Goal: Information Seeking & Learning: Find specific page/section

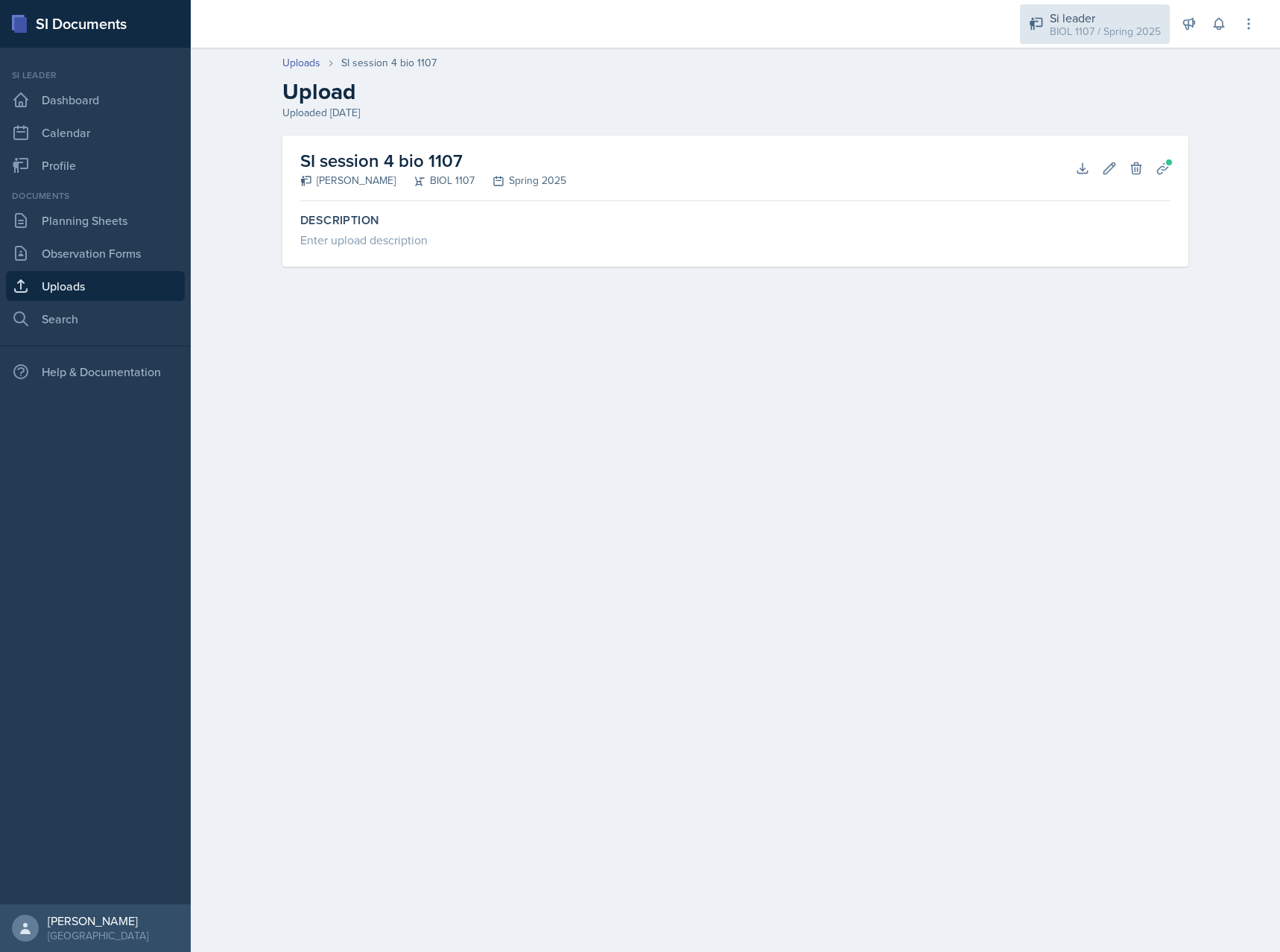
click at [1076, 37] on div "BIOL 1107 / Spring 2025" at bounding box center [1106, 31] width 111 height 16
click at [1102, 126] on div "BIOL 1107 / Fall 2025" at bounding box center [1111, 124] width 96 height 16
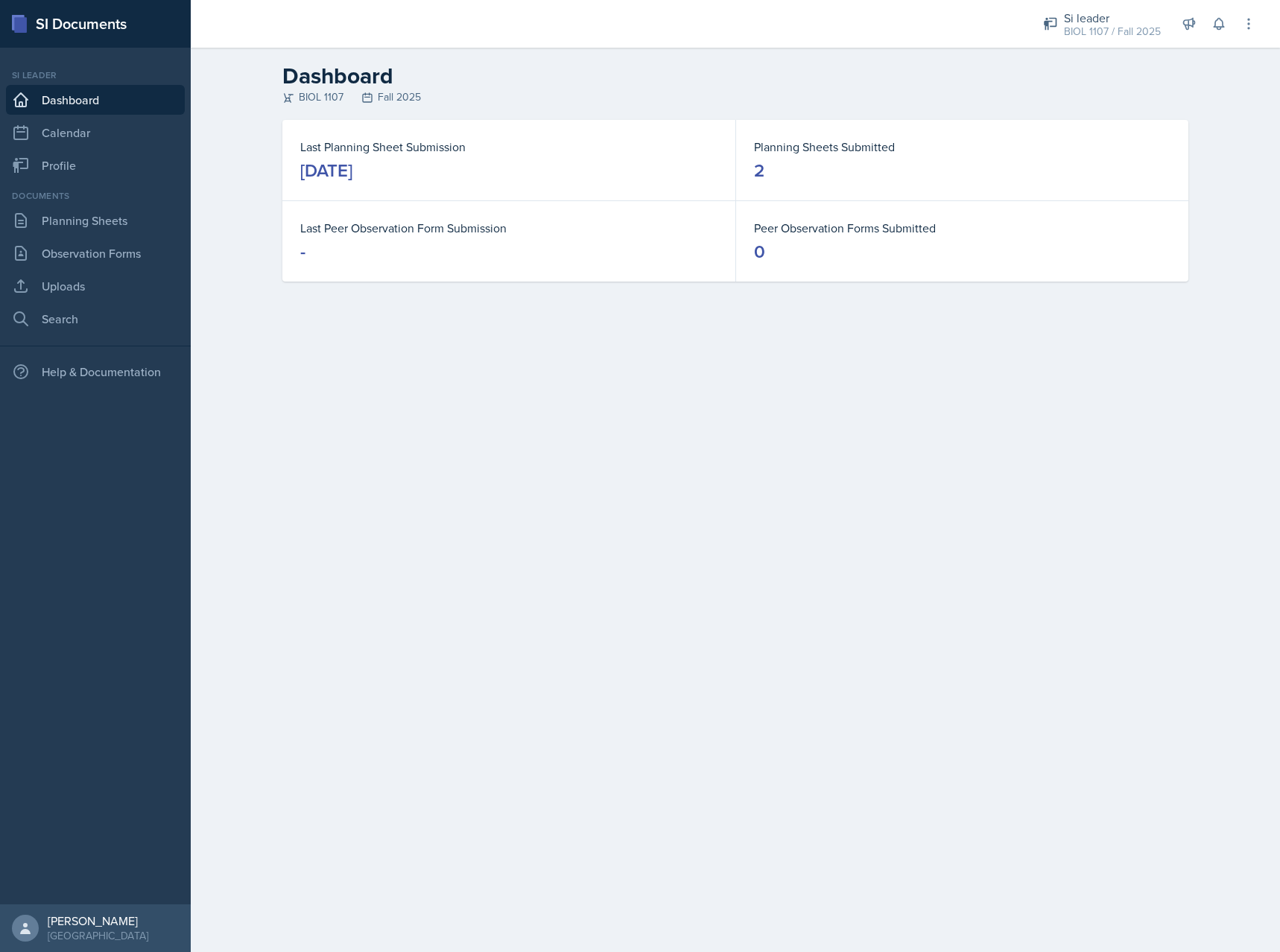
click at [112, 237] on div "Documents Planning Sheets Observation Forms Uploads Search" at bounding box center [95, 262] width 179 height 145
click at [100, 256] on link "Observation Forms" at bounding box center [95, 253] width 179 height 29
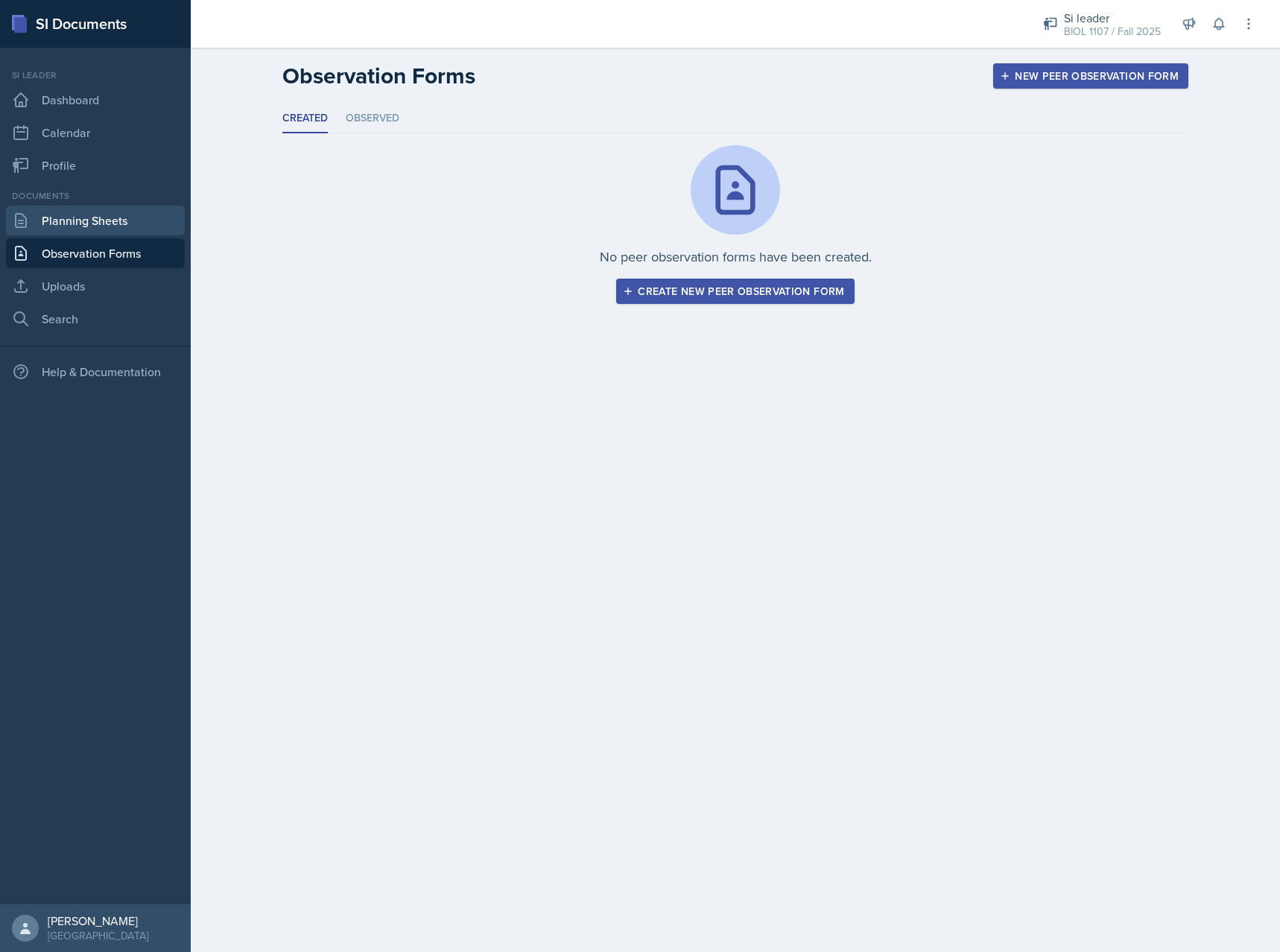
click at [93, 221] on link "Planning Sheets" at bounding box center [95, 220] width 179 height 29
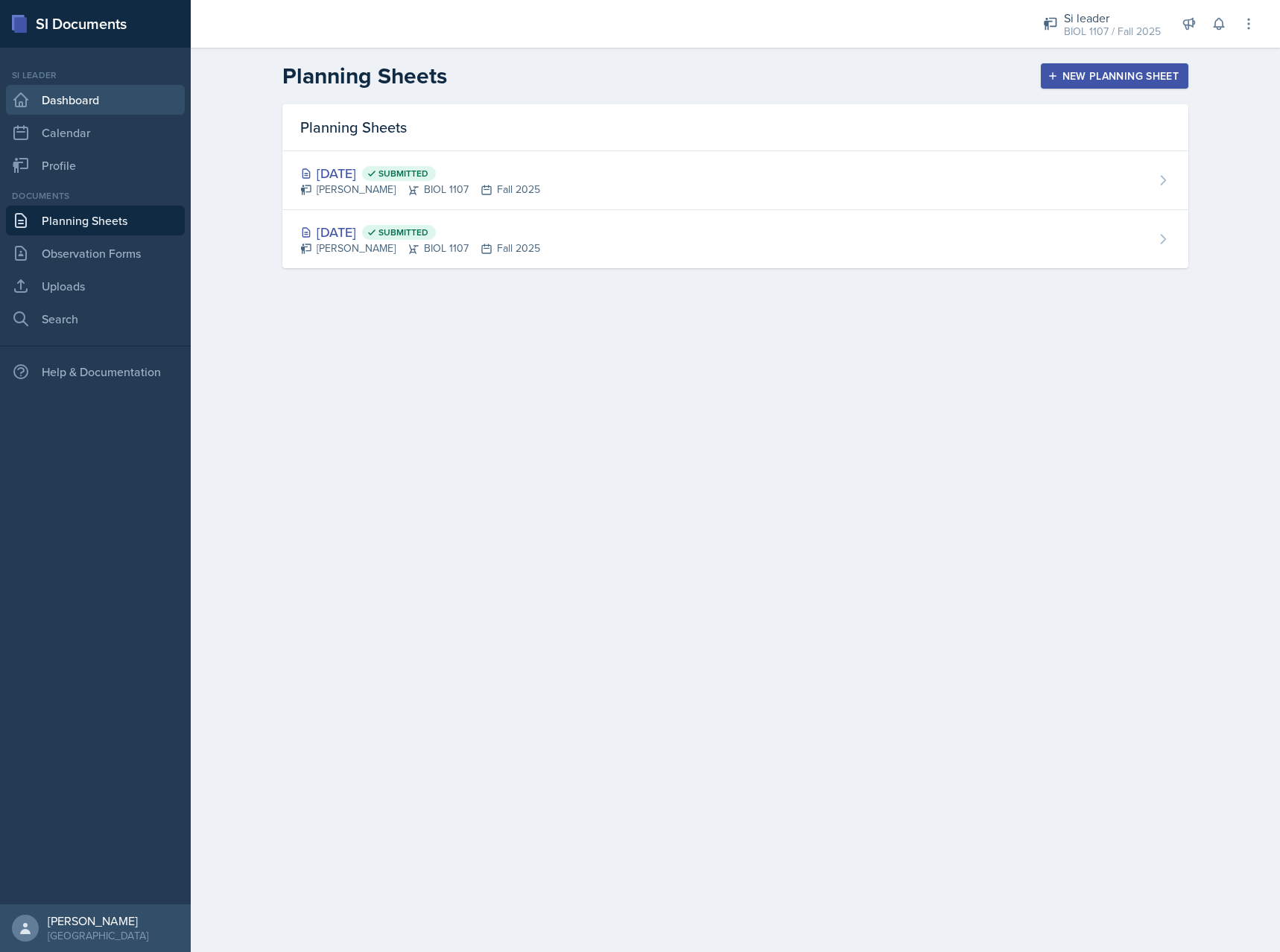
click at [70, 96] on link "Dashboard" at bounding box center [95, 100] width 179 height 29
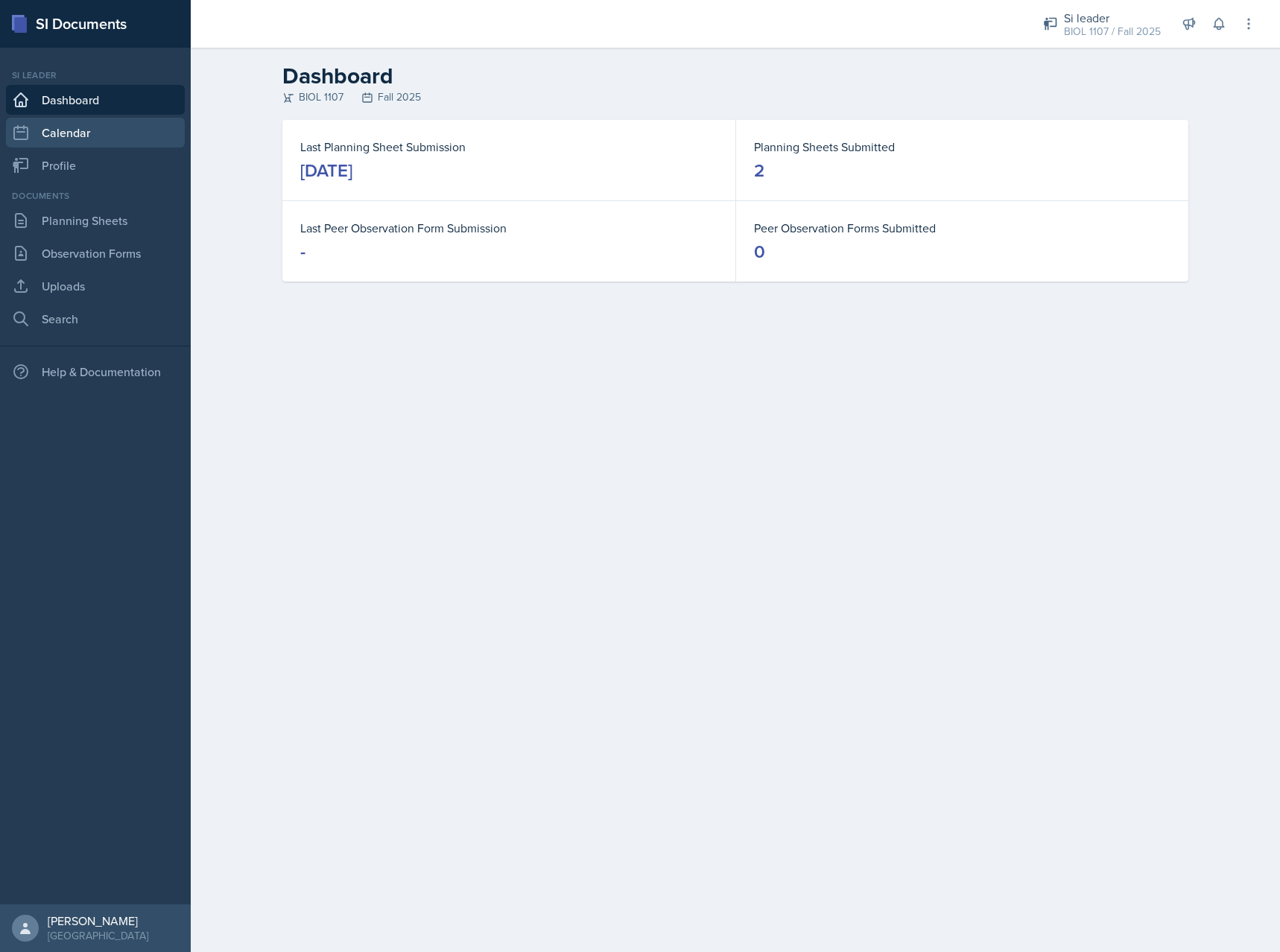
click at [63, 135] on link "Calendar" at bounding box center [95, 132] width 179 height 29
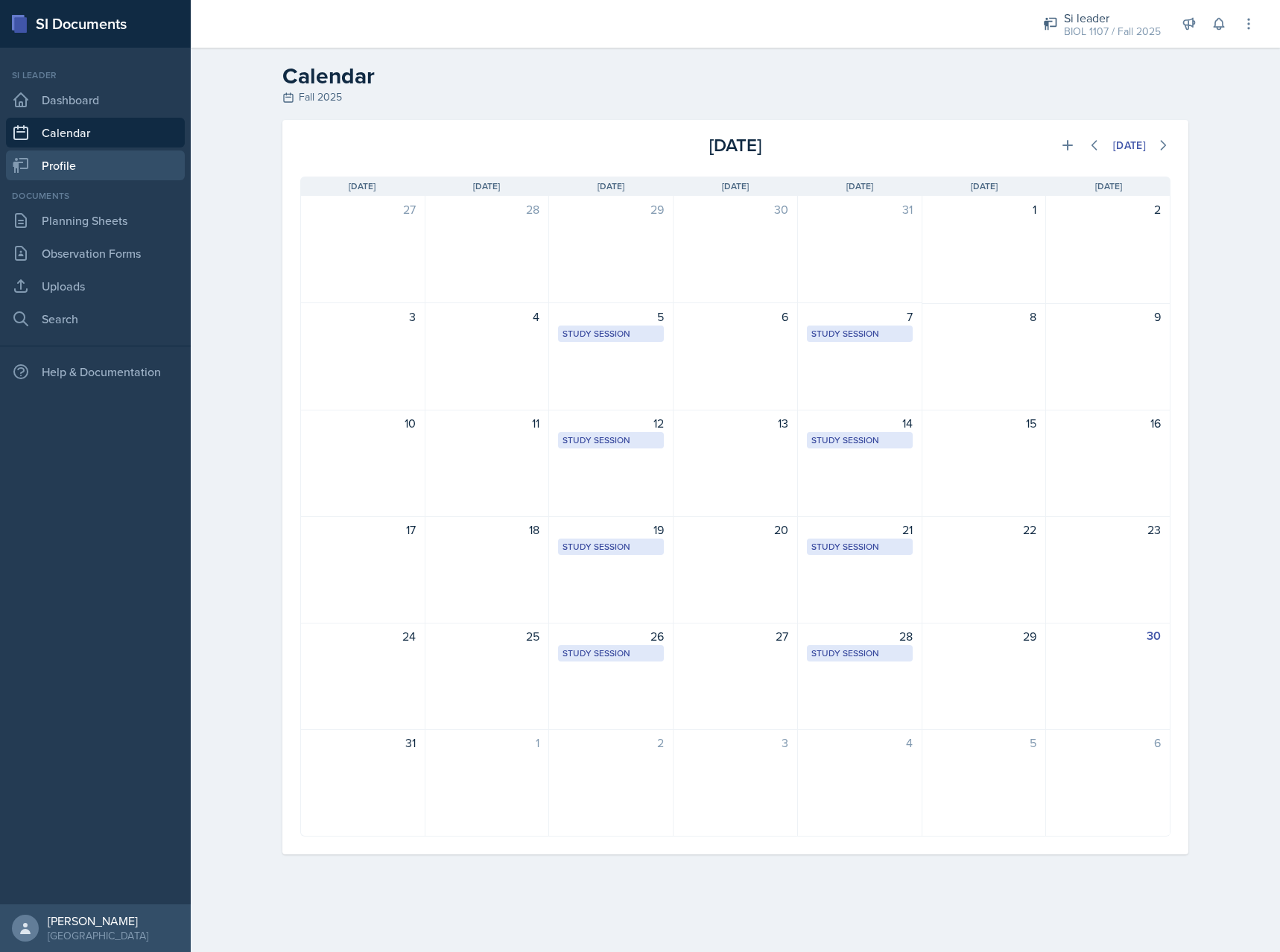
click at [64, 166] on link "Profile" at bounding box center [95, 165] width 179 height 29
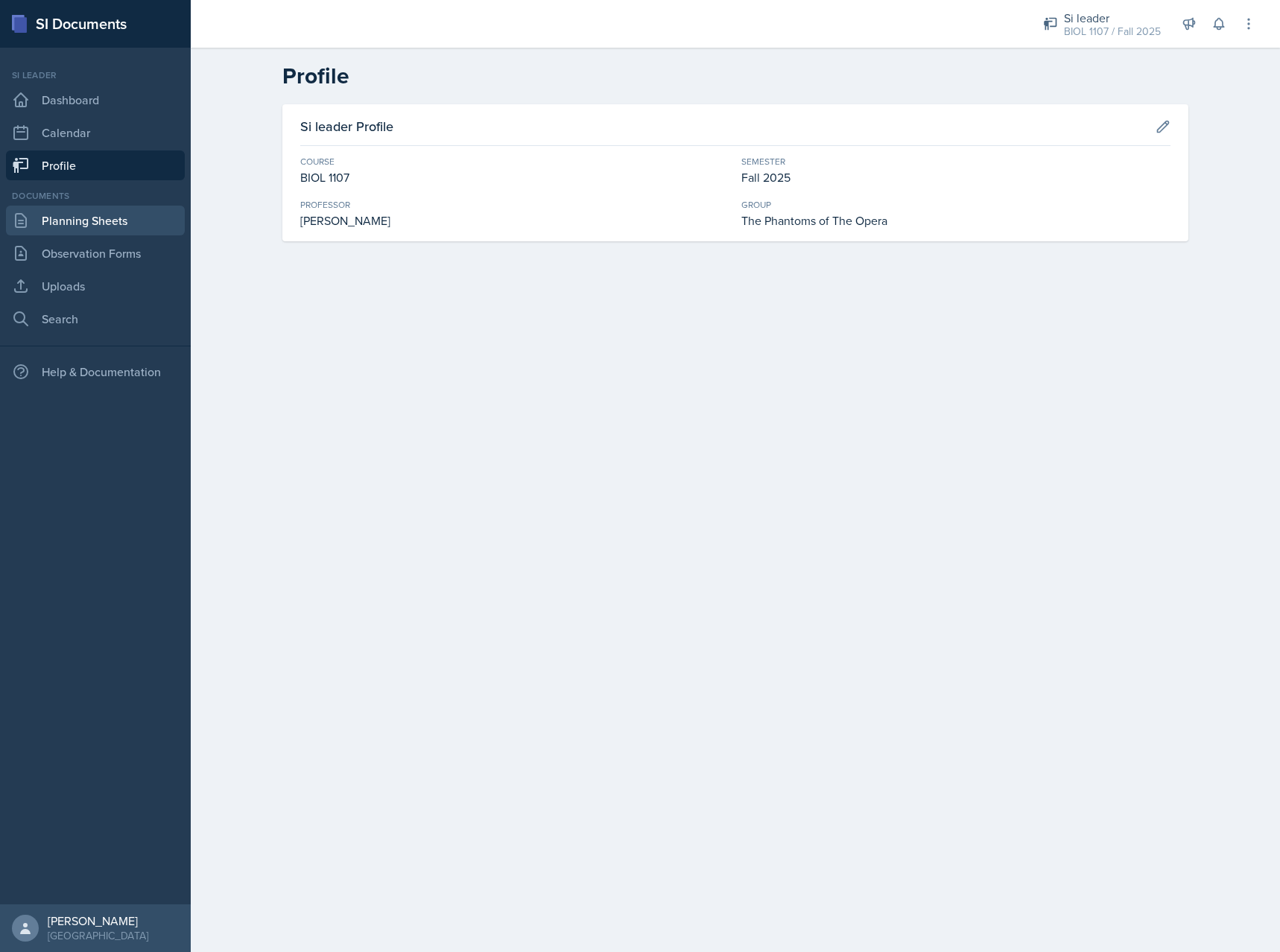
click at [116, 218] on link "Planning Sheets" at bounding box center [95, 220] width 179 height 29
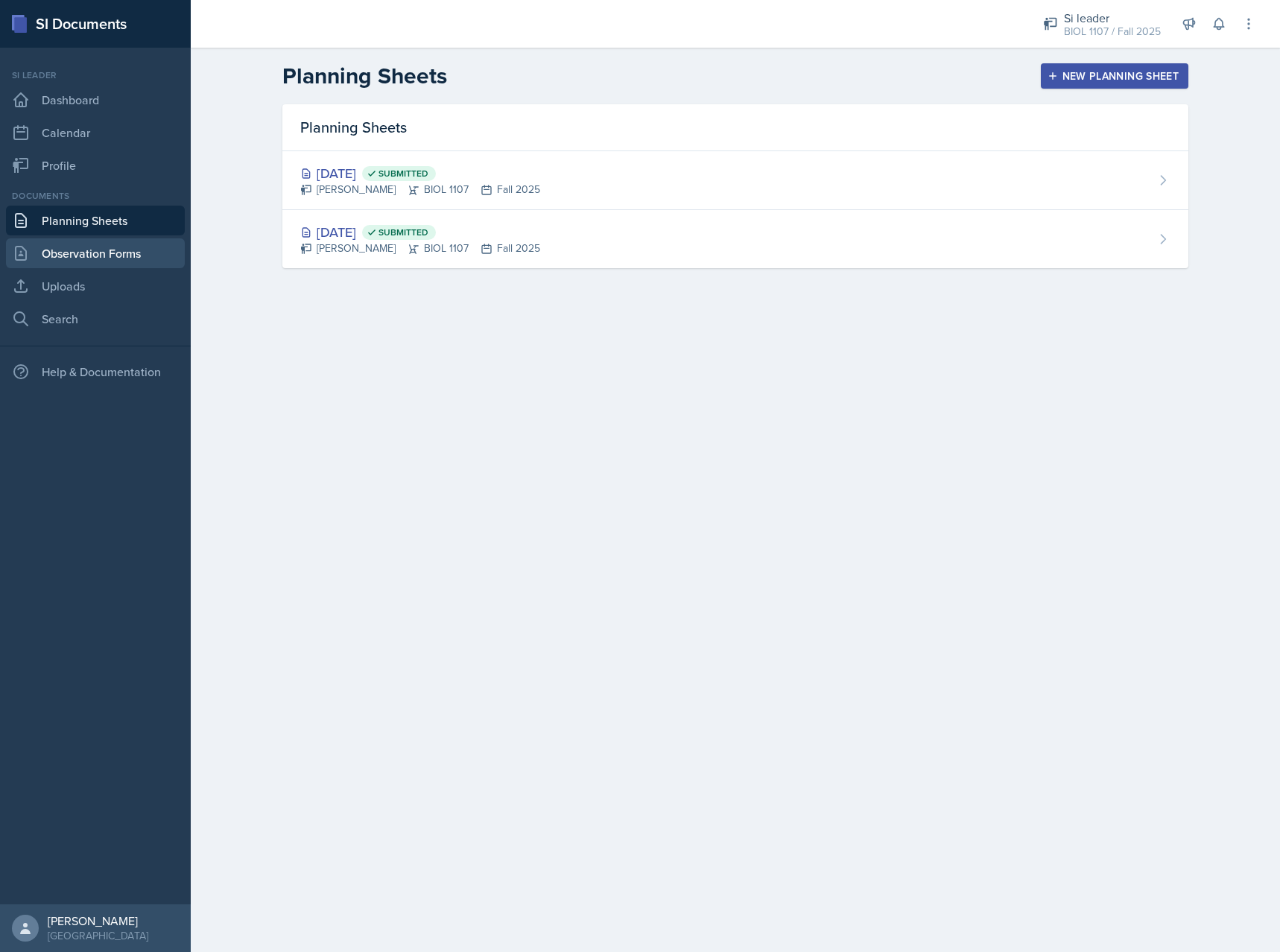
click at [105, 246] on link "Observation Forms" at bounding box center [95, 253] width 179 height 29
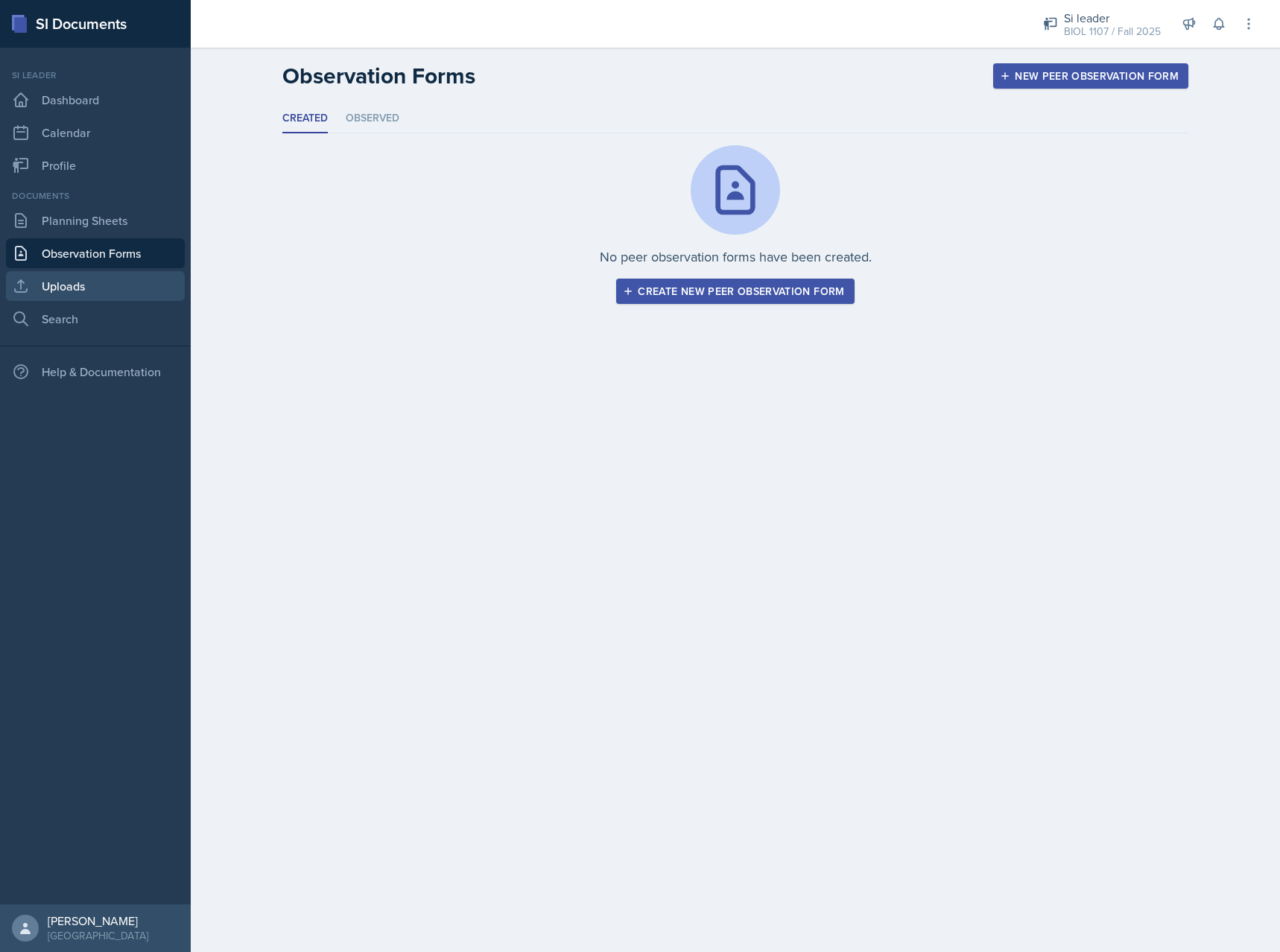
click at [102, 278] on link "Uploads" at bounding box center [95, 285] width 179 height 29
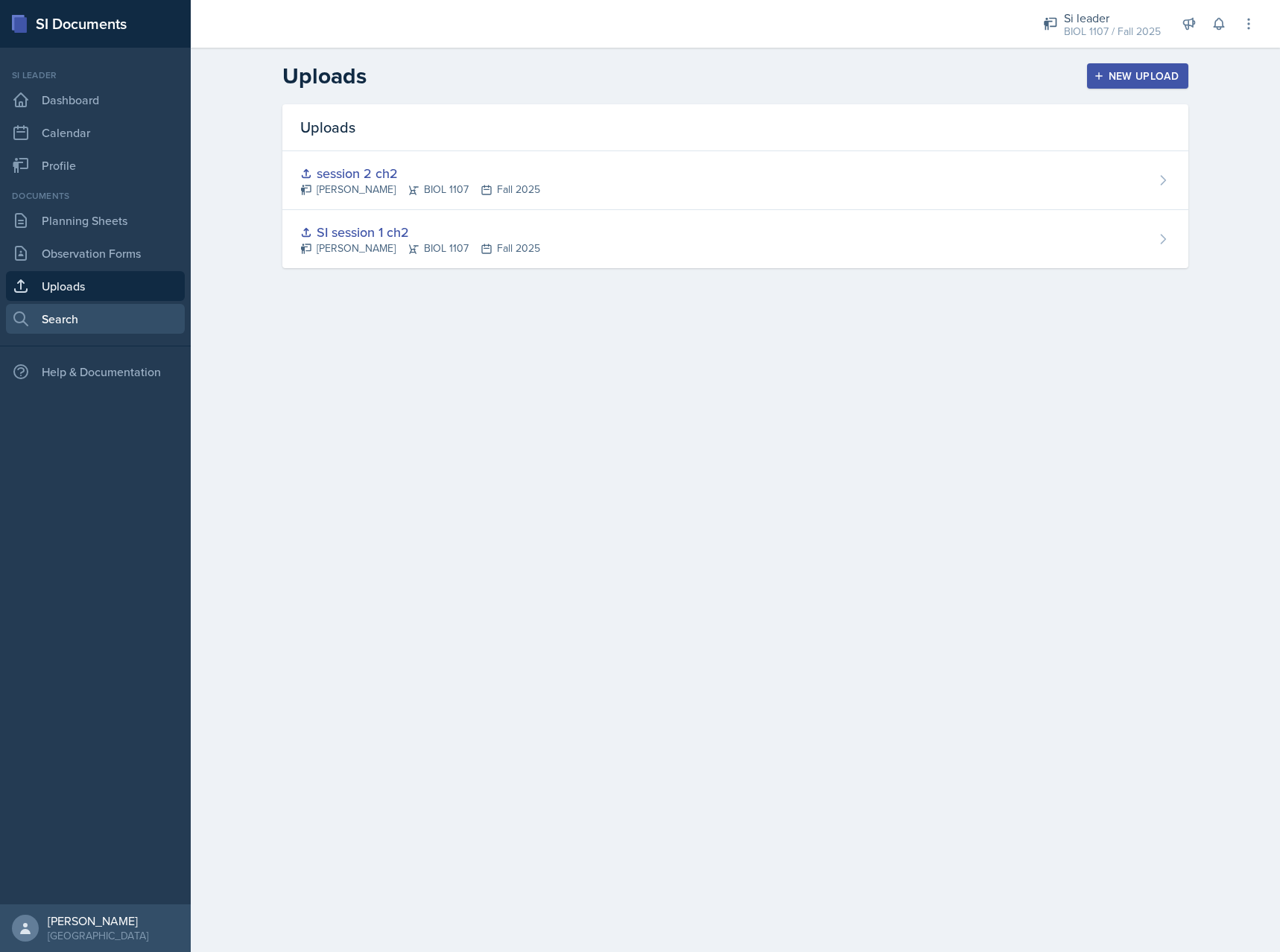
click at [102, 305] on link "Search" at bounding box center [95, 319] width 179 height 29
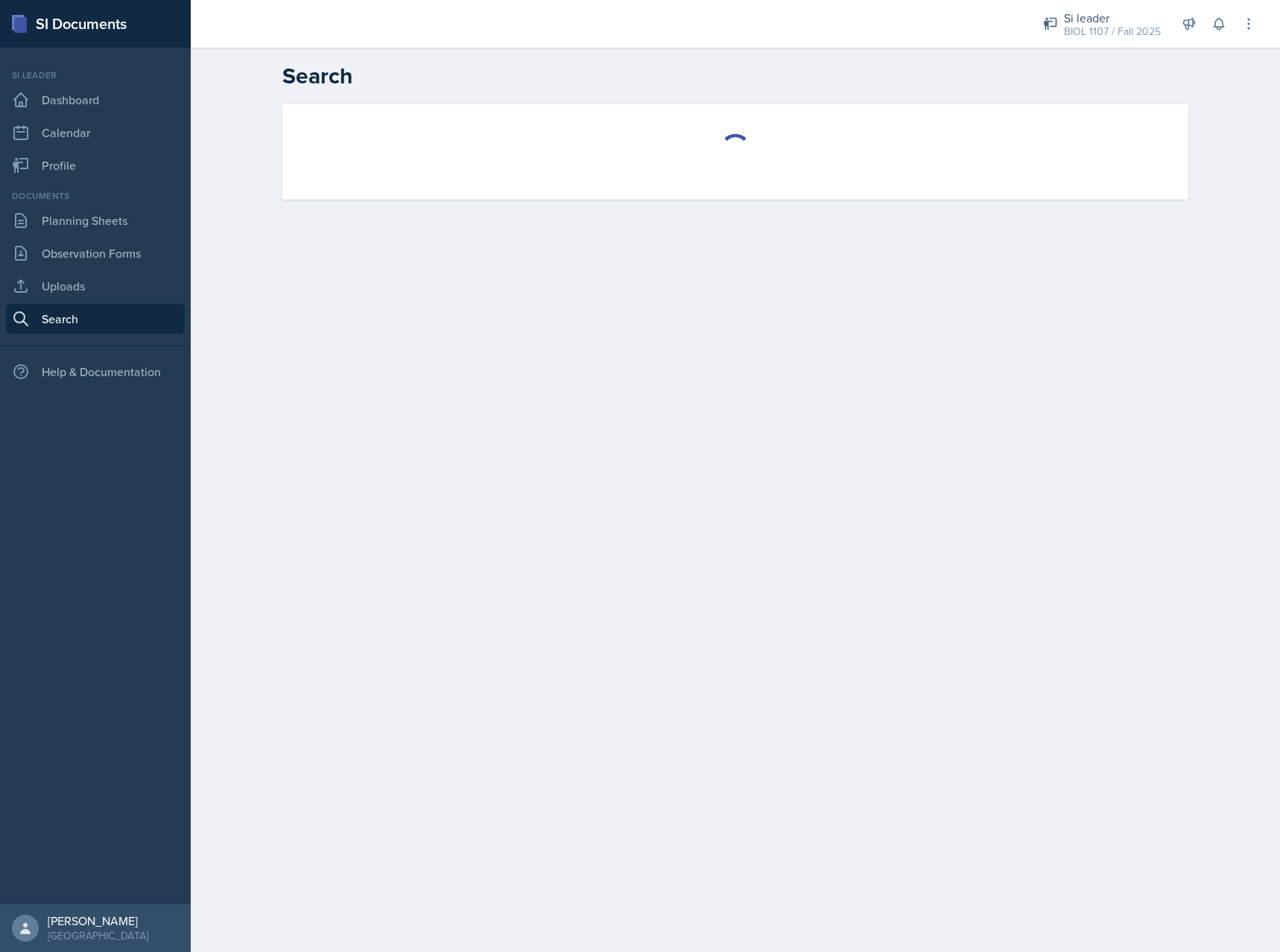
select select "all"
select select "1"
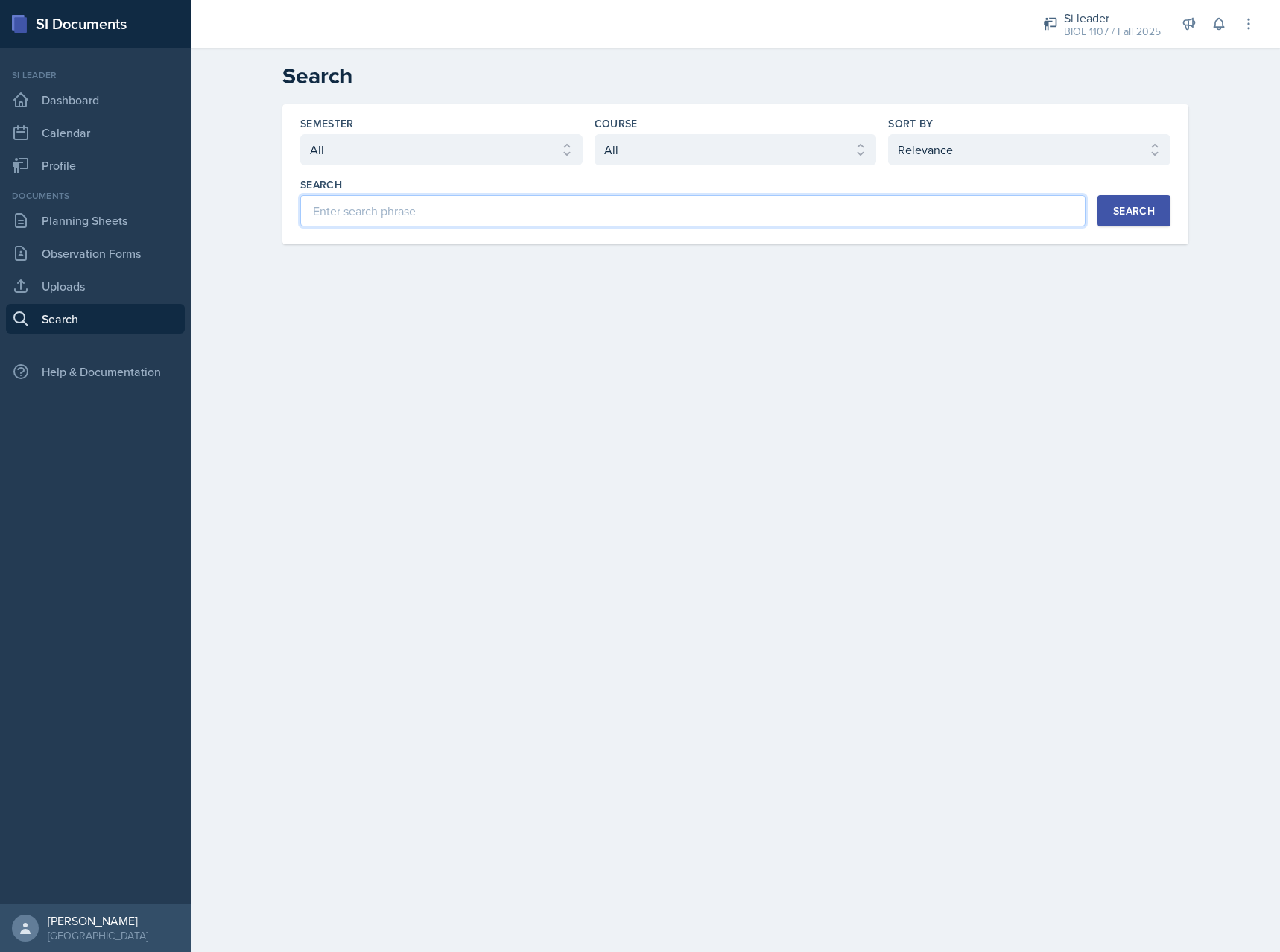
click at [413, 211] on input at bounding box center [692, 211] width 785 height 31
drag, startPoint x: 99, startPoint y: 92, endPoint x: 97, endPoint y: 83, distance: 9.2
click at [99, 92] on link "Dashboard" at bounding box center [95, 100] width 179 height 29
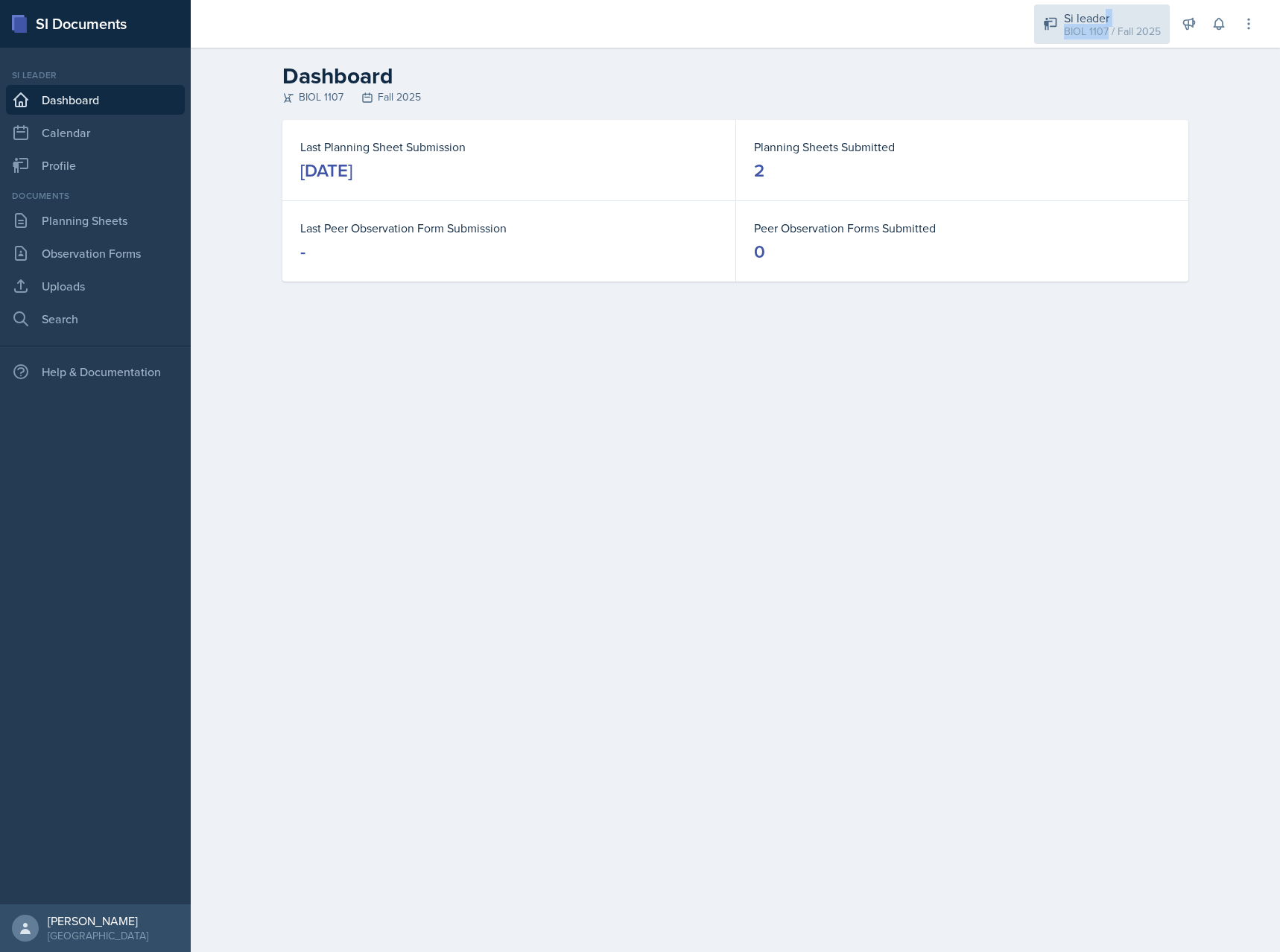
click at [1109, 23] on div "BIOL 1107 / Fall 2025" at bounding box center [1112, 31] width 97 height 16
click at [1095, 67] on div "Si leader" at bounding box center [1111, 67] width 96 height 18
click at [78, 130] on link "Calendar" at bounding box center [95, 132] width 179 height 29
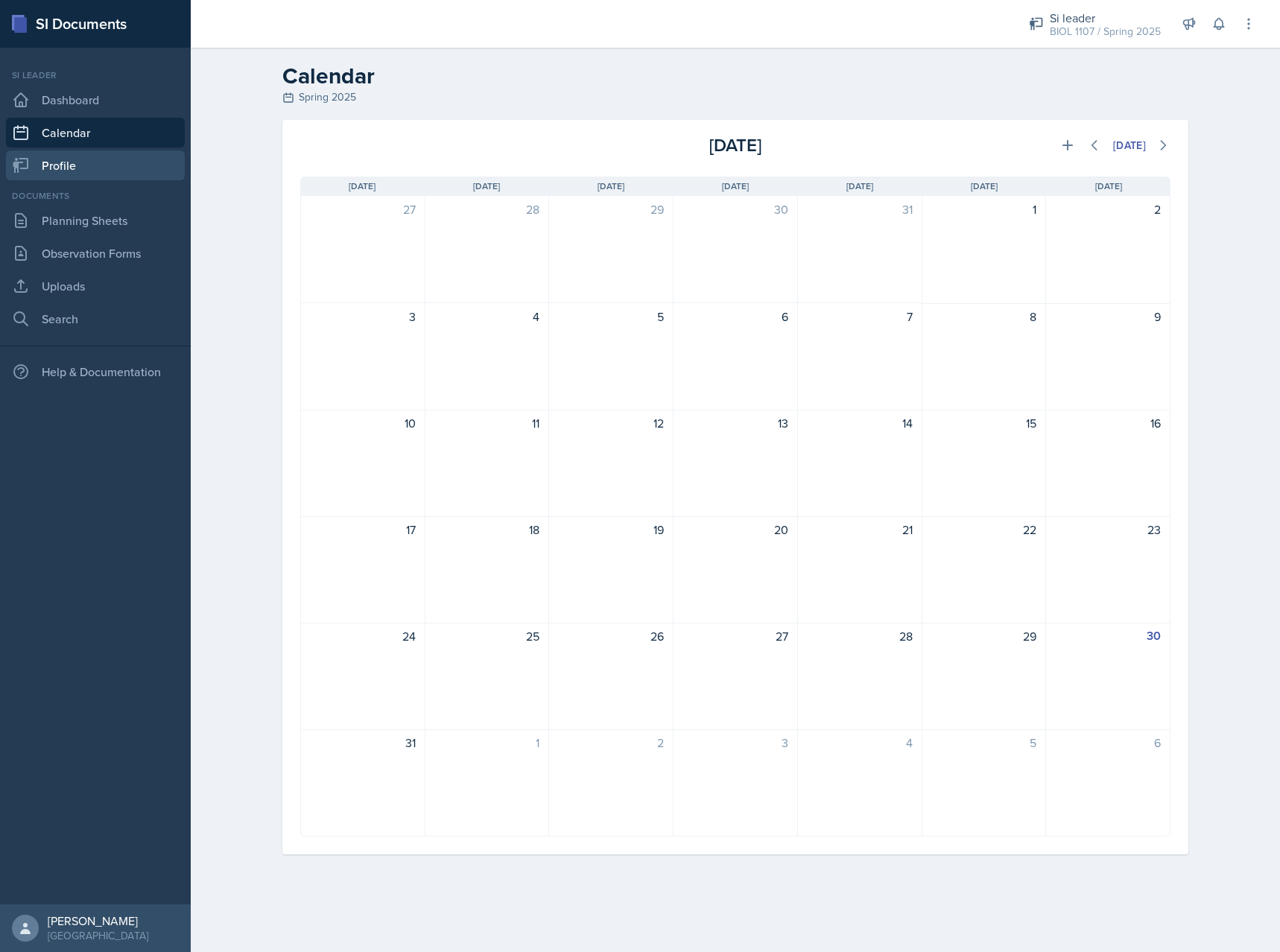
click at [70, 160] on link "Profile" at bounding box center [95, 165] width 179 height 29
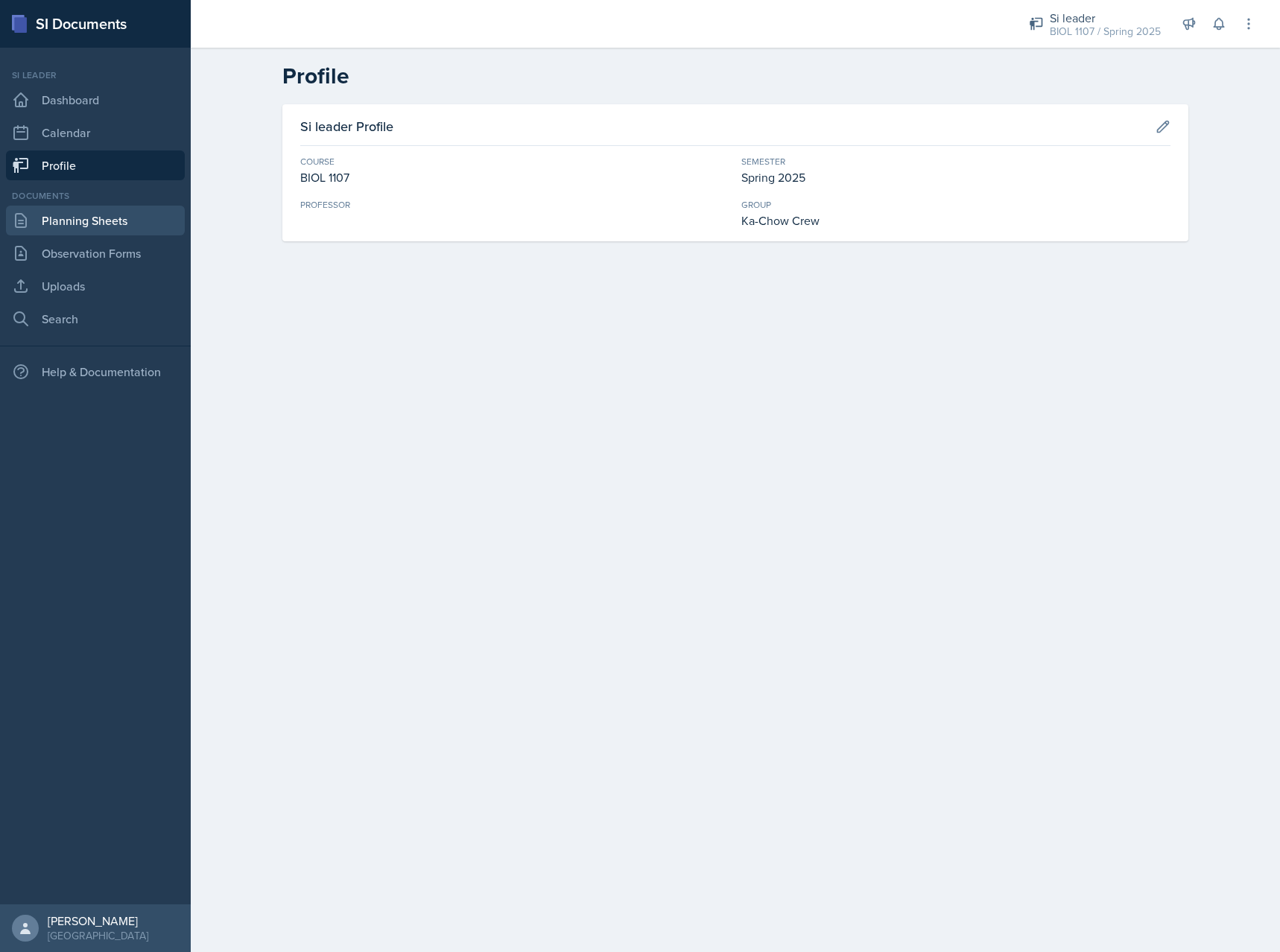
click at [86, 212] on link "Planning Sheets" at bounding box center [95, 220] width 179 height 29
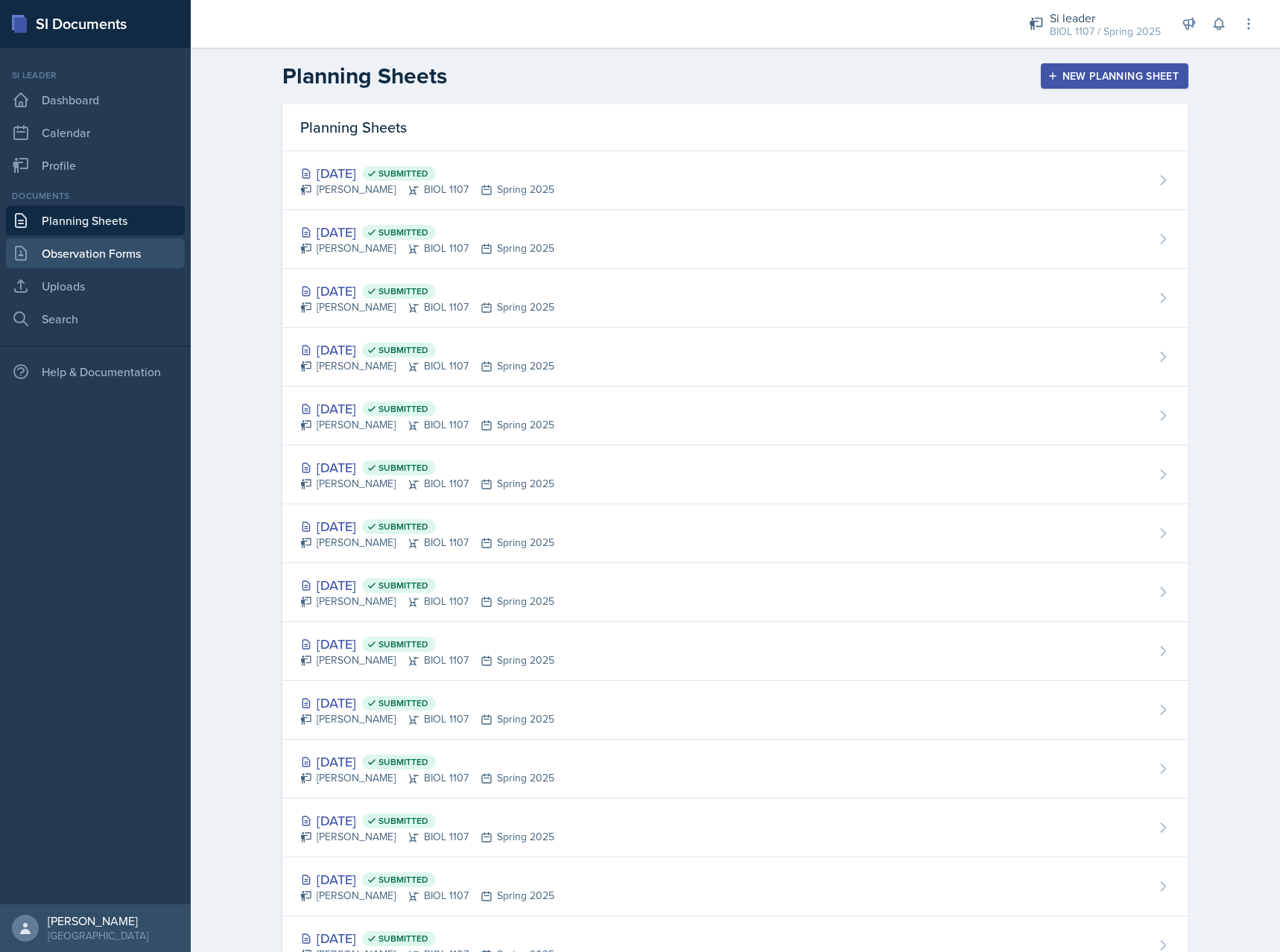
click at [98, 245] on link "Observation Forms" at bounding box center [95, 253] width 179 height 29
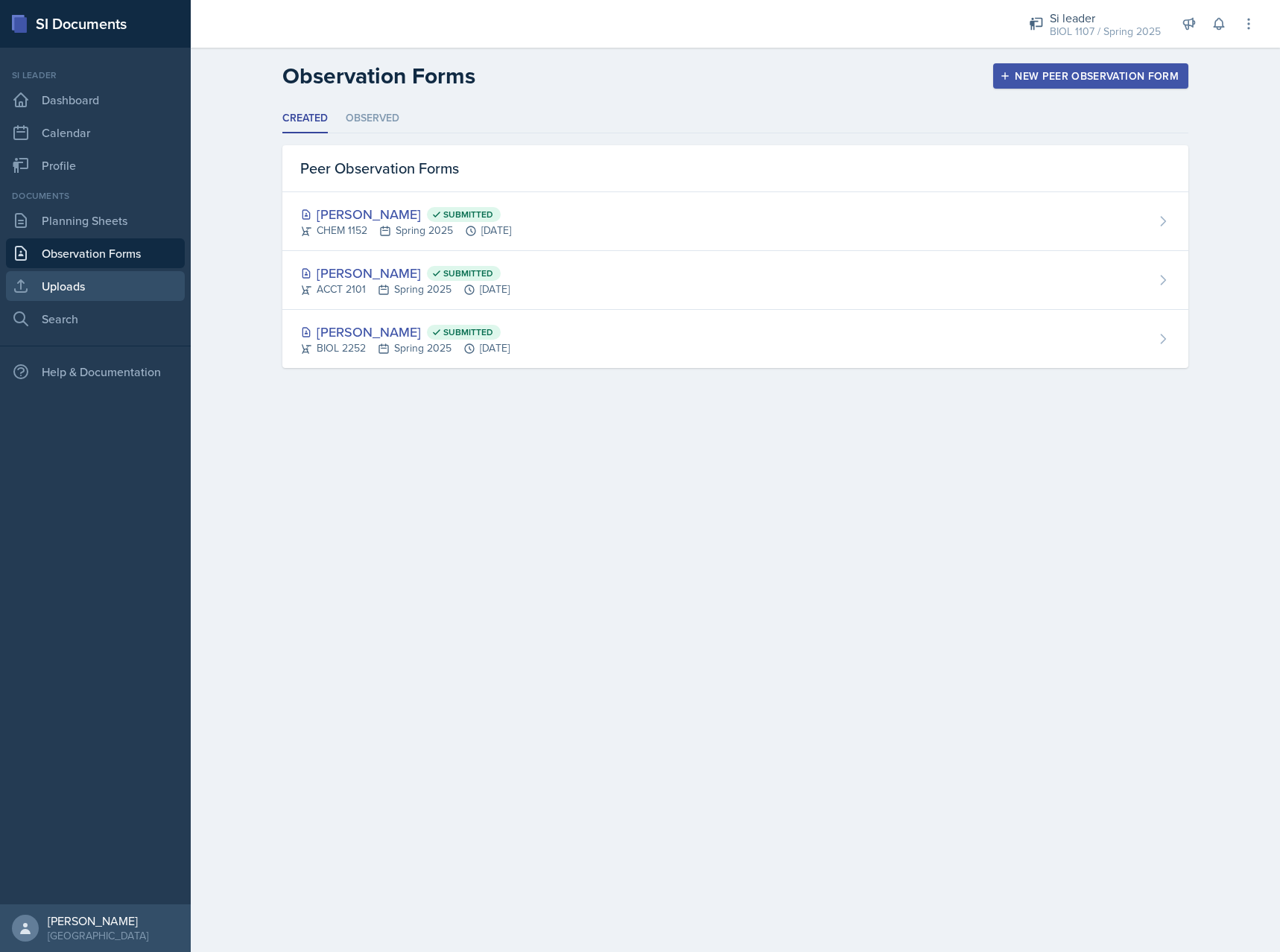
click at [98, 274] on link "Uploads" at bounding box center [95, 285] width 179 height 29
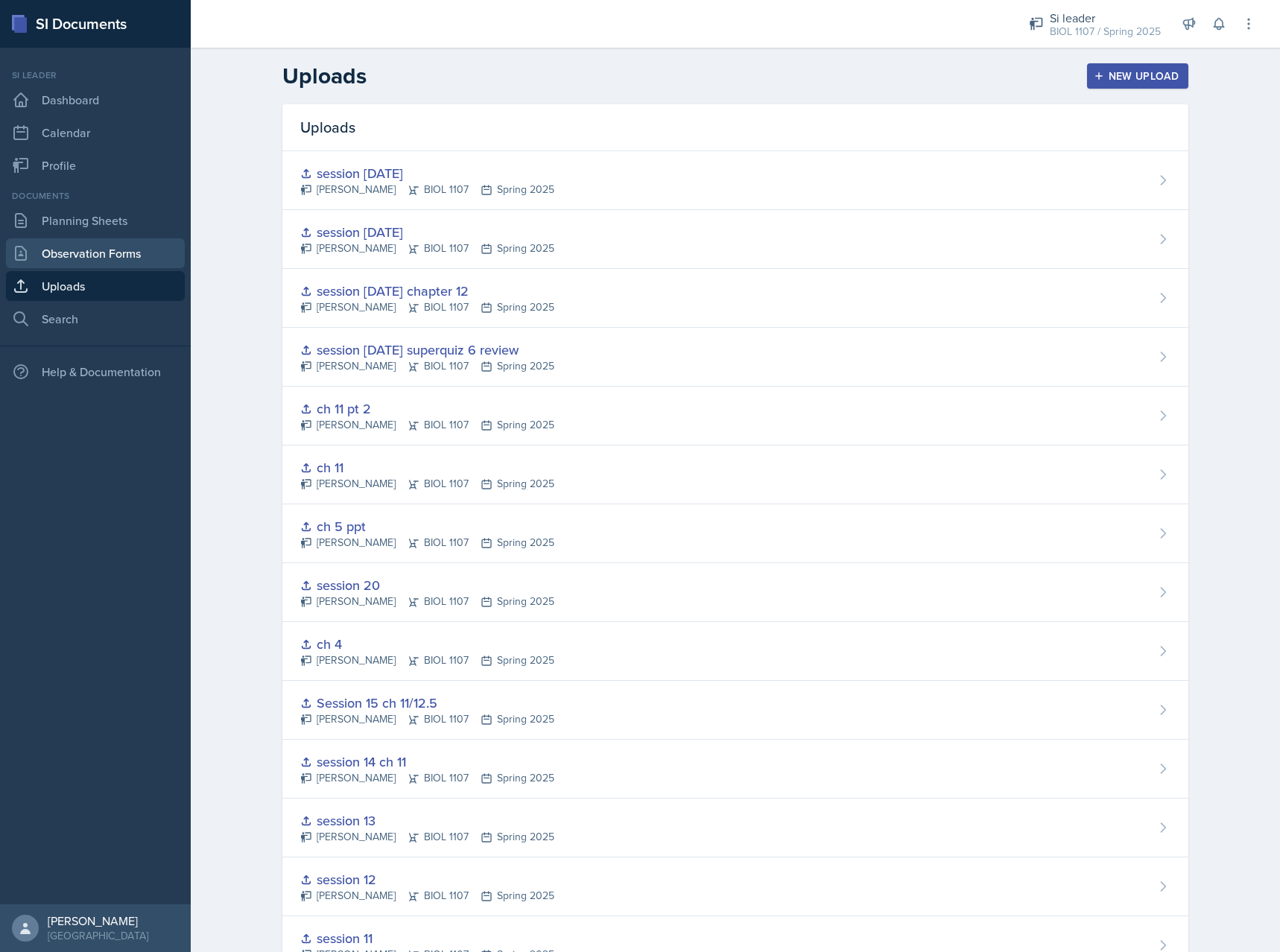
click at [87, 245] on link "Observation Forms" at bounding box center [95, 253] width 179 height 29
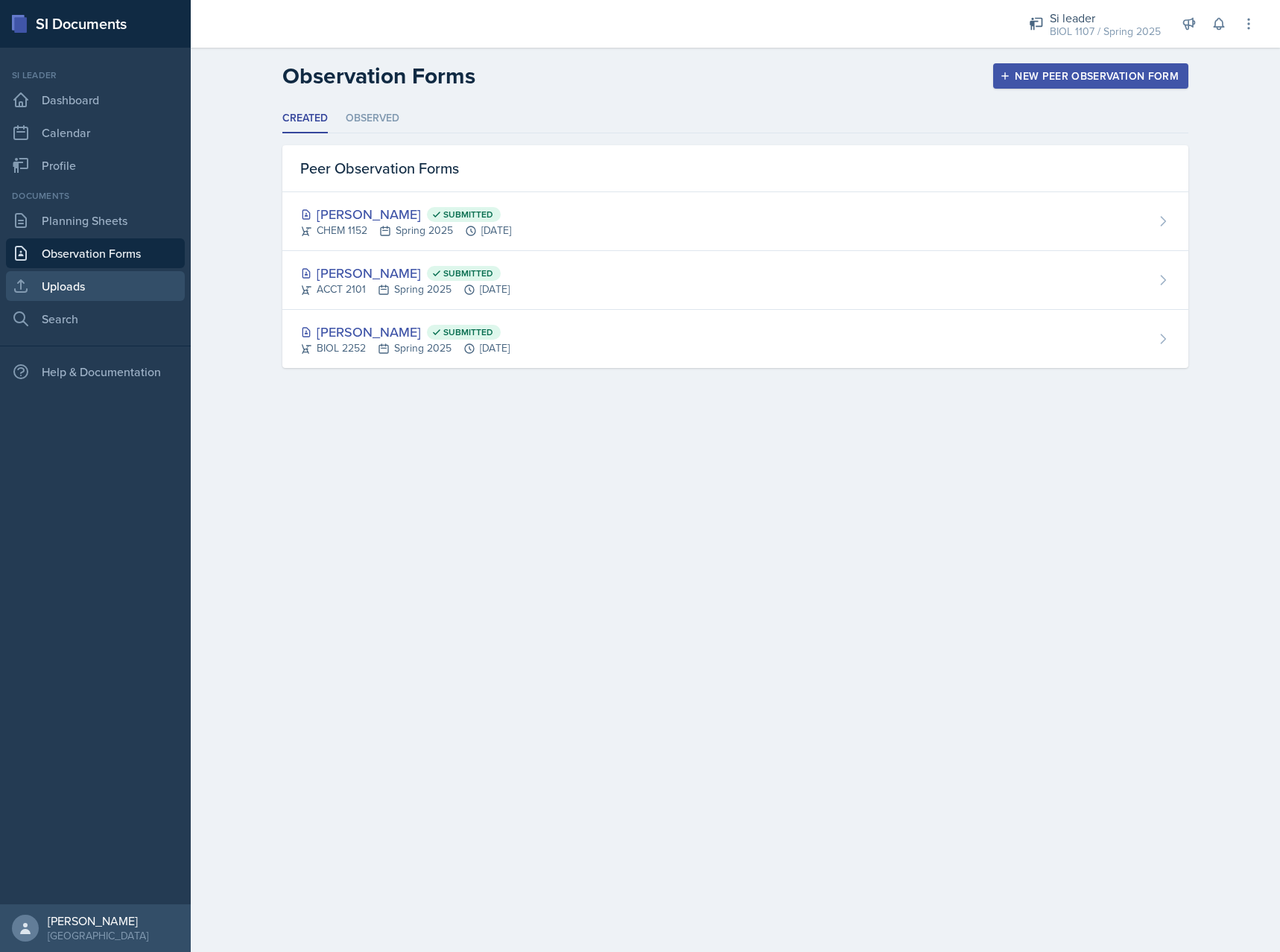
click at [92, 275] on link "Uploads" at bounding box center [95, 285] width 179 height 29
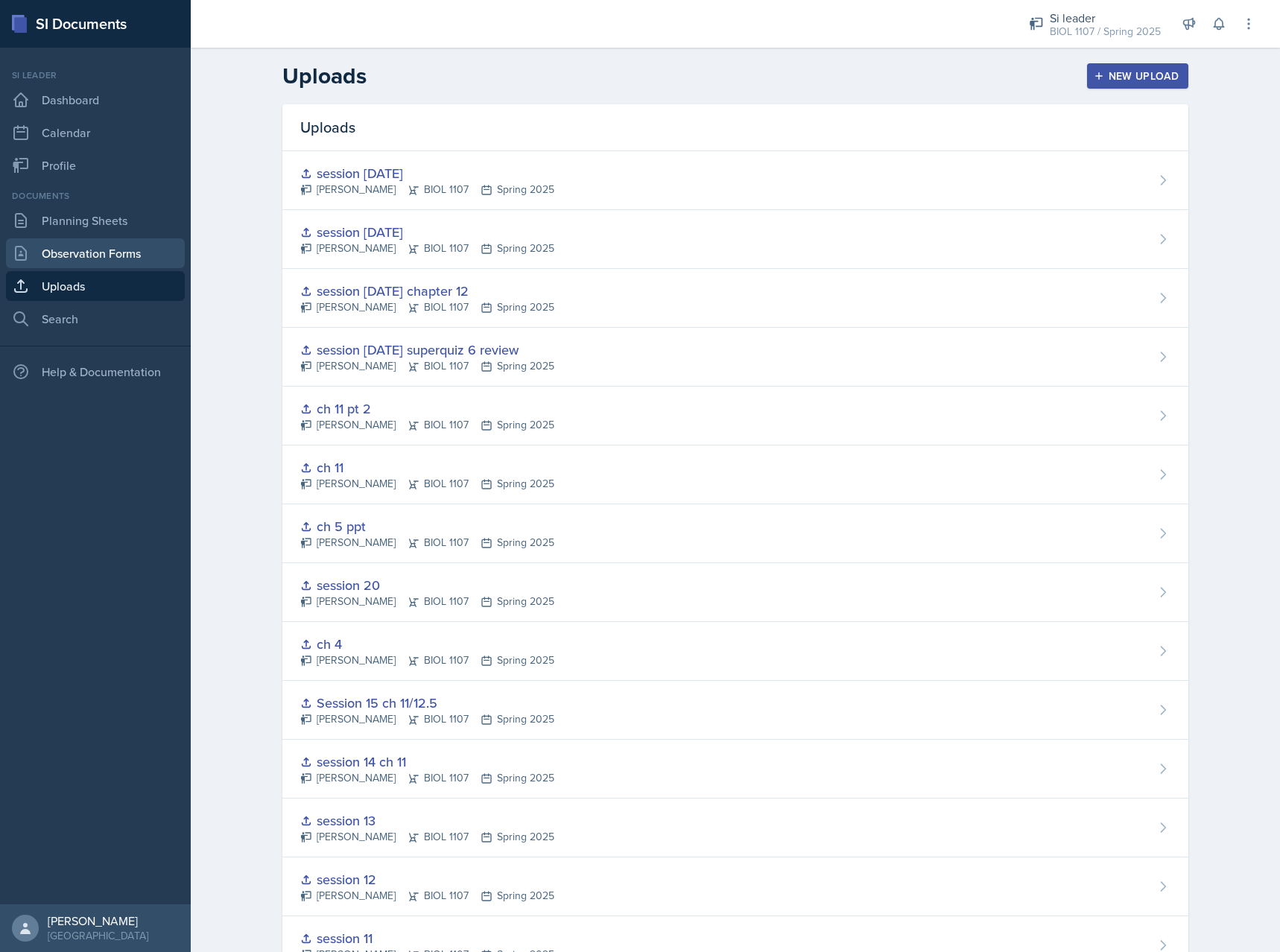
click at [89, 259] on link "Observation Forms" at bounding box center [95, 253] width 179 height 29
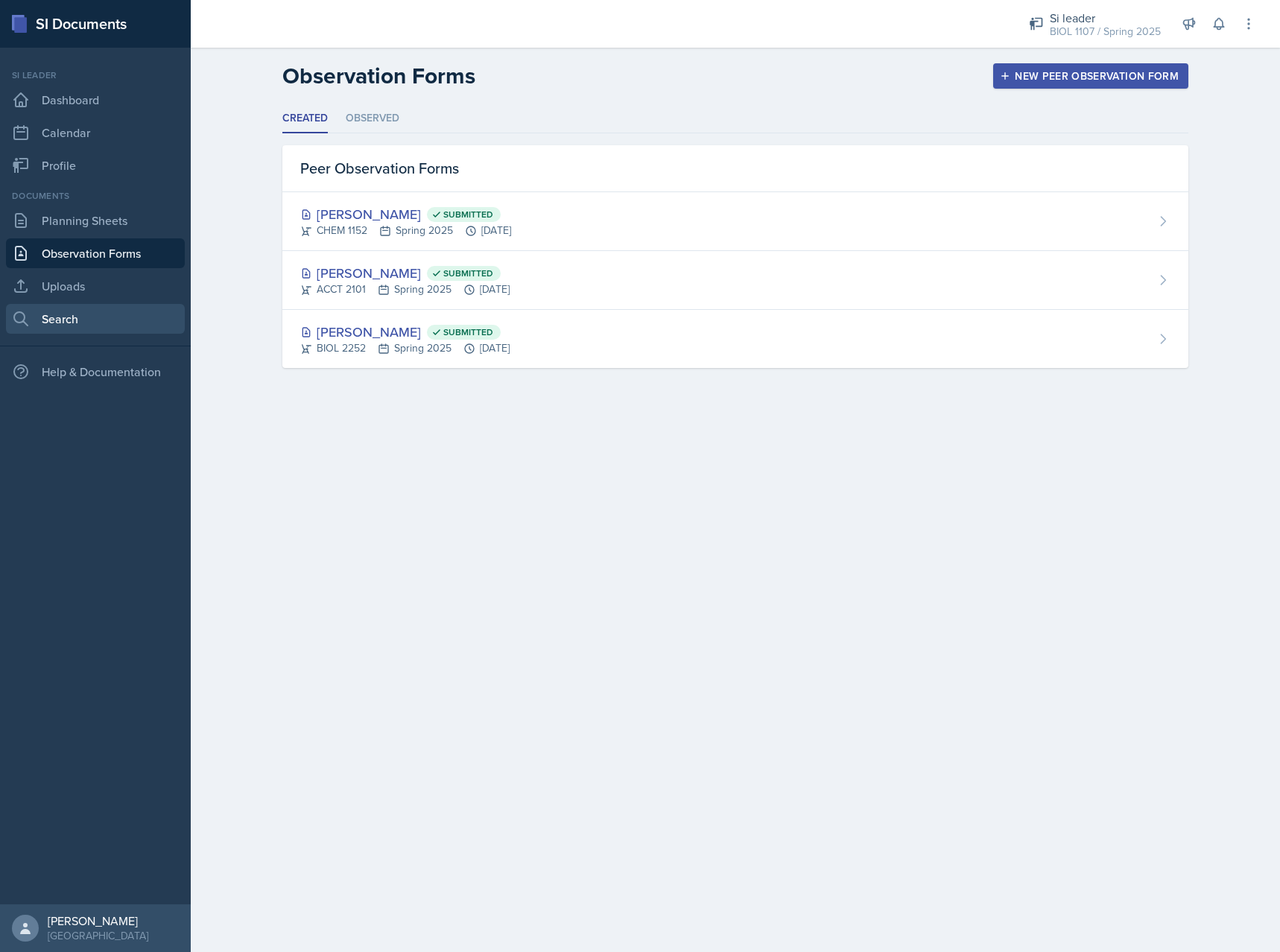
click at [57, 316] on link "Search" at bounding box center [95, 319] width 179 height 29
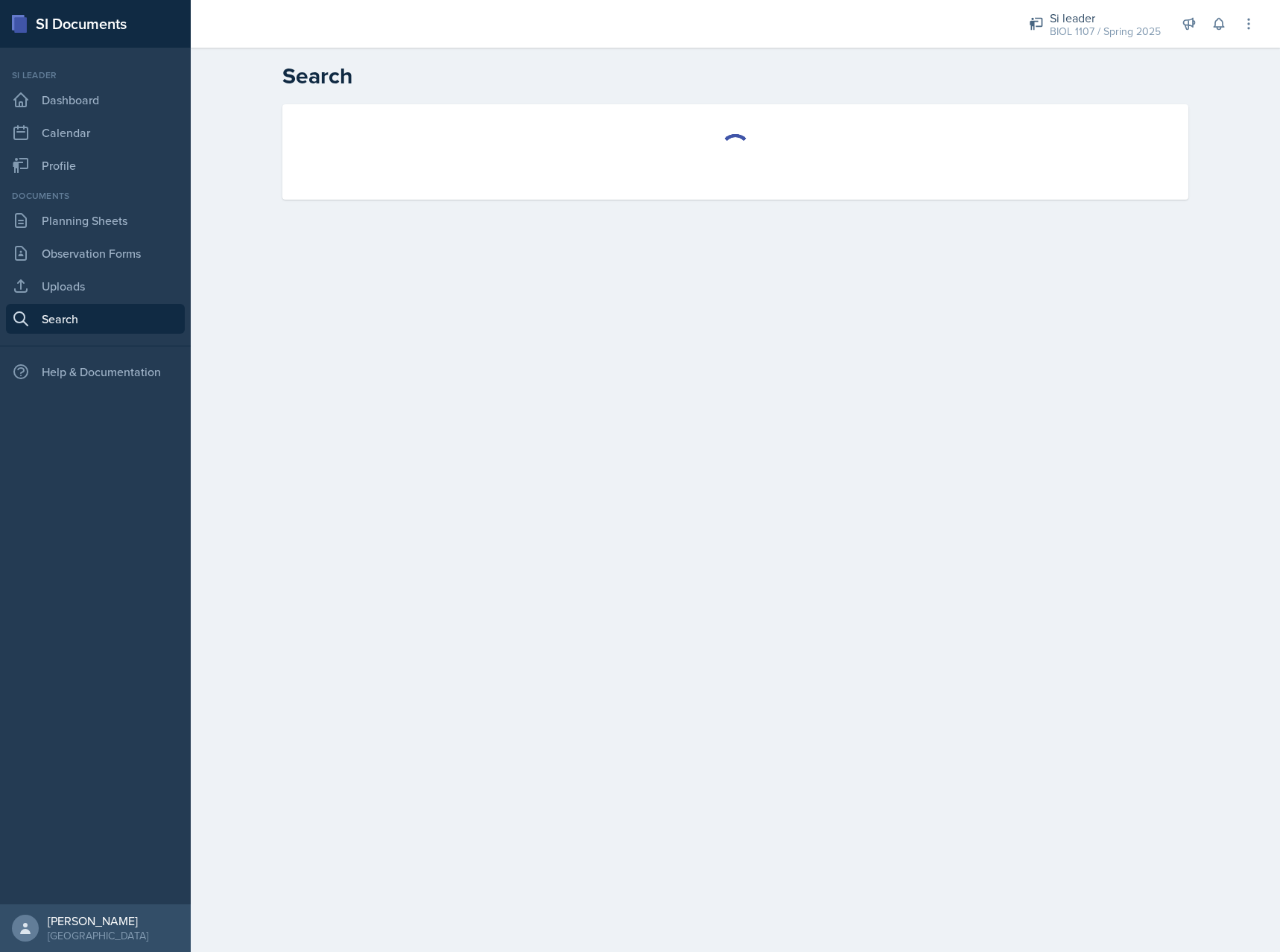
select select "all"
select select "1"
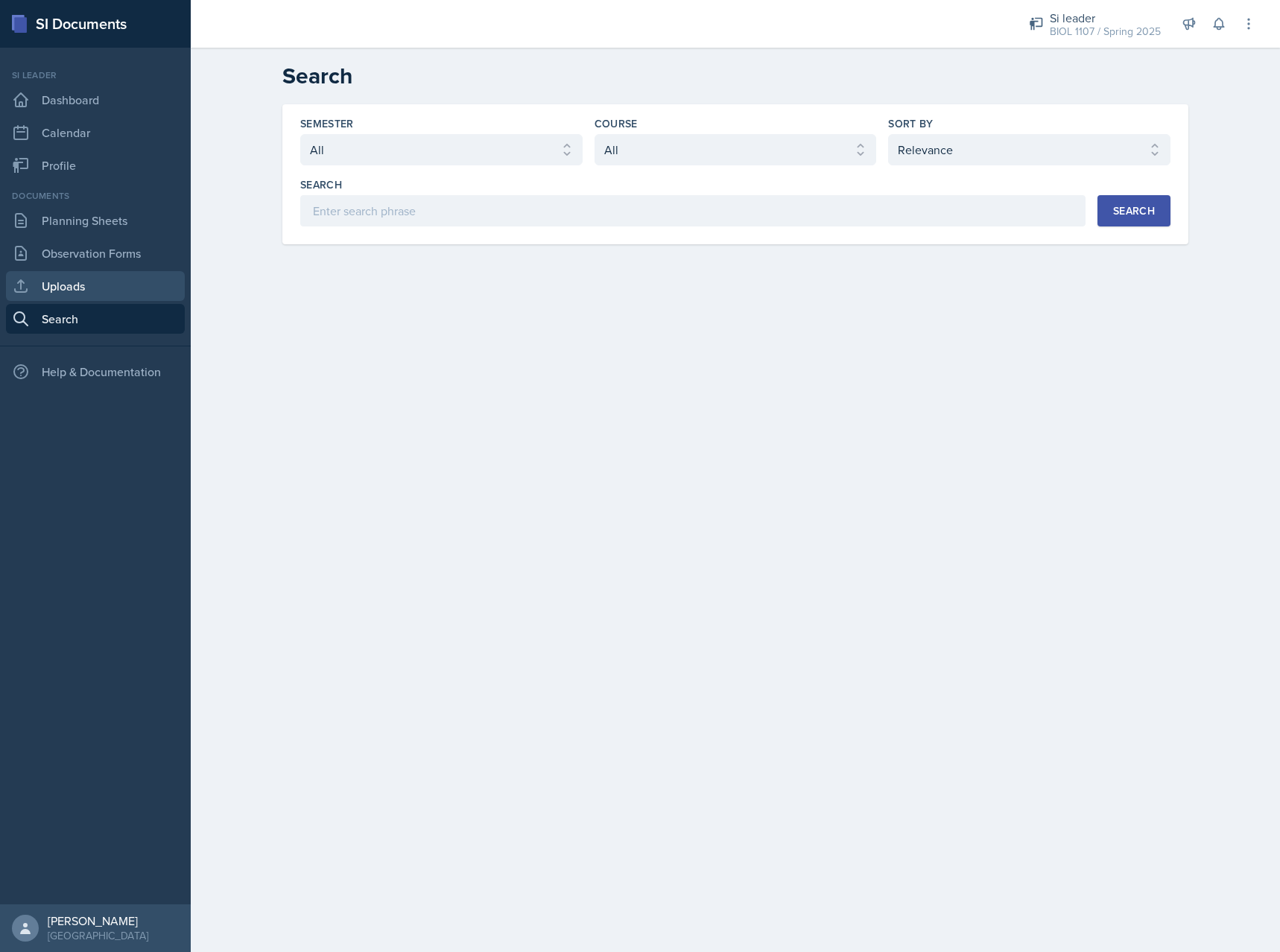
click at [63, 296] on link "Uploads" at bounding box center [95, 285] width 179 height 29
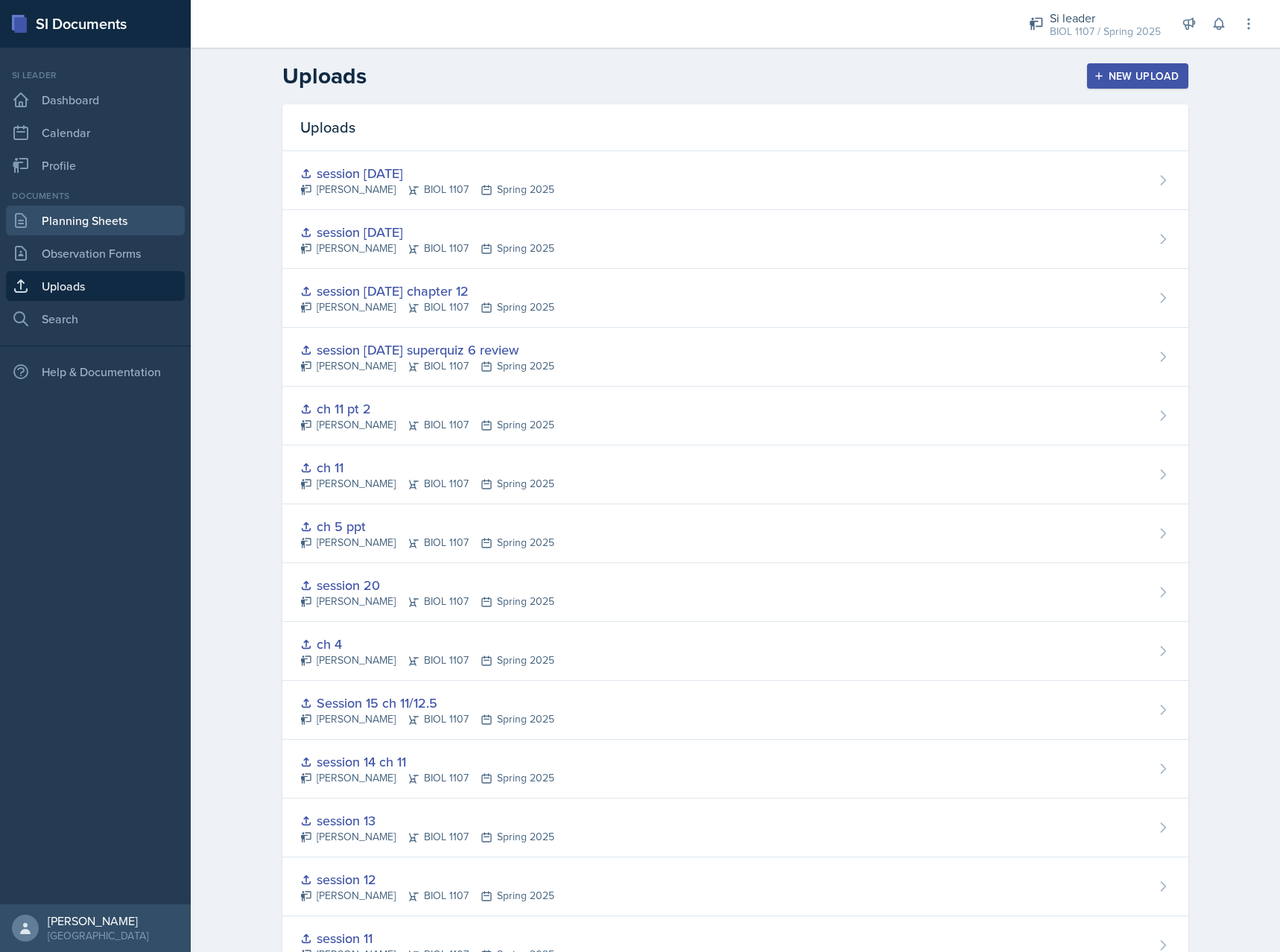
click at [78, 234] on link "Planning Sheets" at bounding box center [95, 220] width 179 height 29
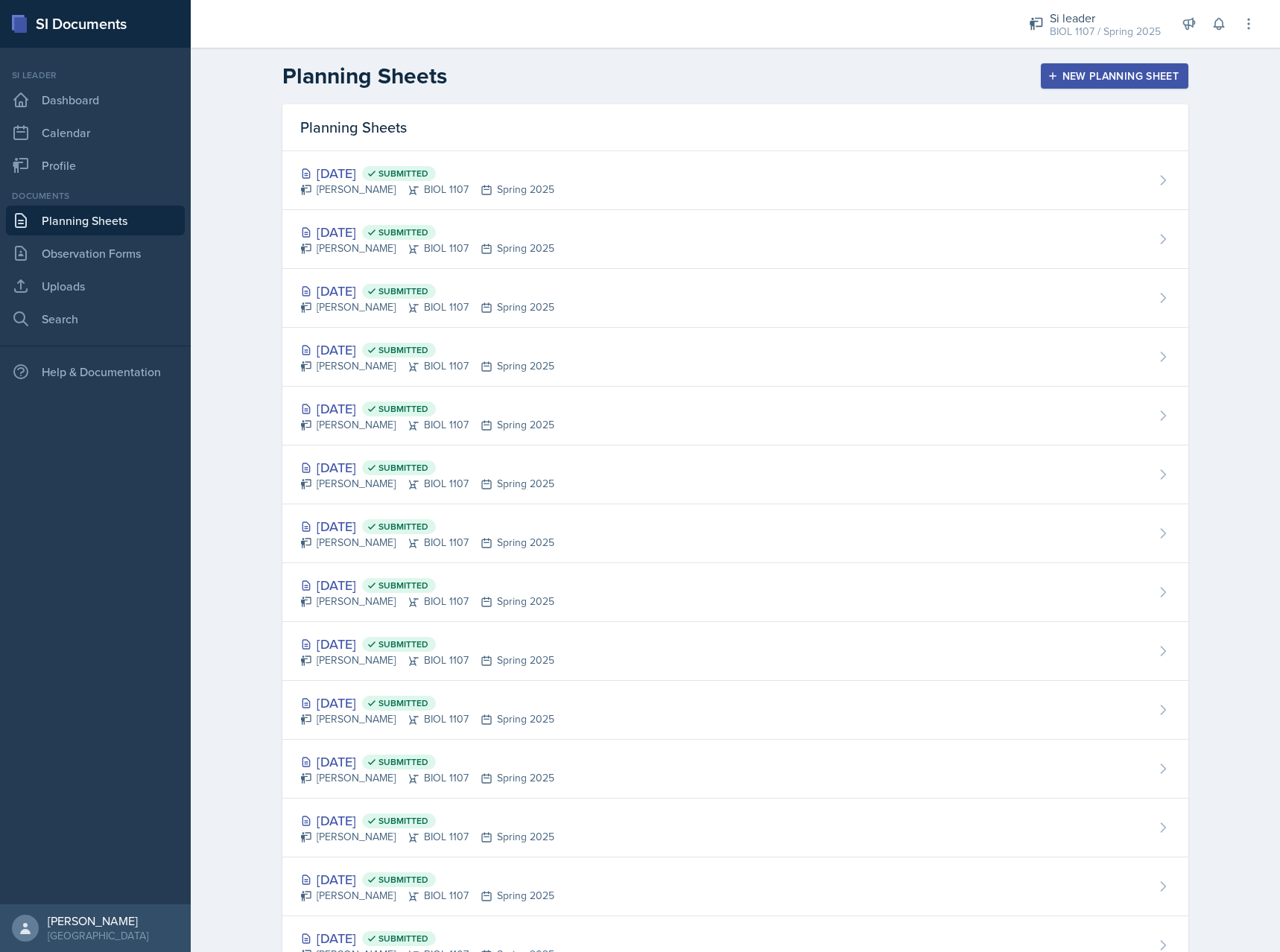
click at [78, 226] on link "Planning Sheets" at bounding box center [95, 220] width 179 height 29
click at [80, 123] on link "Calendar" at bounding box center [95, 132] width 179 height 29
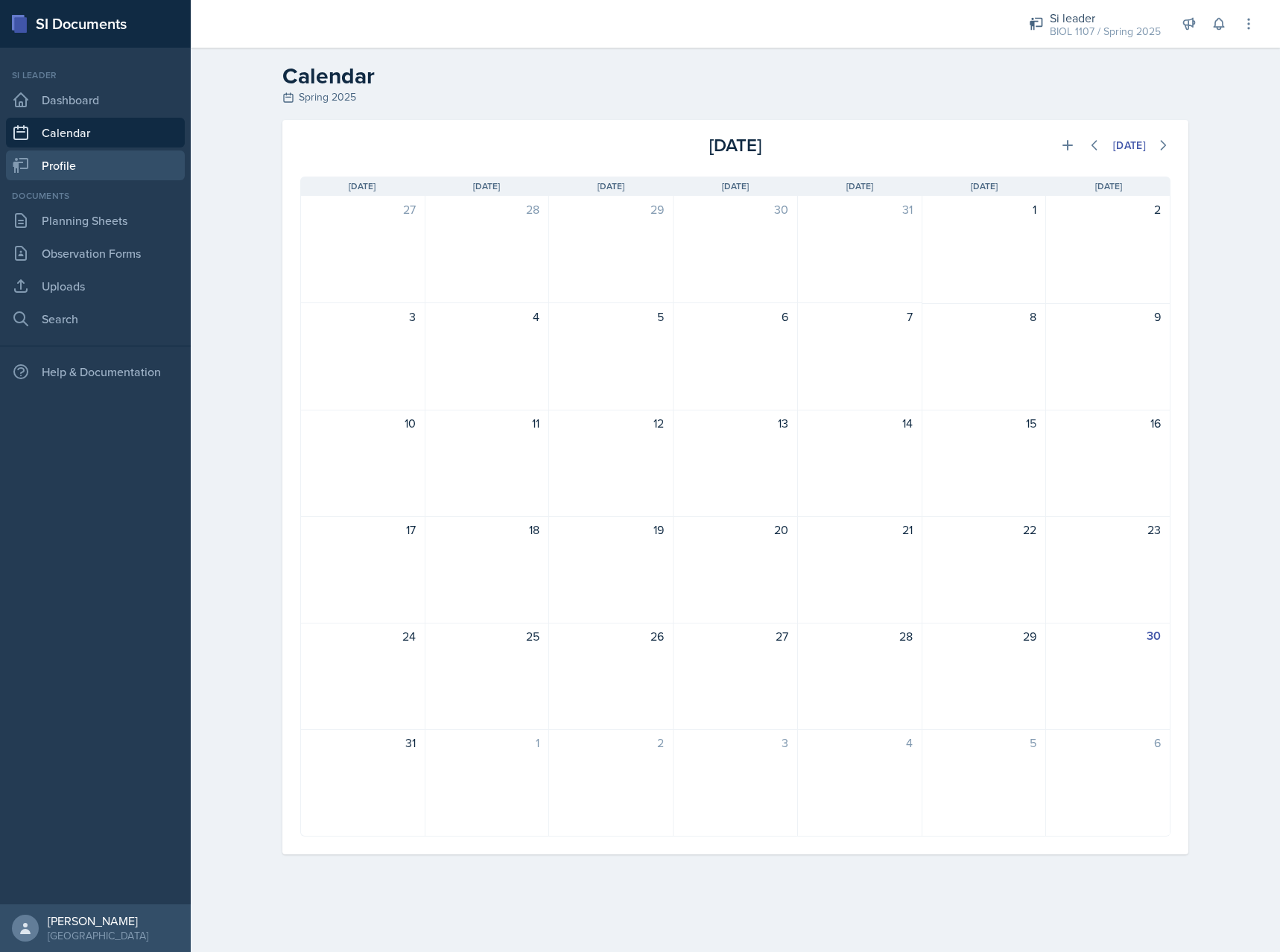
click at [62, 170] on link "Profile" at bounding box center [95, 165] width 179 height 29
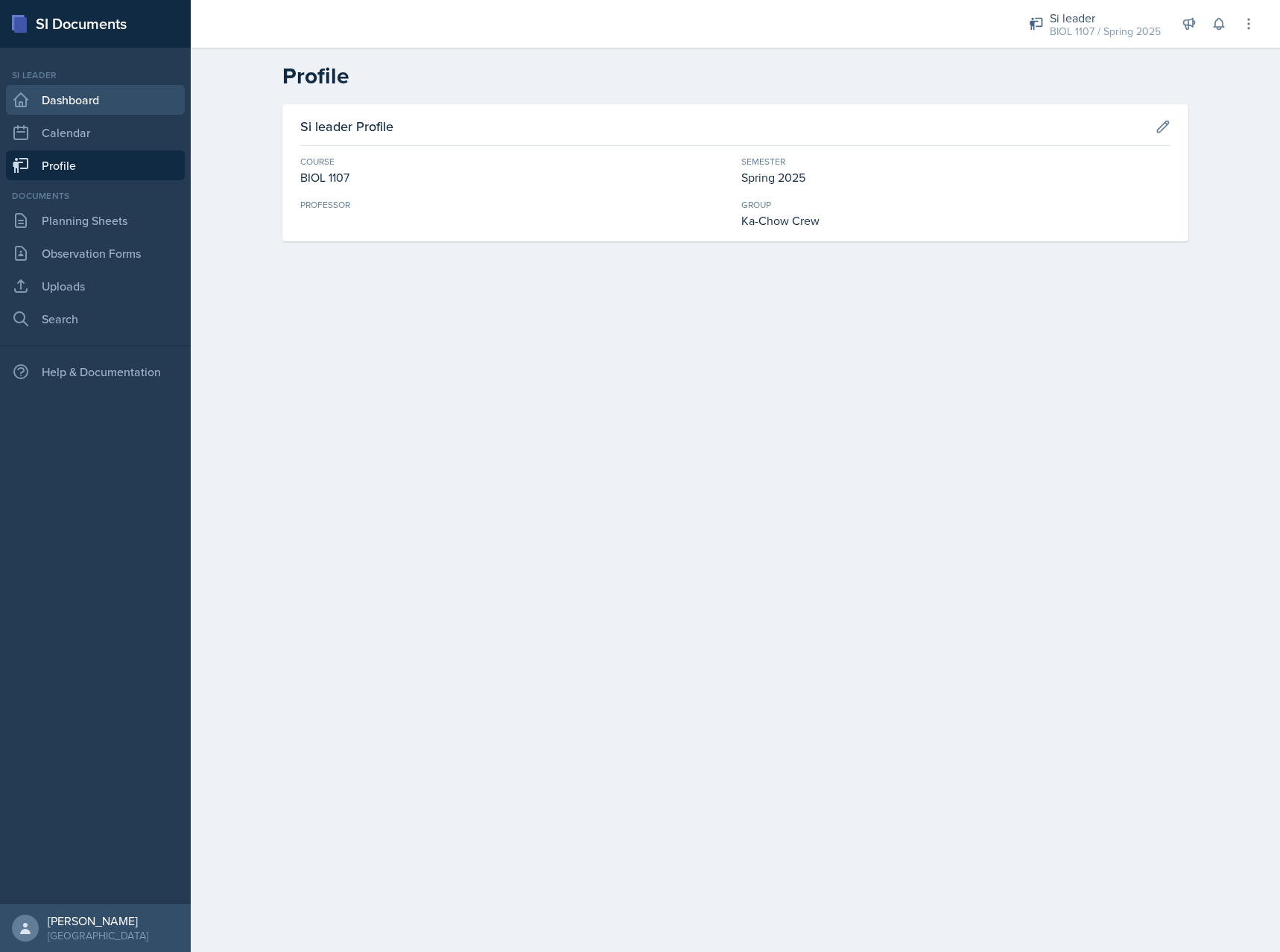
click at [139, 103] on link "Dashboard" at bounding box center [95, 100] width 179 height 29
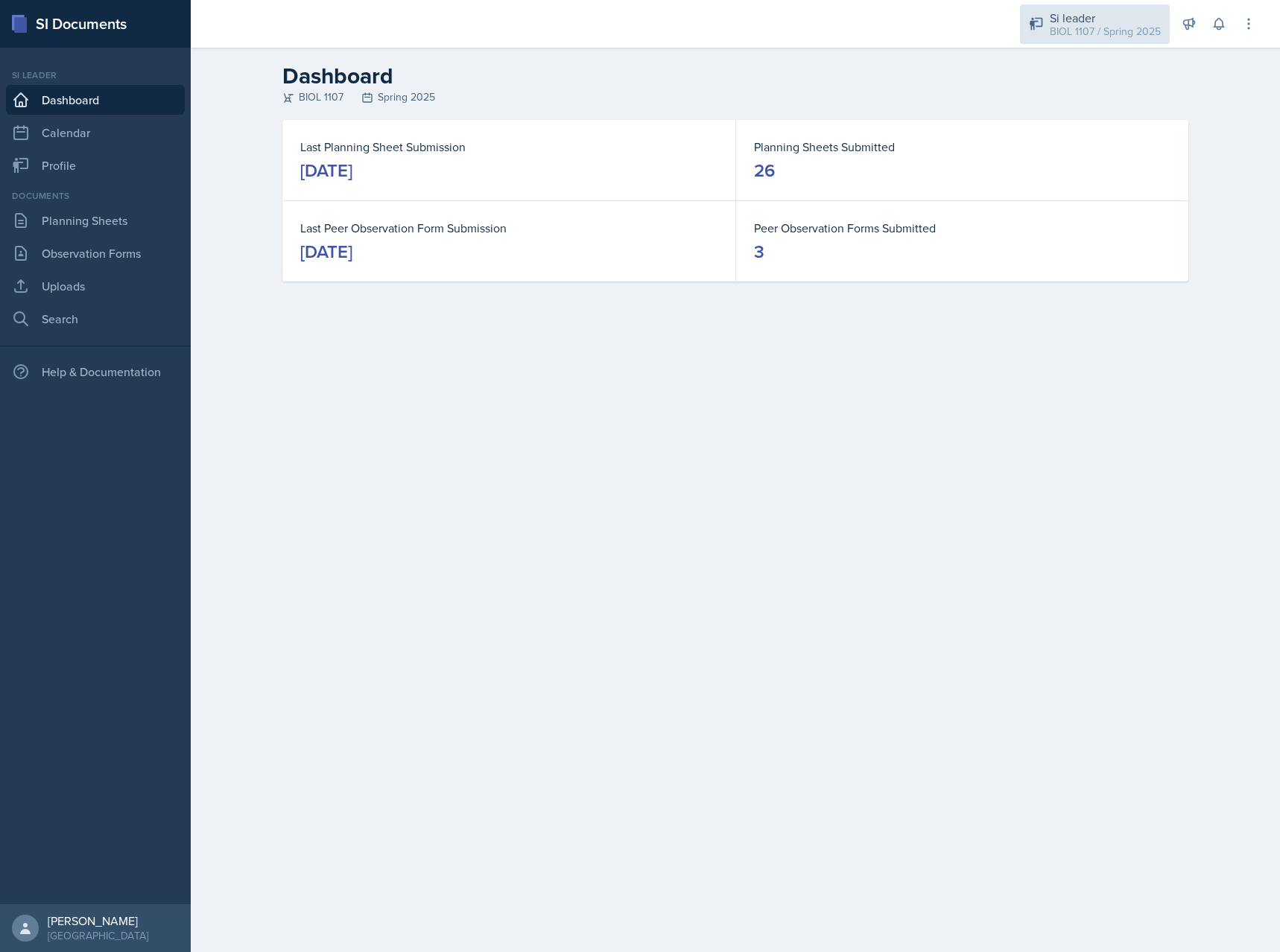
click at [1058, 22] on div "Si leader" at bounding box center [1106, 18] width 111 height 18
click at [1088, 110] on div "Si leader" at bounding box center [1111, 110] width 96 height 18
click at [1211, 24] on button at bounding box center [1218, 23] width 26 height 26
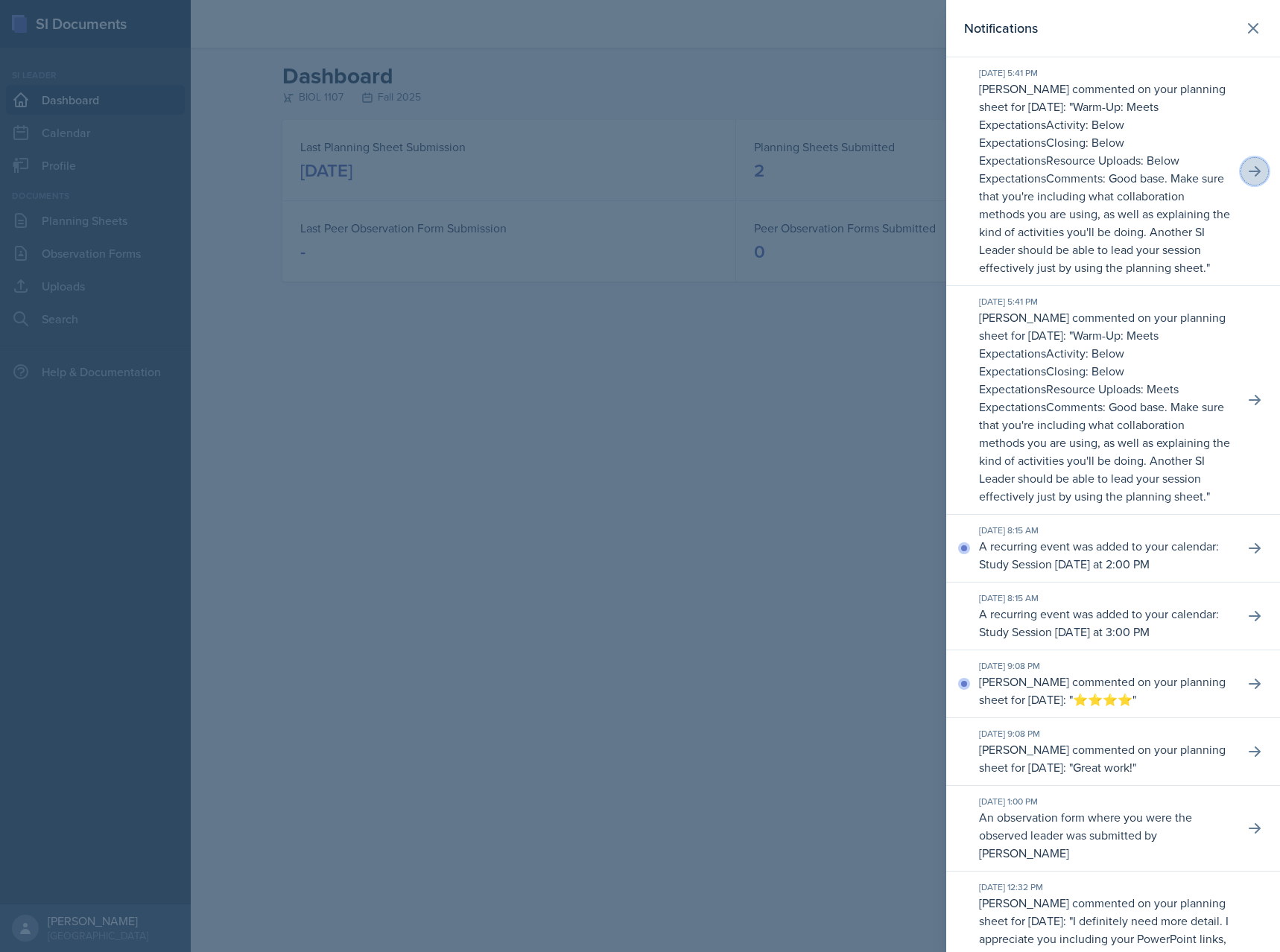
click at [1254, 172] on icon at bounding box center [1255, 171] width 12 height 11
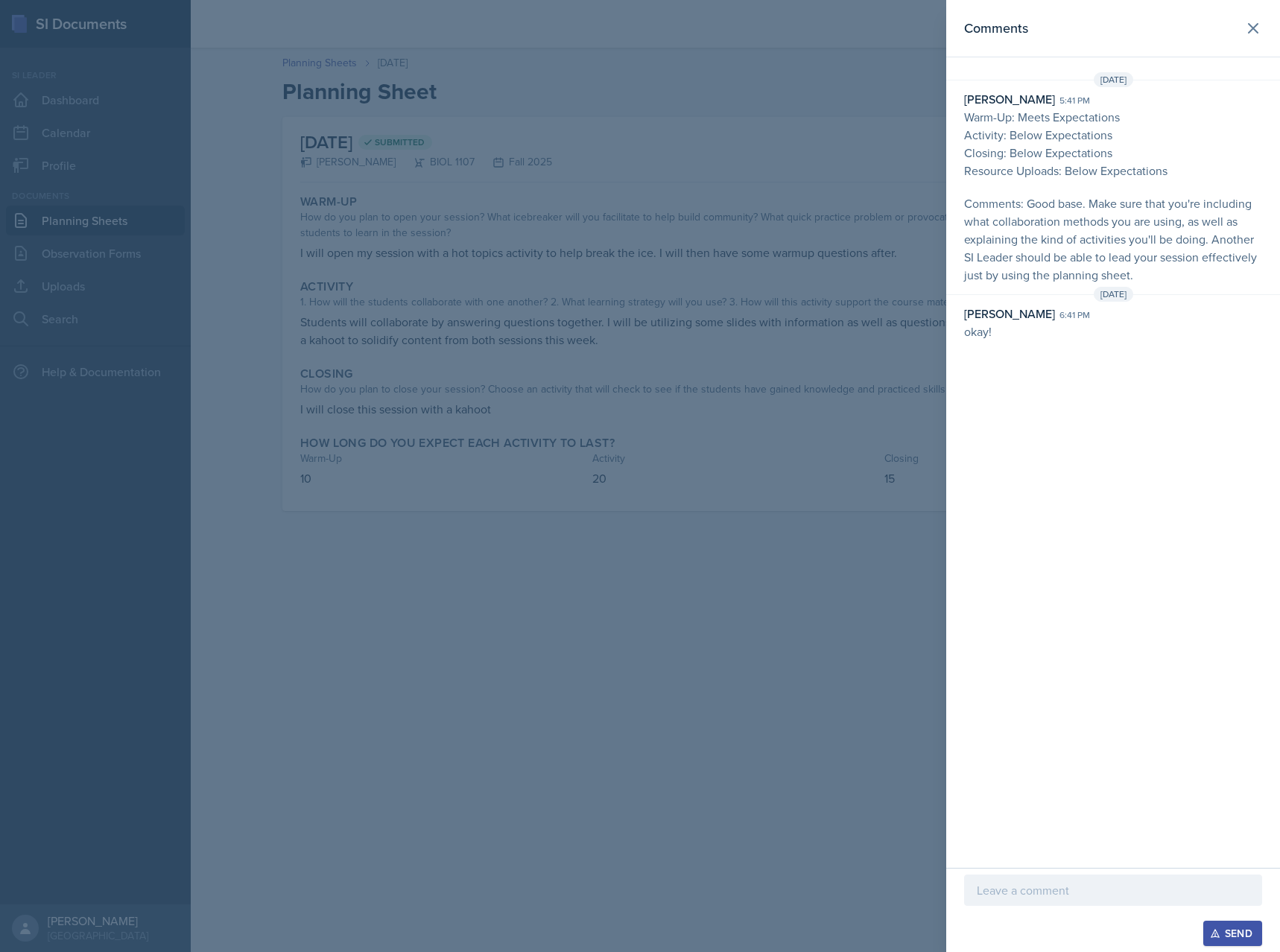
click at [531, 312] on div at bounding box center [640, 476] width 1280 height 952
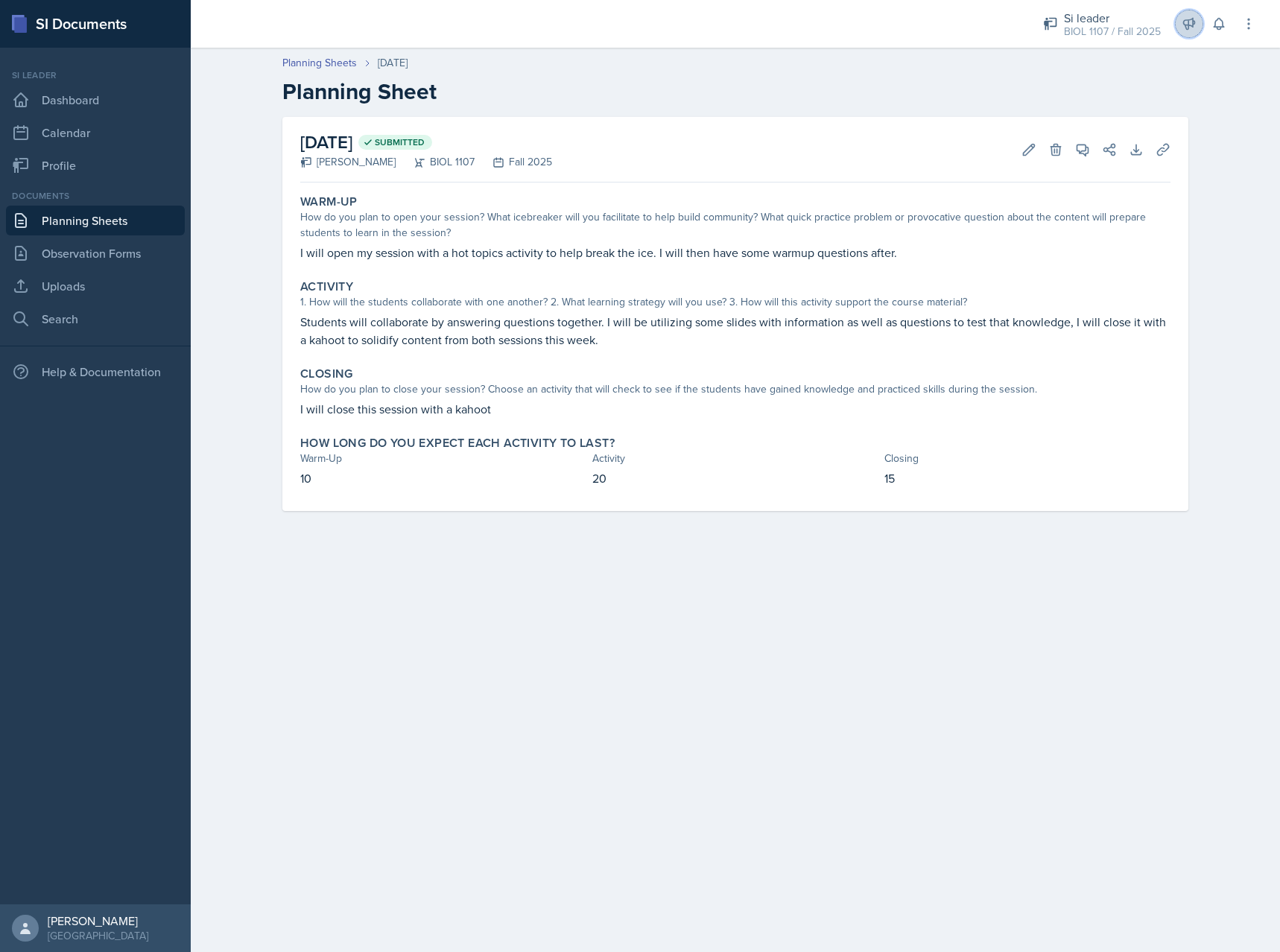
click at [1189, 21] on icon at bounding box center [1189, 23] width 11 height 11
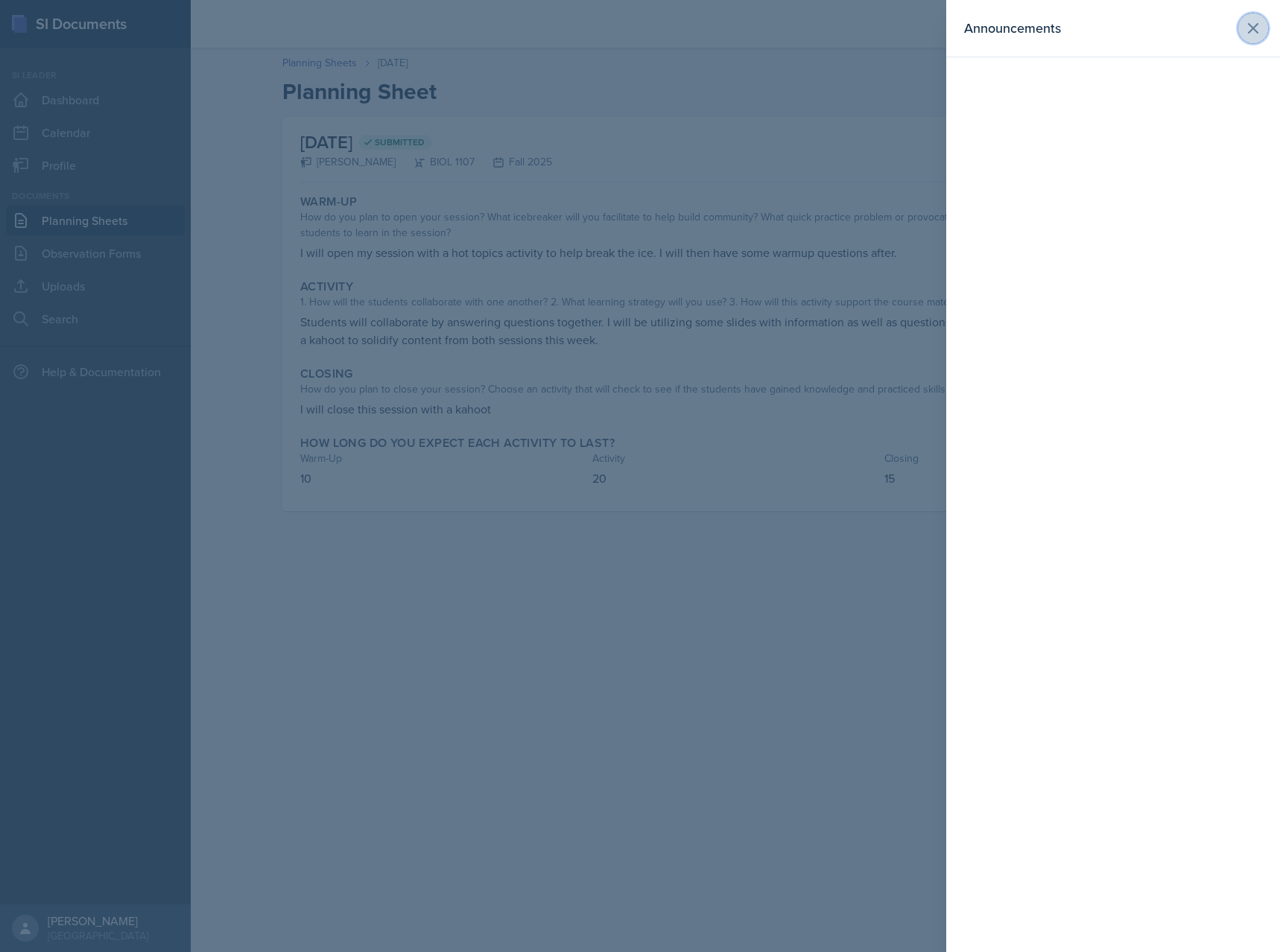
click at [1247, 35] on icon at bounding box center [1253, 28] width 18 height 18
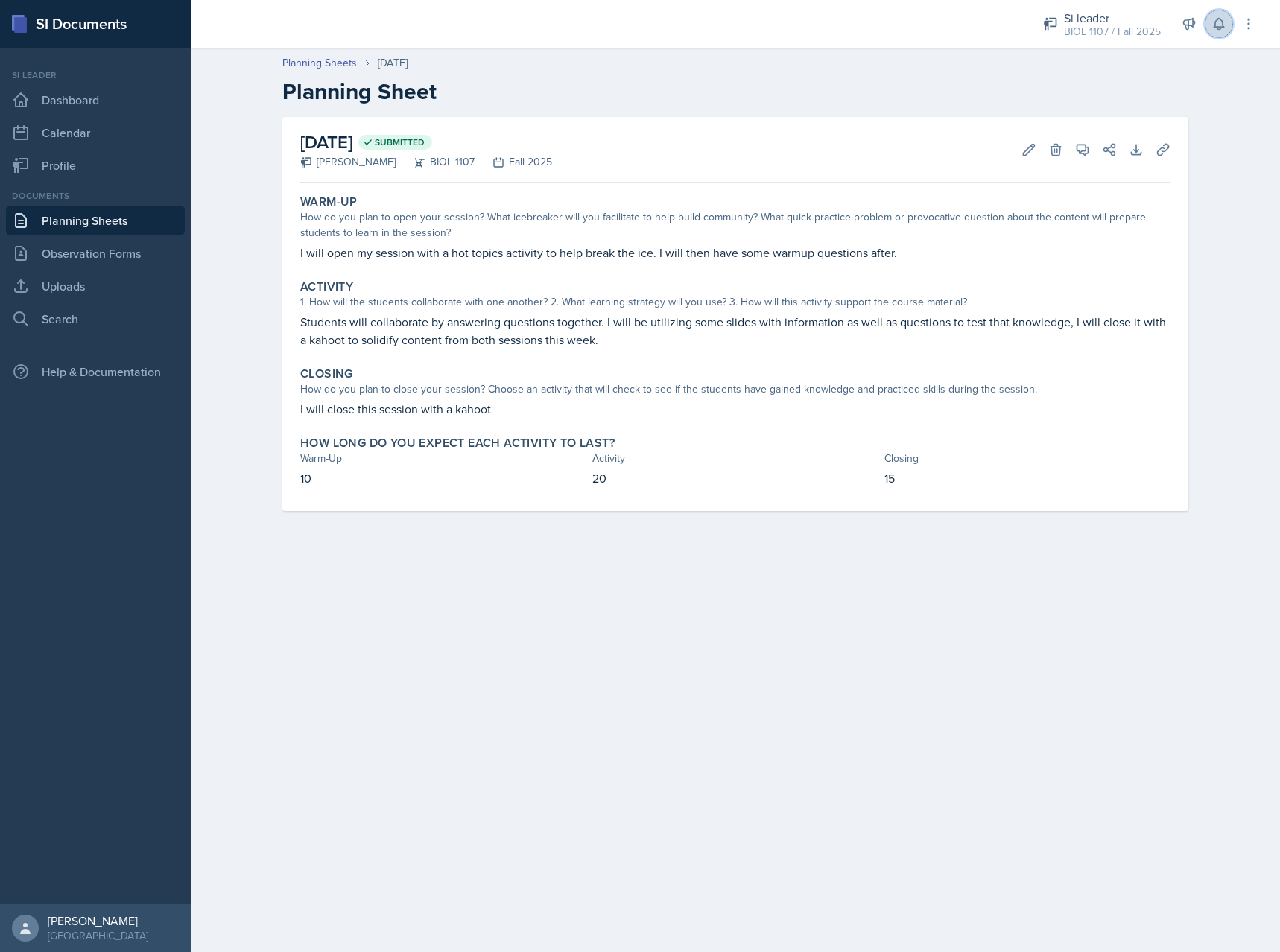
click at [1213, 18] on icon at bounding box center [1218, 23] width 15 height 15
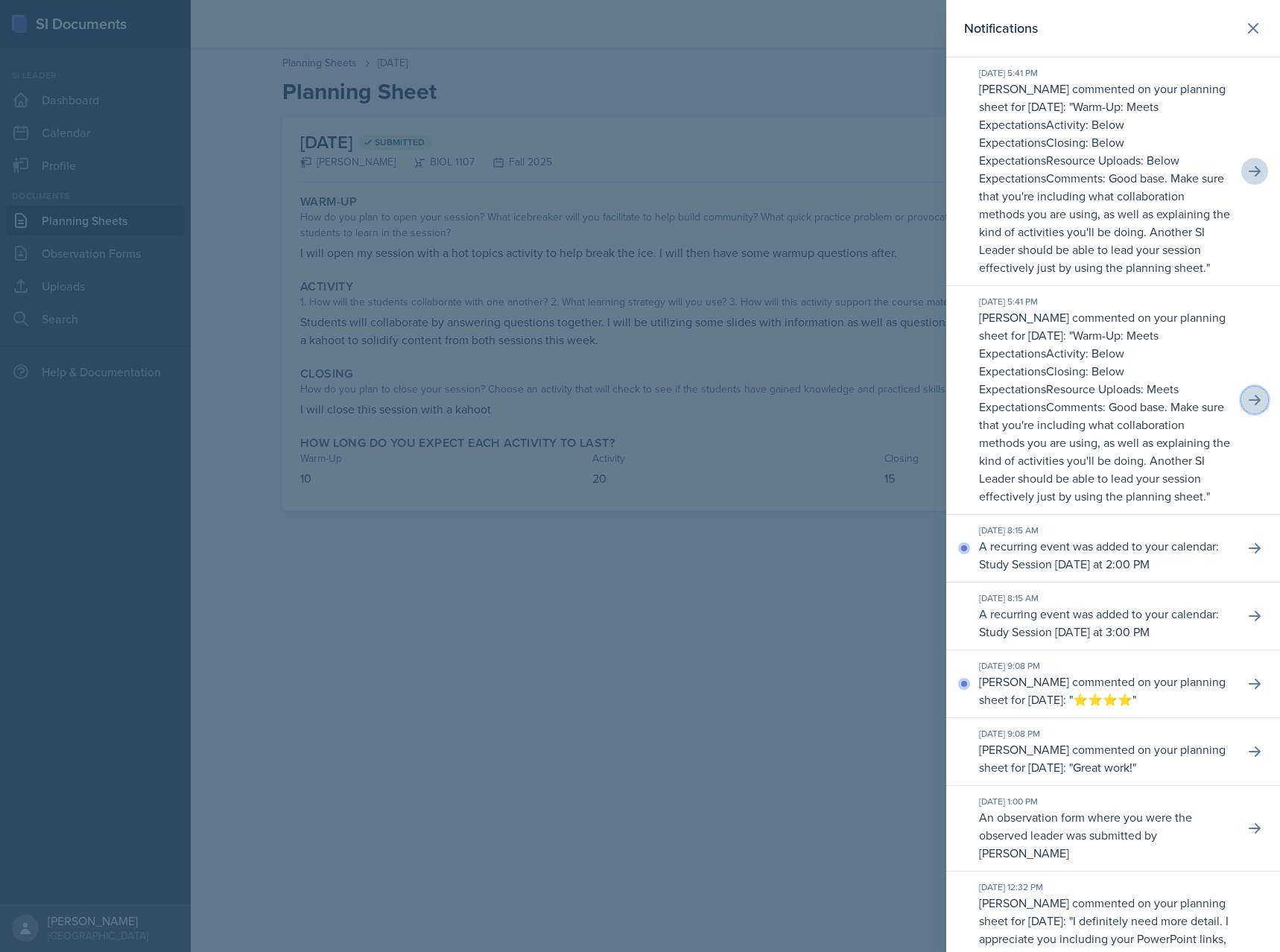
click at [1253, 391] on button at bounding box center [1254, 399] width 26 height 26
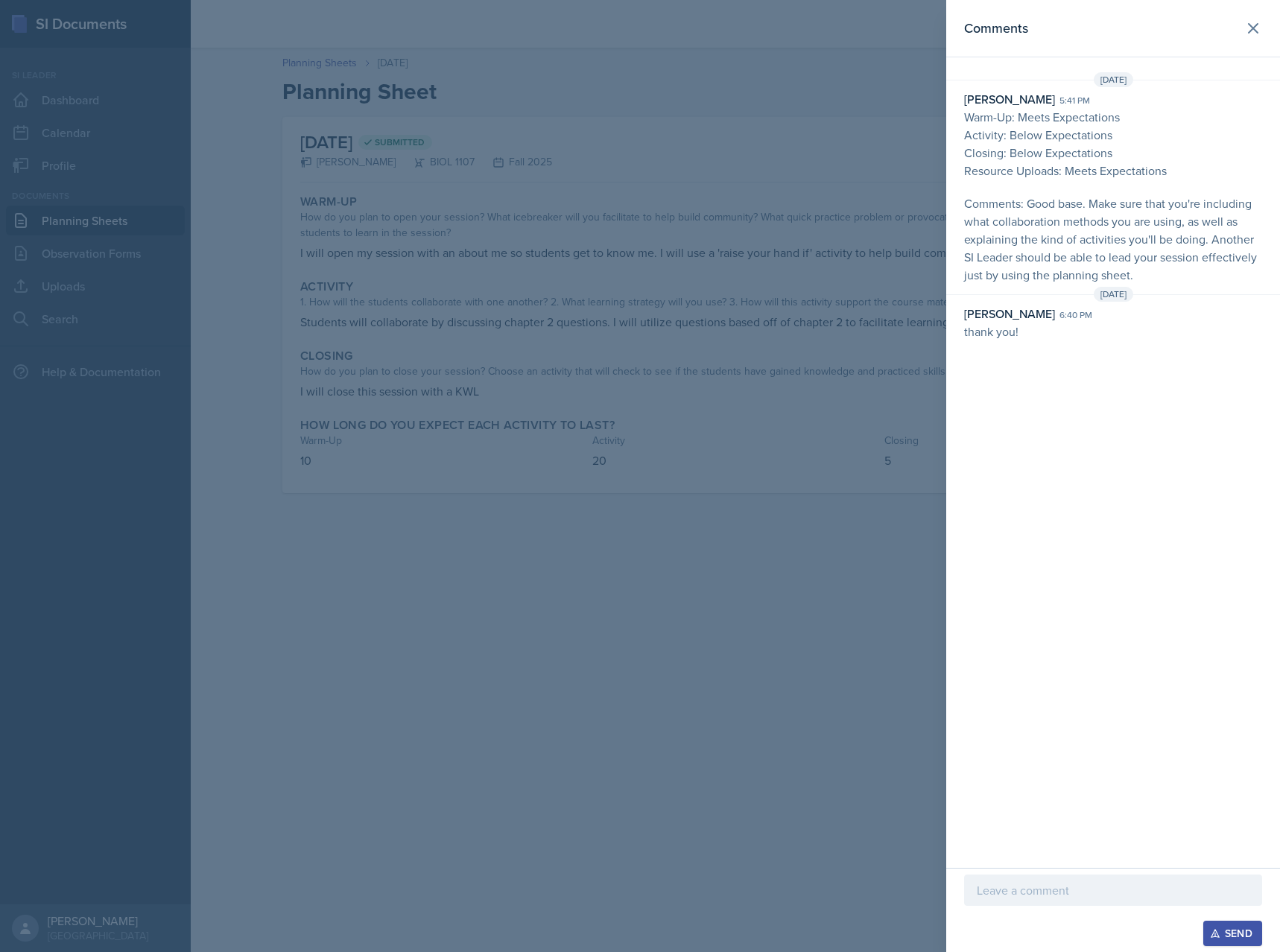
click at [788, 339] on div at bounding box center [640, 476] width 1280 height 952
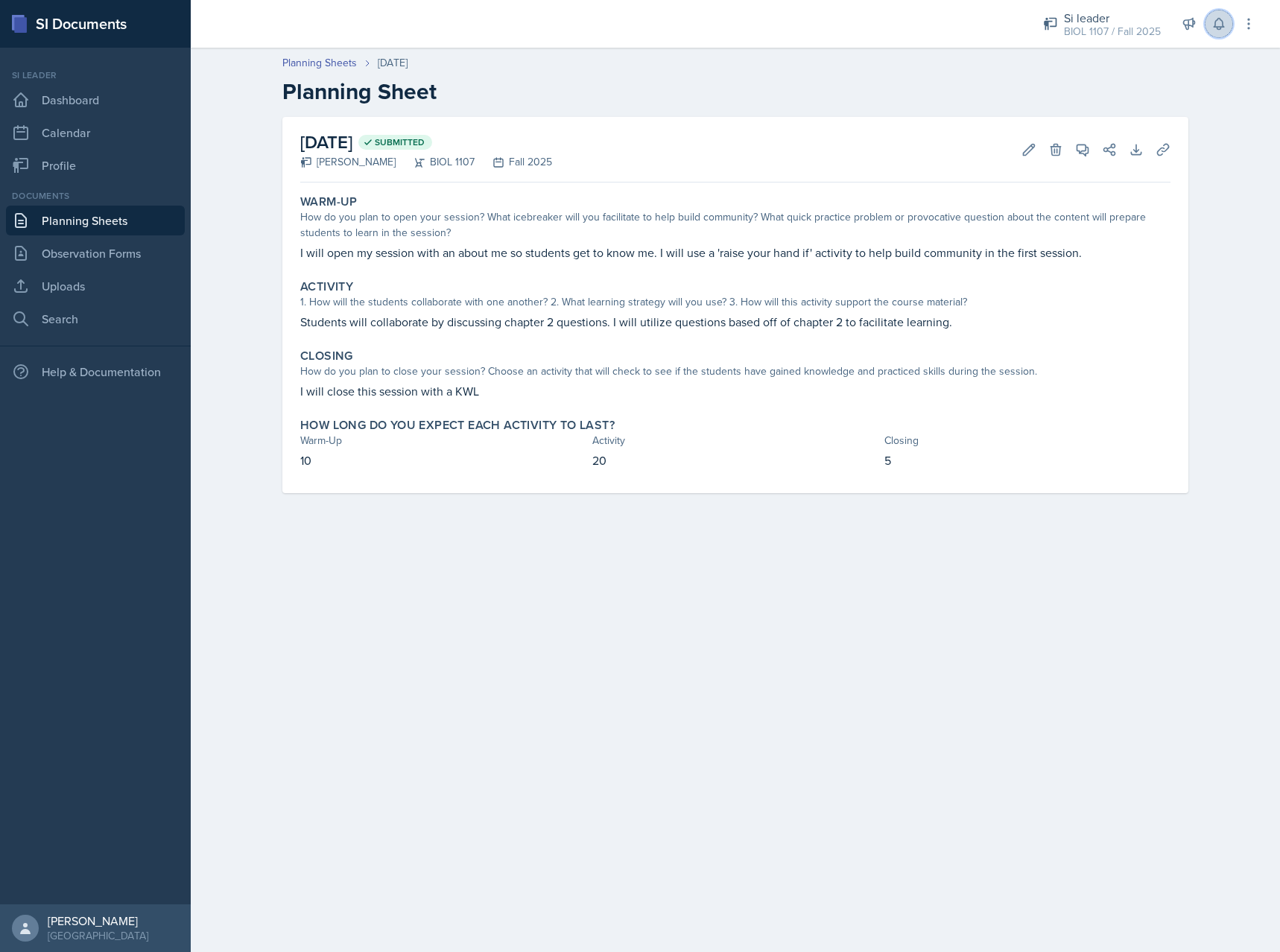
click at [1219, 21] on icon at bounding box center [1218, 23] width 15 height 15
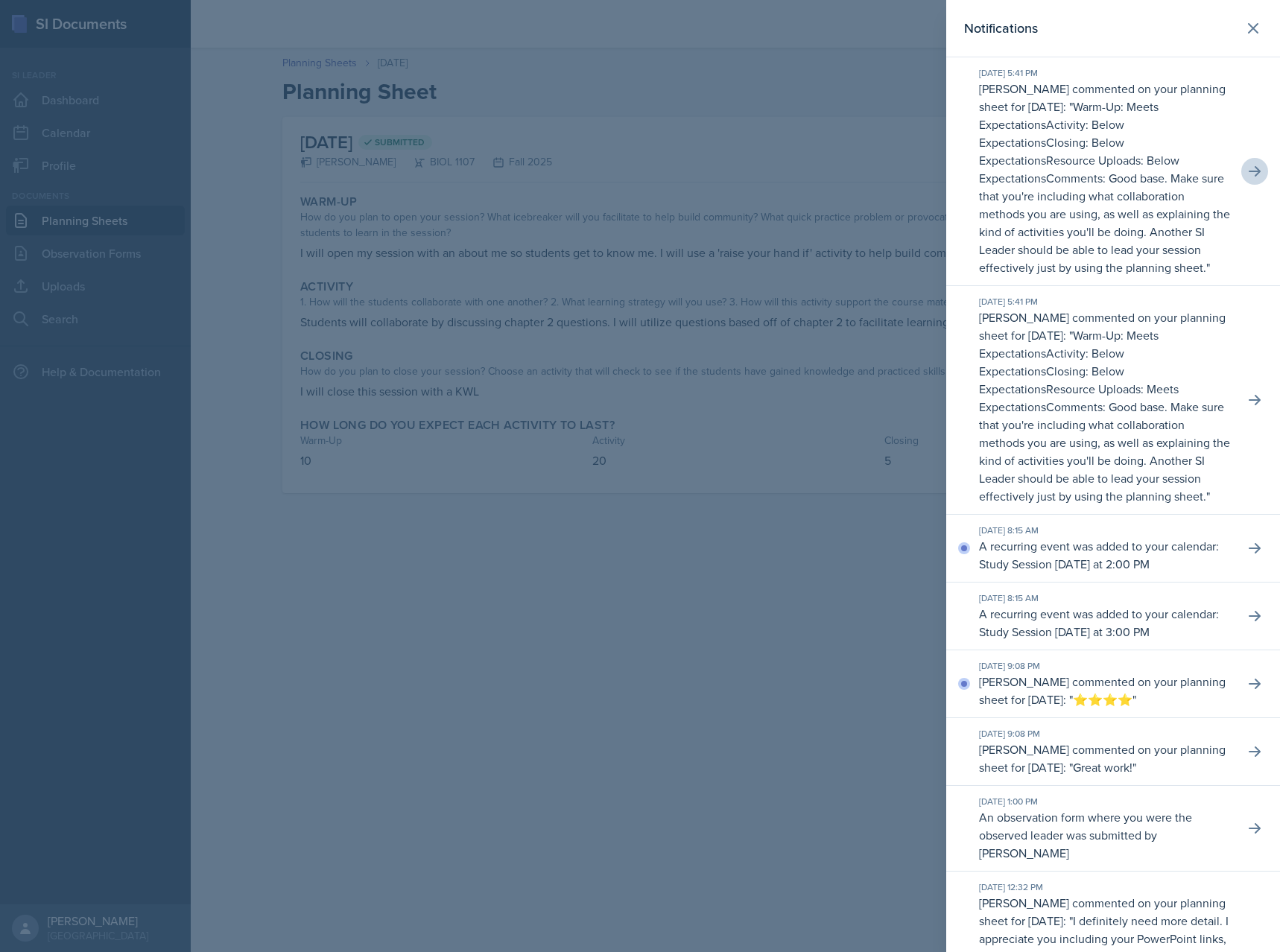
click at [833, 342] on div at bounding box center [640, 476] width 1280 height 952
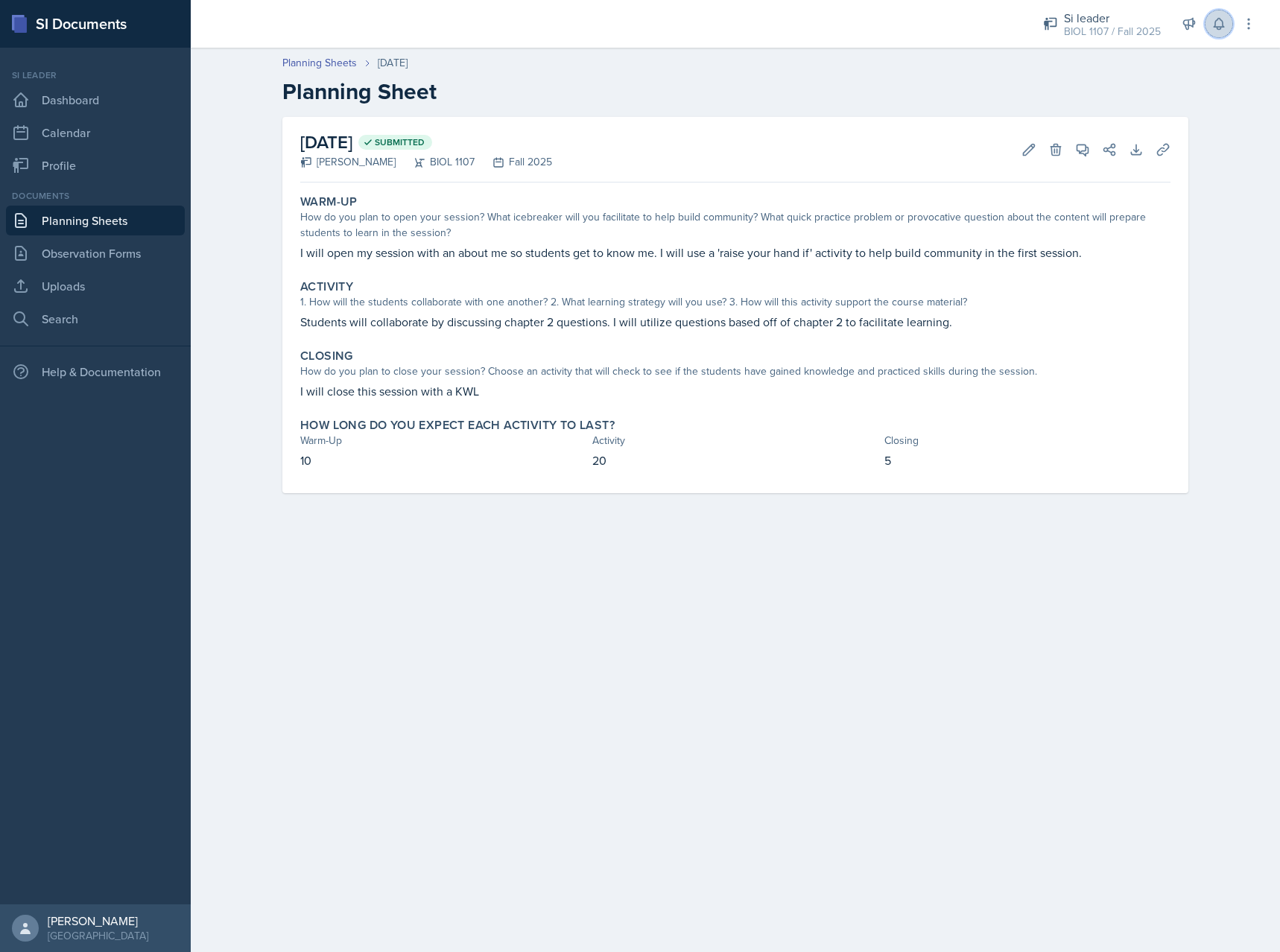
click at [1215, 31] on button at bounding box center [1218, 23] width 26 height 26
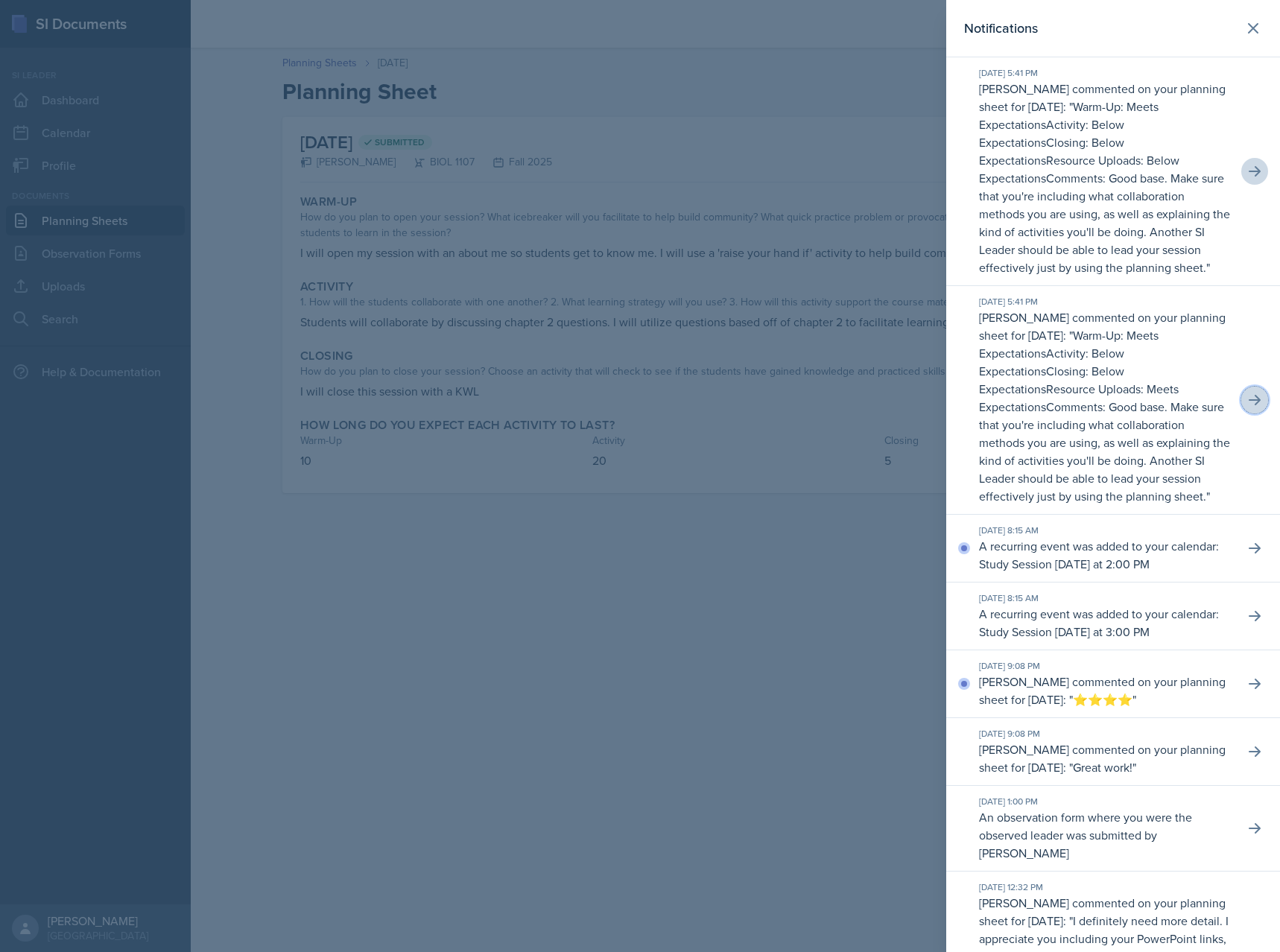
click at [1252, 406] on icon at bounding box center [1254, 400] width 15 height 15
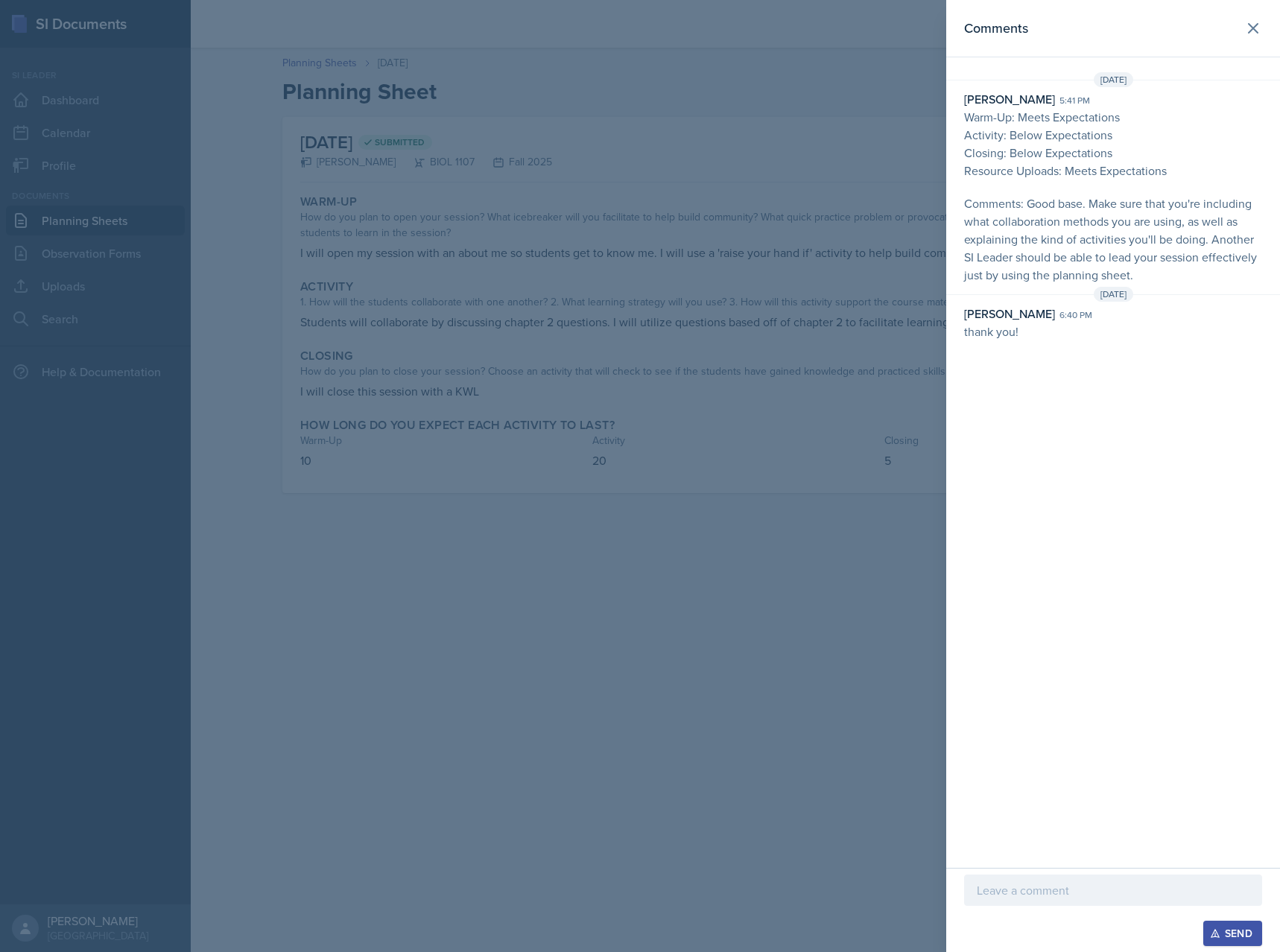
click at [480, 380] on div at bounding box center [640, 476] width 1280 height 952
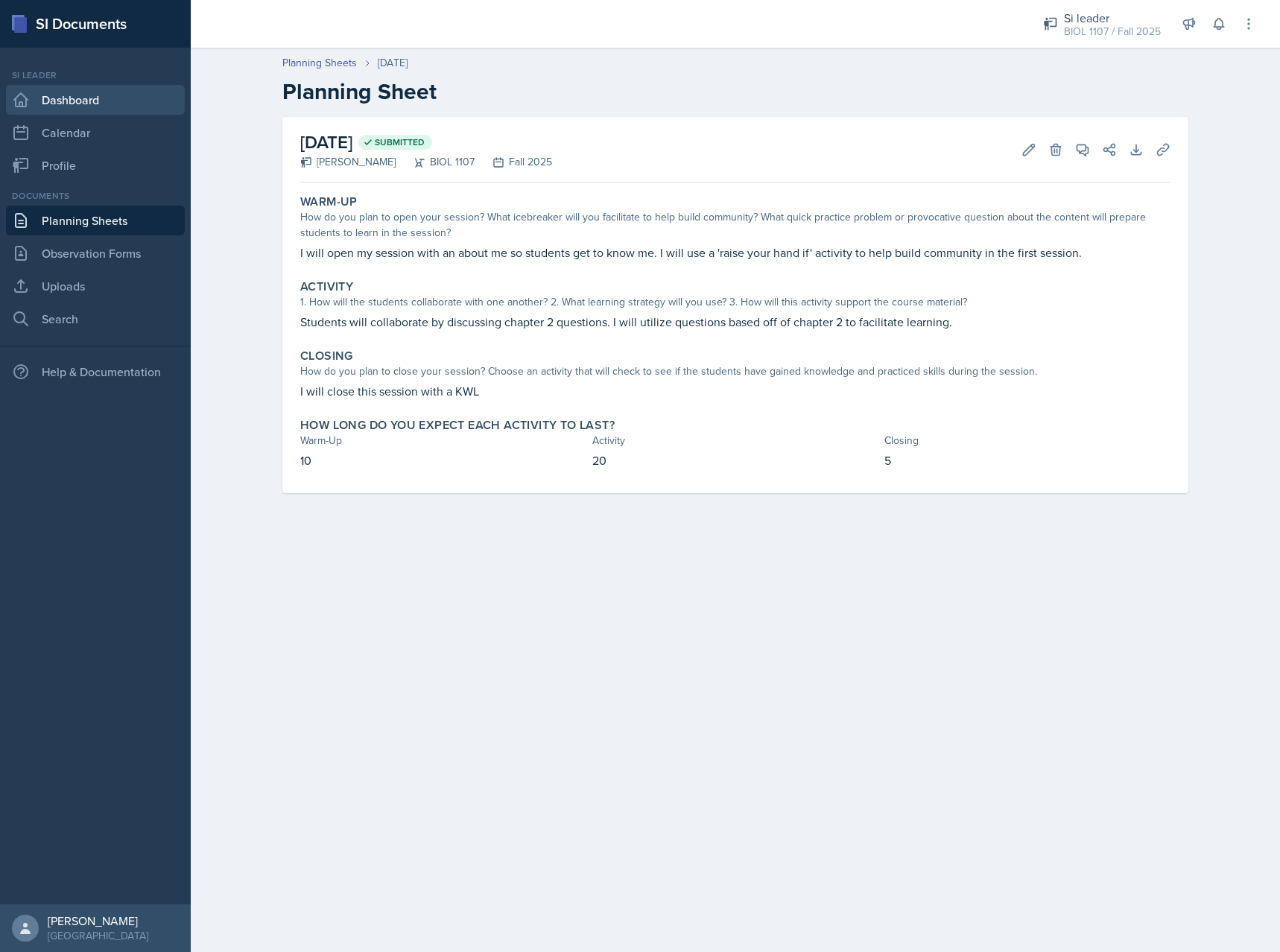
click at [130, 86] on link "Dashboard" at bounding box center [95, 100] width 179 height 29
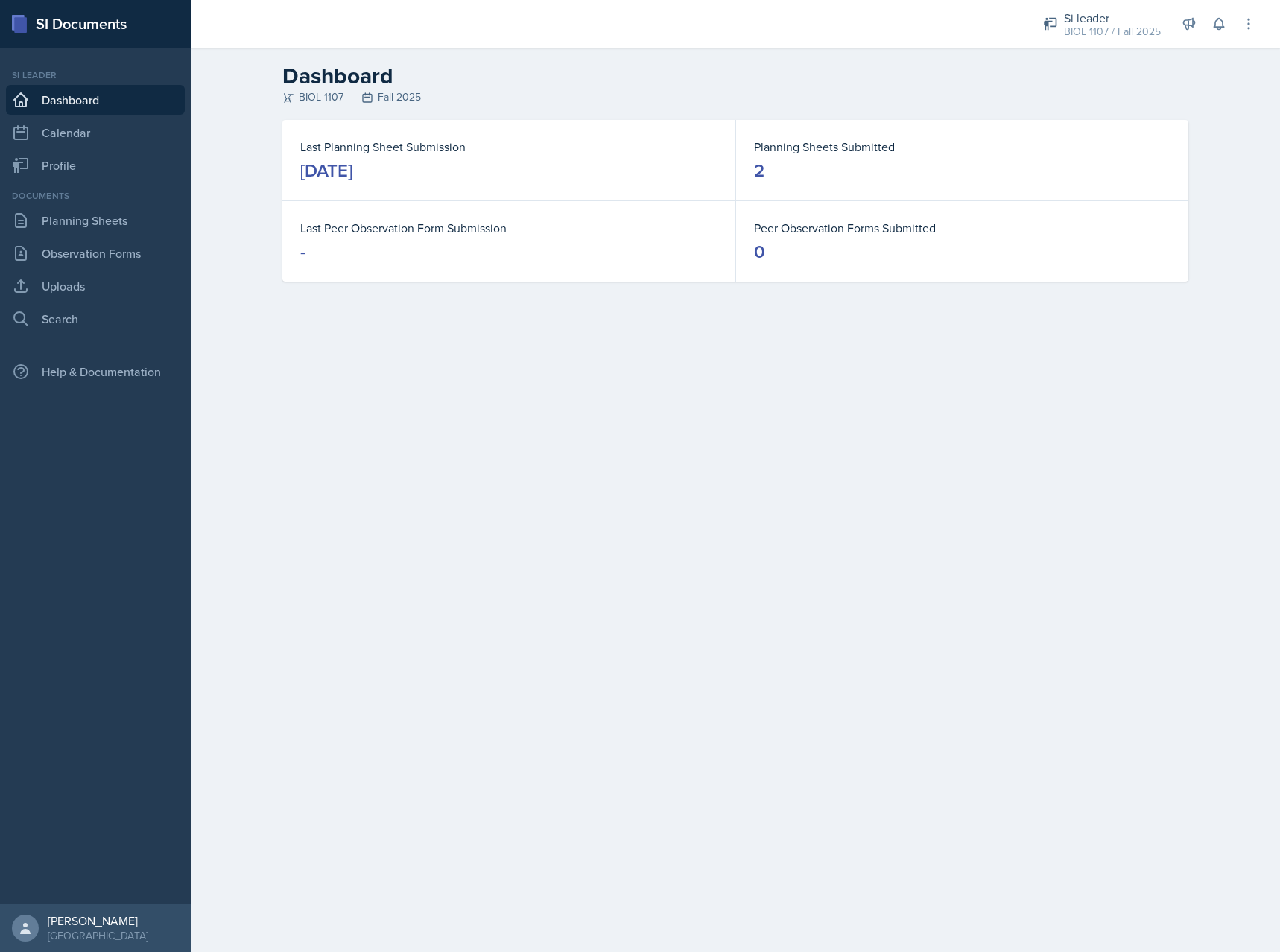
click at [52, 23] on div "SI Documents" at bounding box center [95, 23] width 191 height 48
click at [620, 467] on main "Dashboard BIOL 1107 Fall 2025 Last Planning Sheet Submission [DATE] Planning Sh…" at bounding box center [735, 499] width 1089 height 904
click at [1195, 25] on icon at bounding box center [1188, 23] width 15 height 15
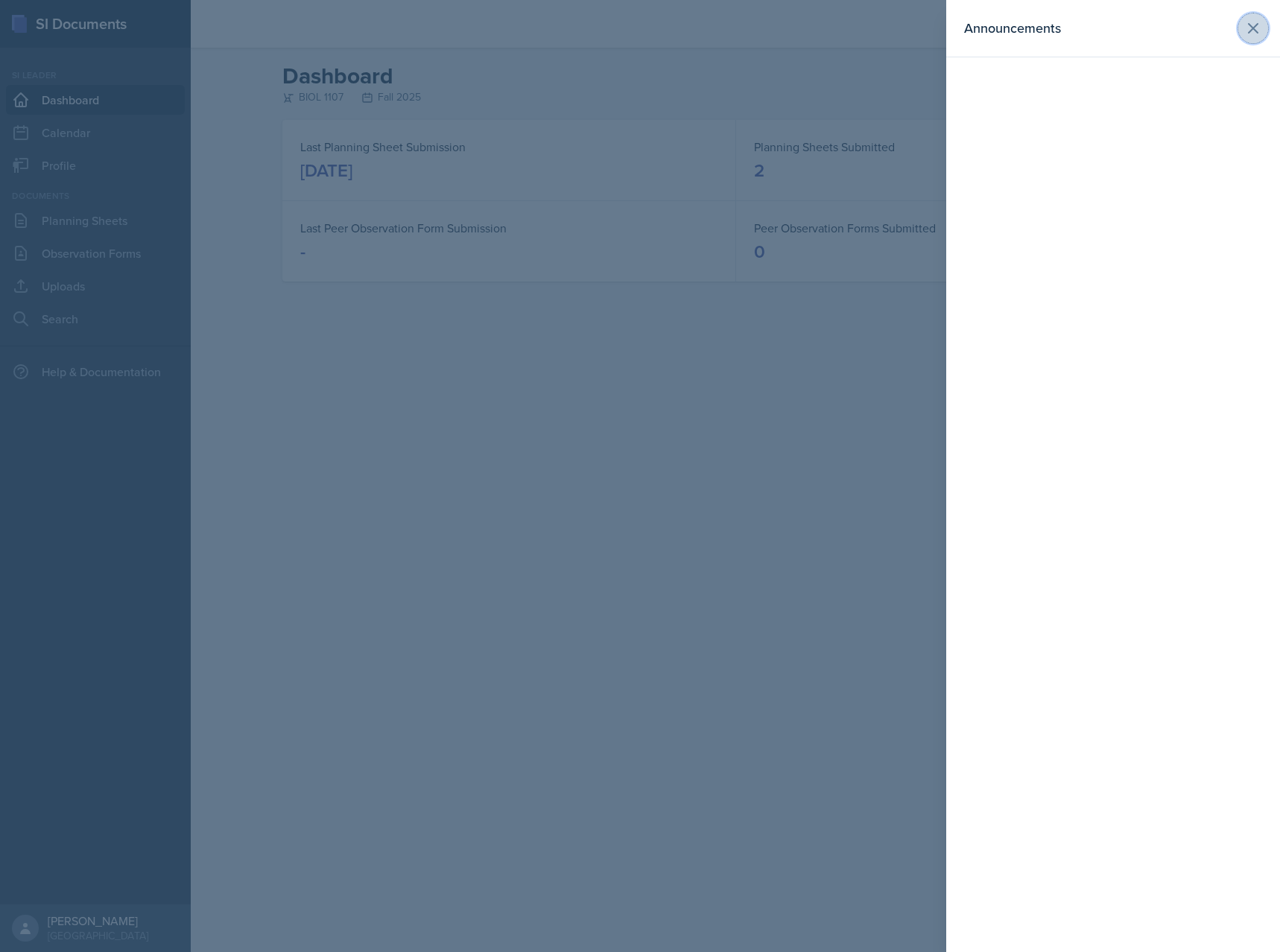
click at [1261, 29] on icon at bounding box center [1253, 28] width 18 height 18
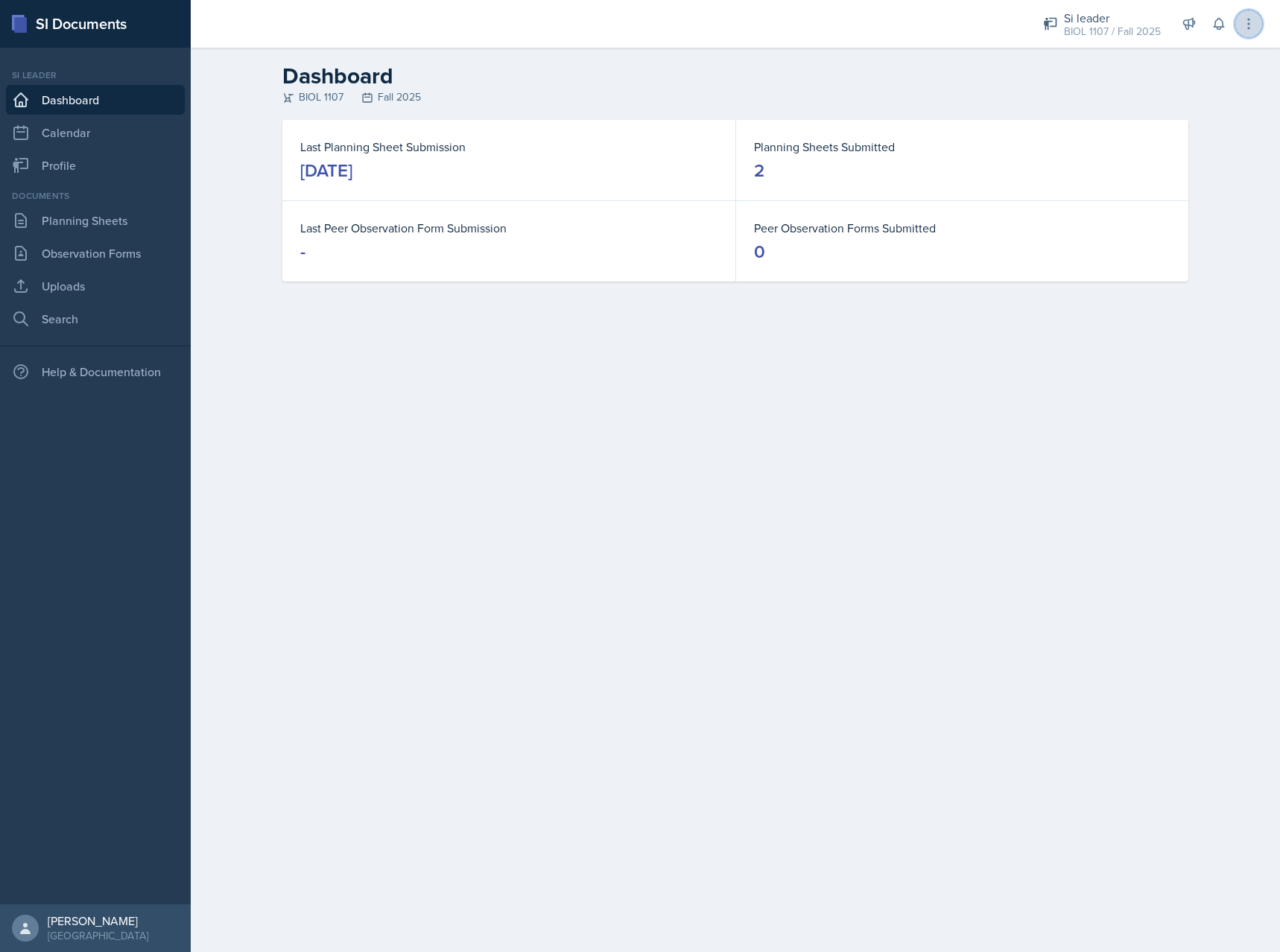
click at [1250, 31] on button at bounding box center [1248, 23] width 26 height 26
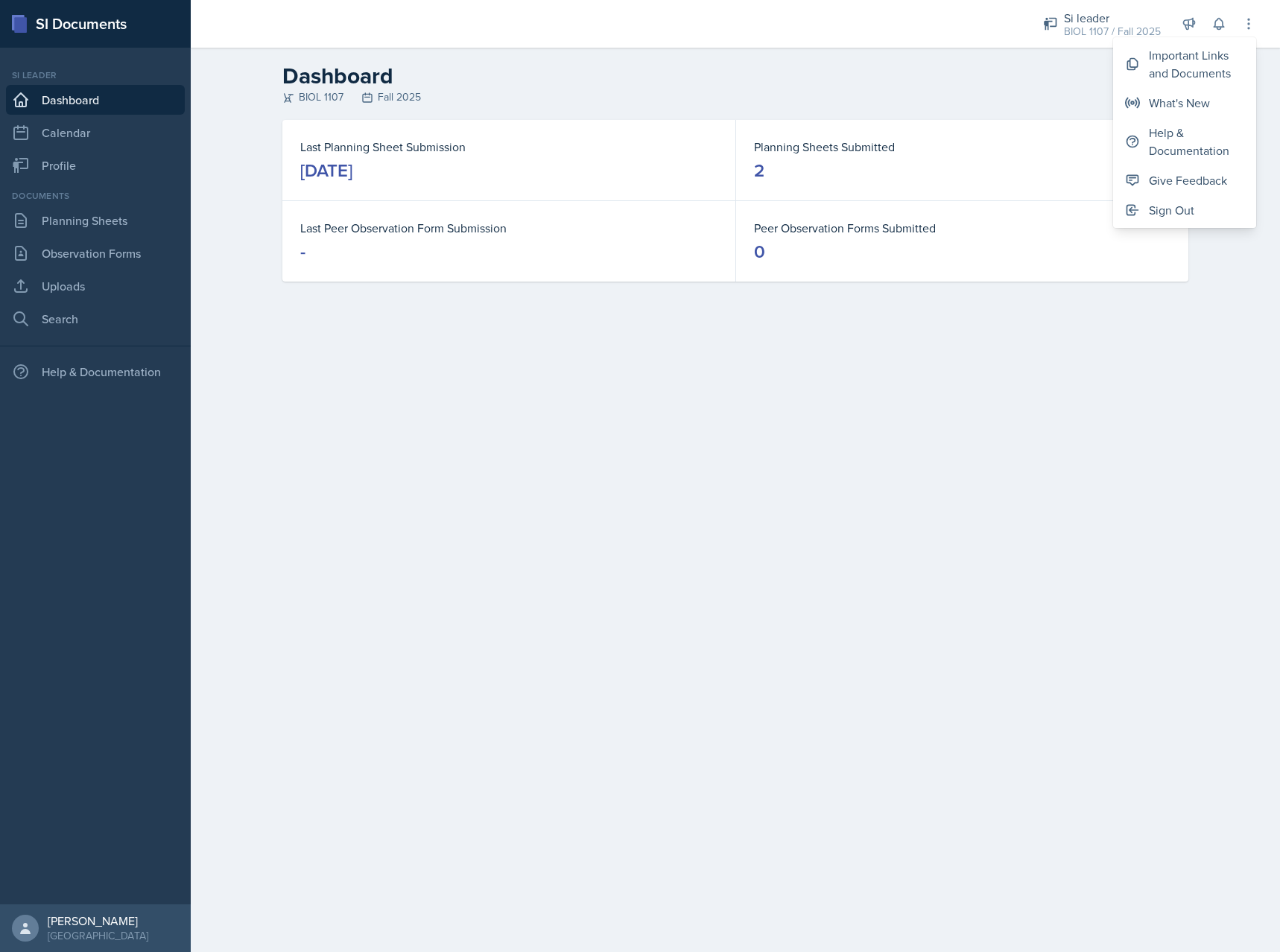
drag, startPoint x: 816, startPoint y: 299, endPoint x: 794, endPoint y: 299, distance: 22.0
click at [813, 299] on div "Last Planning Sheet Submission [DATE] Planning Sheets Submitted 2 Last Peer Obs…" at bounding box center [734, 219] width 953 height 197
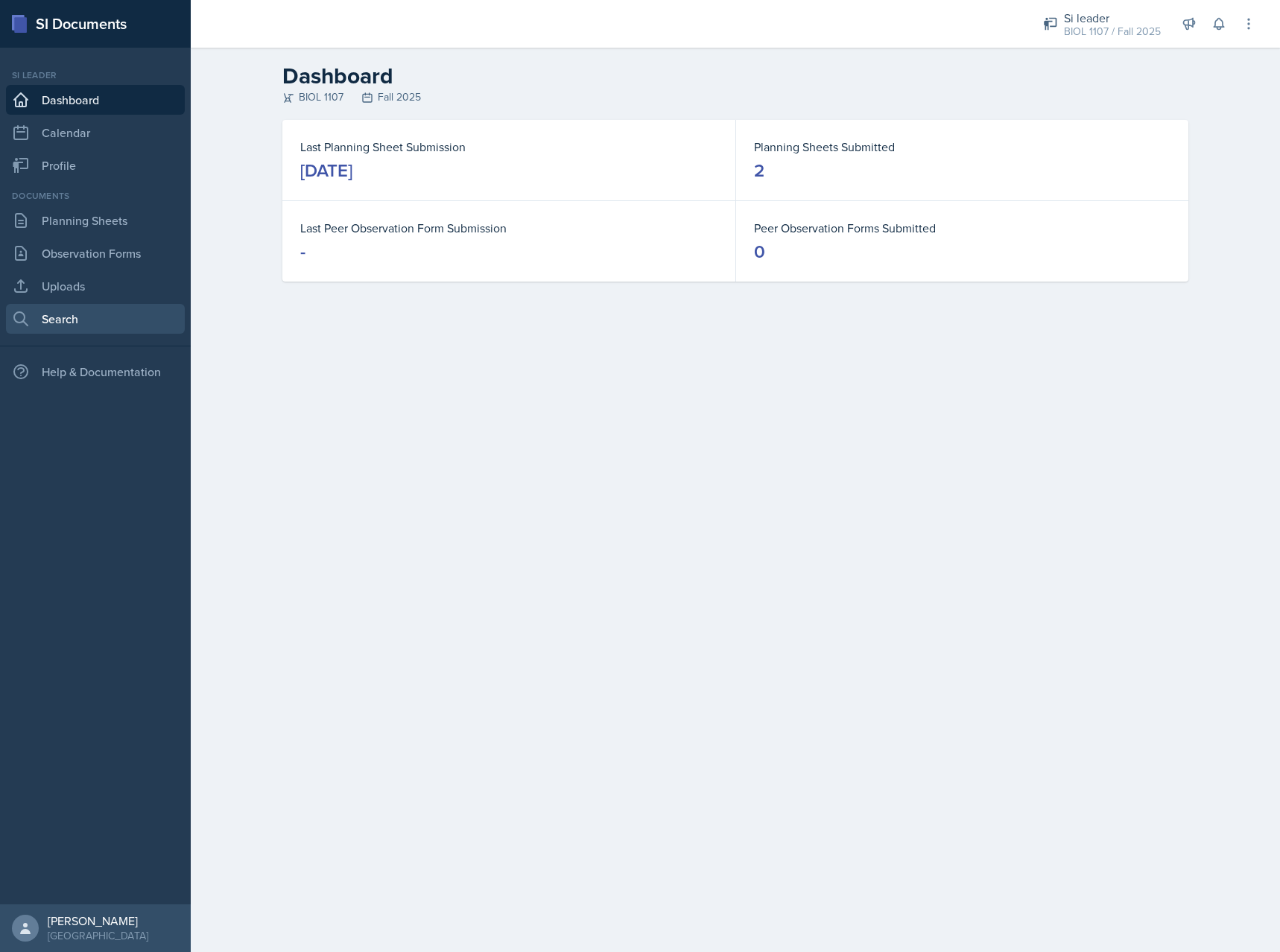
click at [91, 317] on link "Search" at bounding box center [95, 319] width 179 height 29
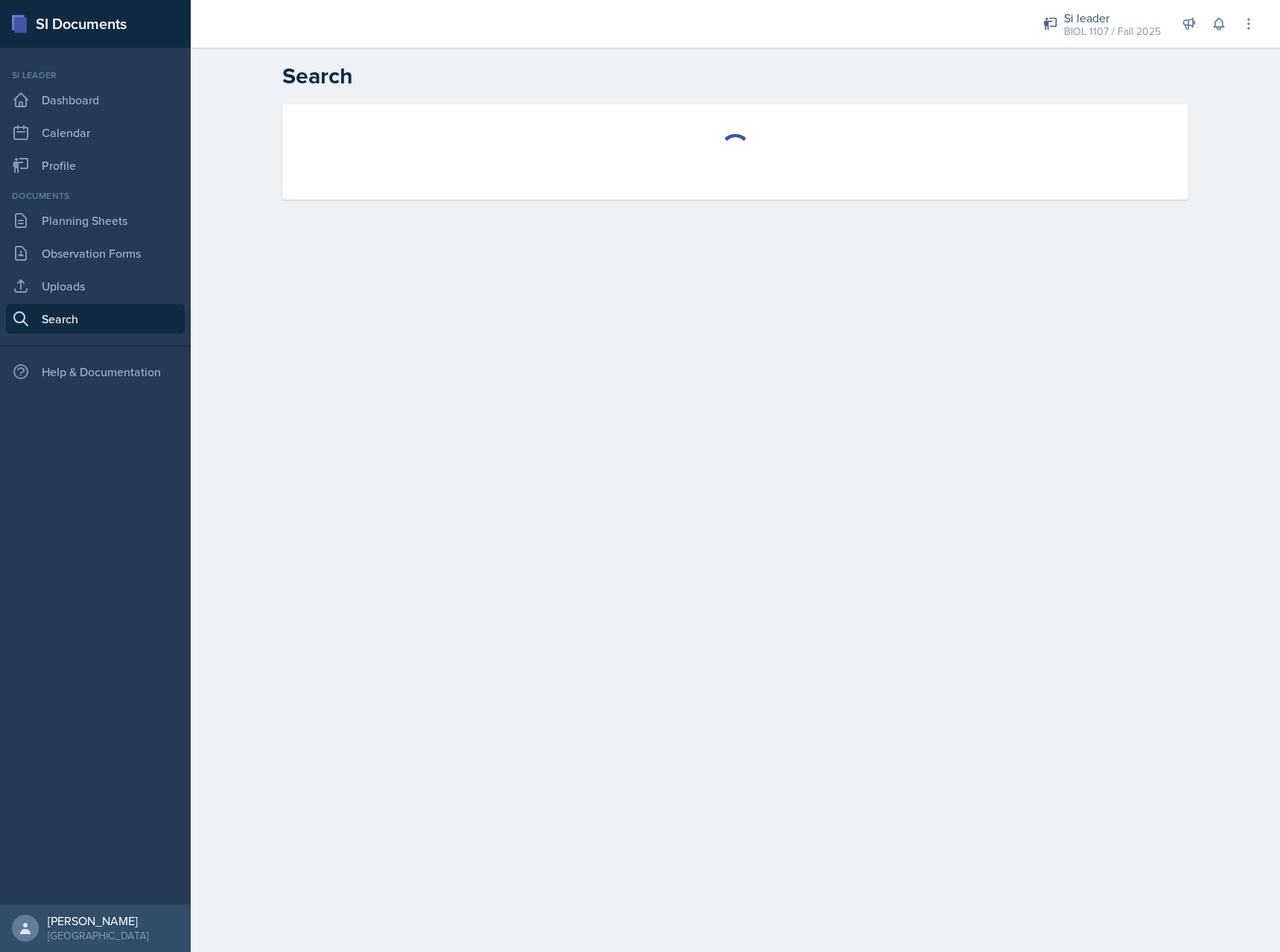
select select "all"
select select "1"
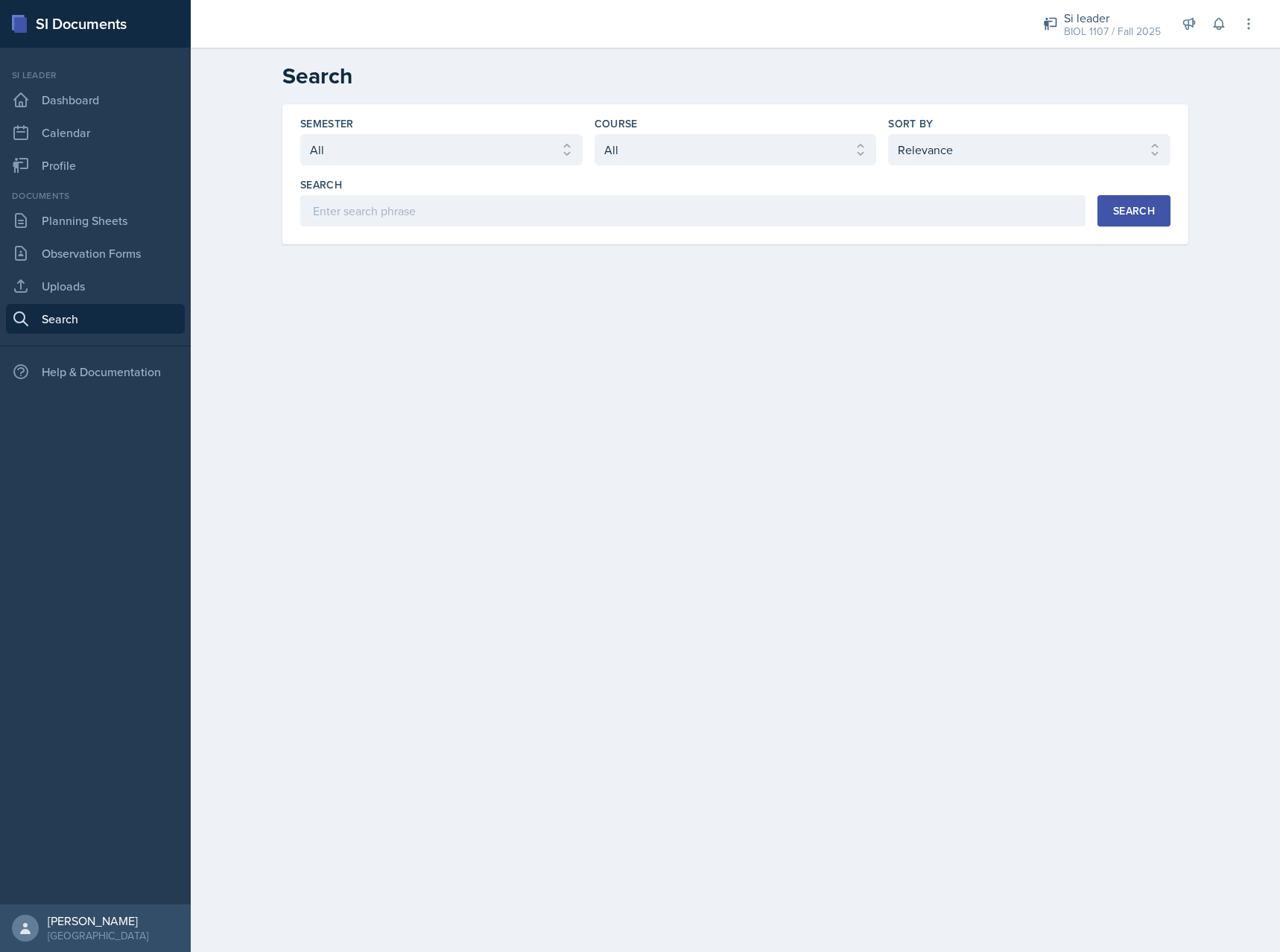
click at [1136, 214] on div "Search" at bounding box center [1133, 211] width 42 height 12
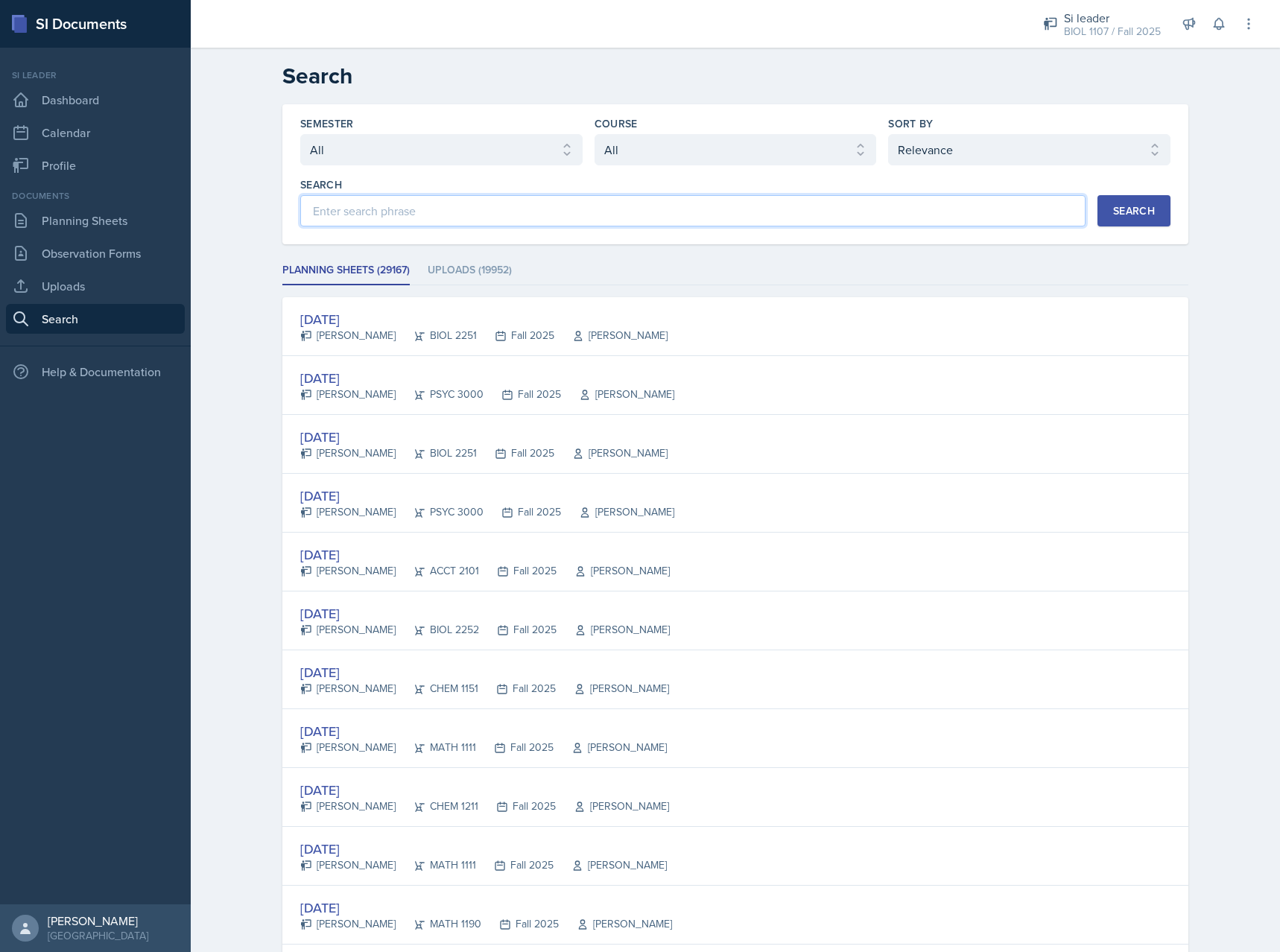
click at [640, 209] on input at bounding box center [692, 211] width 785 height 31
click at [1121, 224] on button "Search" at bounding box center [1133, 211] width 73 height 31
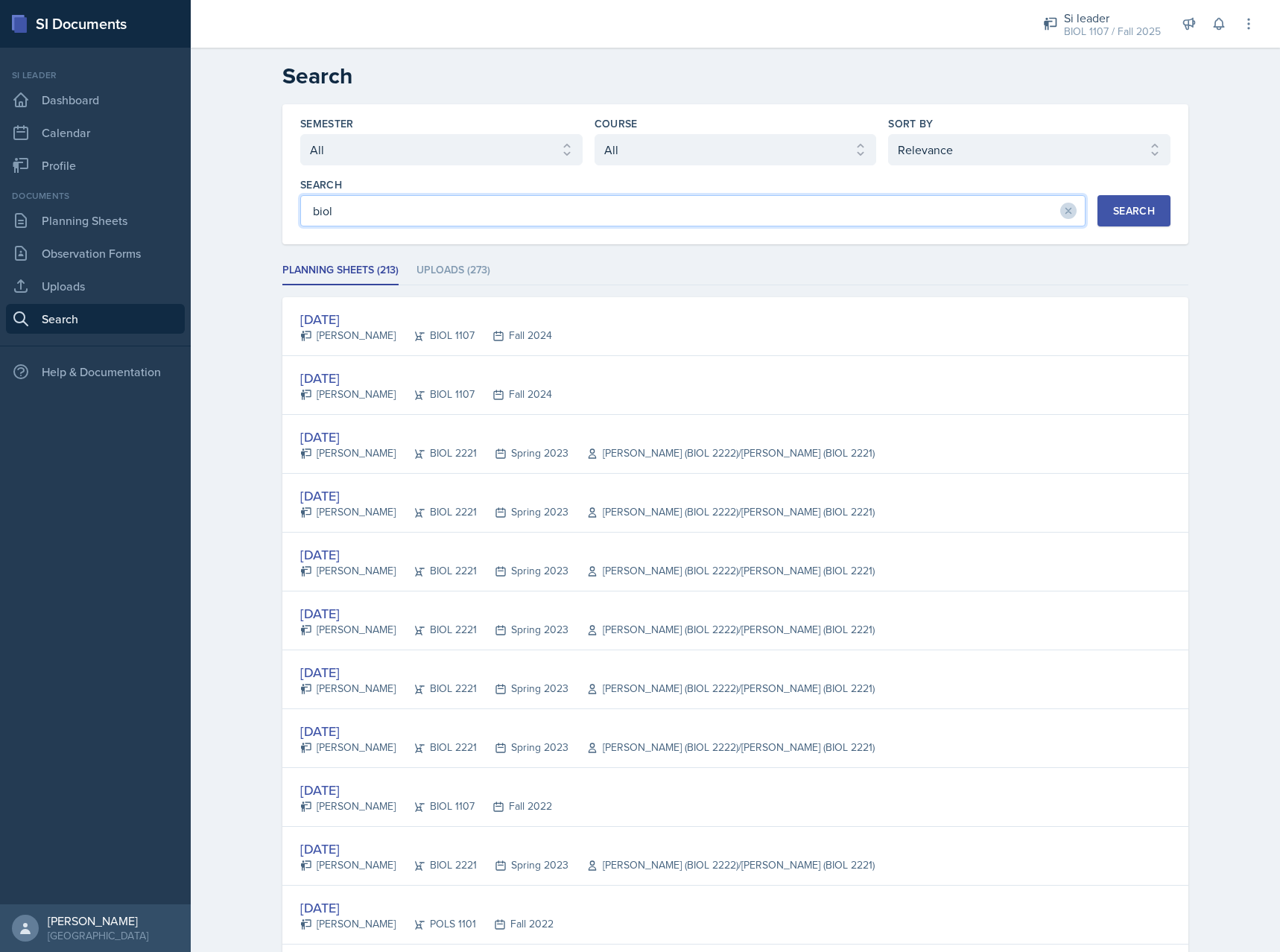
click at [451, 215] on input "biol" at bounding box center [692, 211] width 785 height 31
type input "biol 1107"
click at [1130, 214] on div "Search" at bounding box center [1133, 211] width 42 height 12
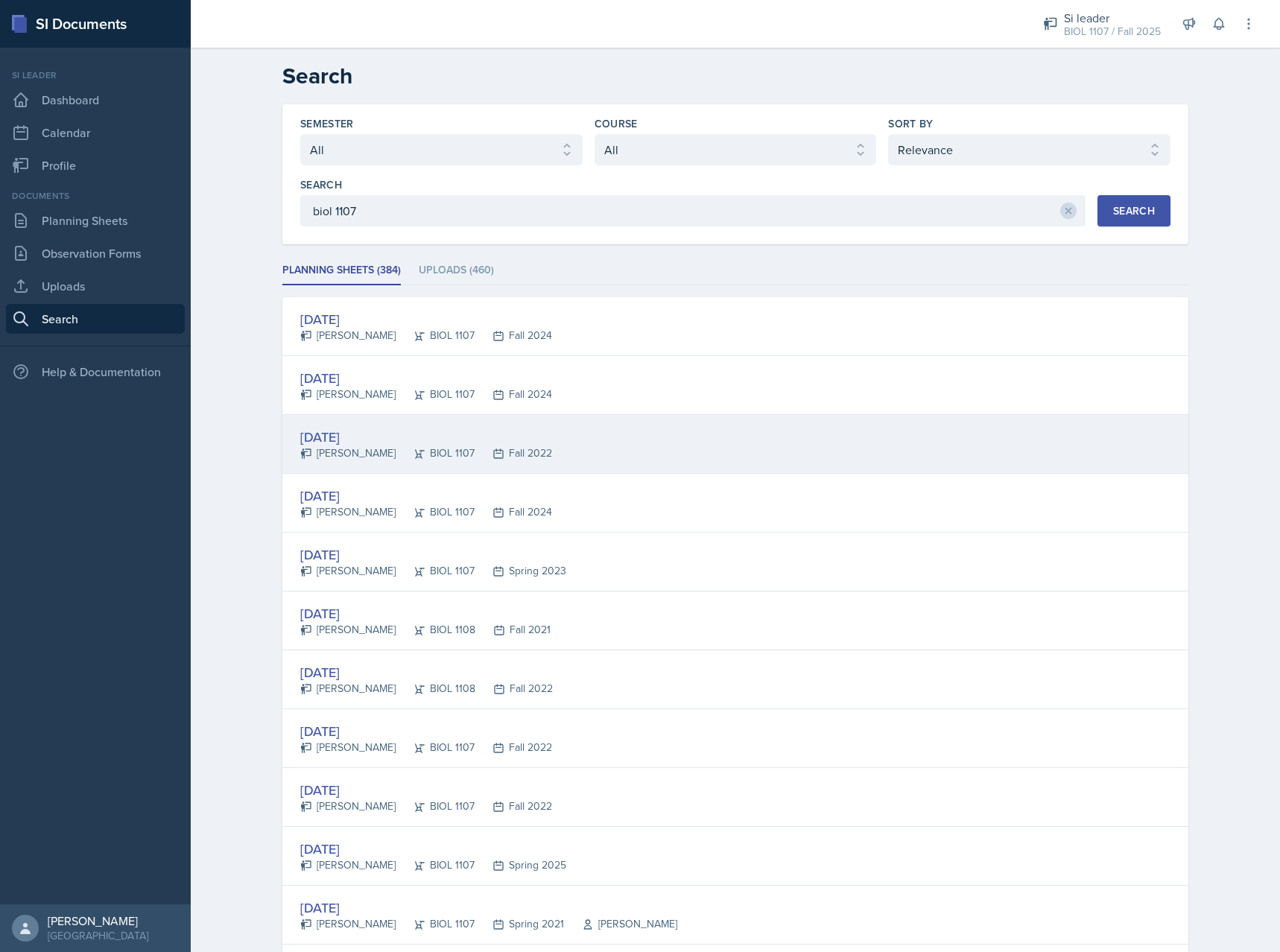
click at [611, 461] on div "[DATE] [PERSON_NAME] BIOL 1107 Fall 2022" at bounding box center [735, 444] width 906 height 59
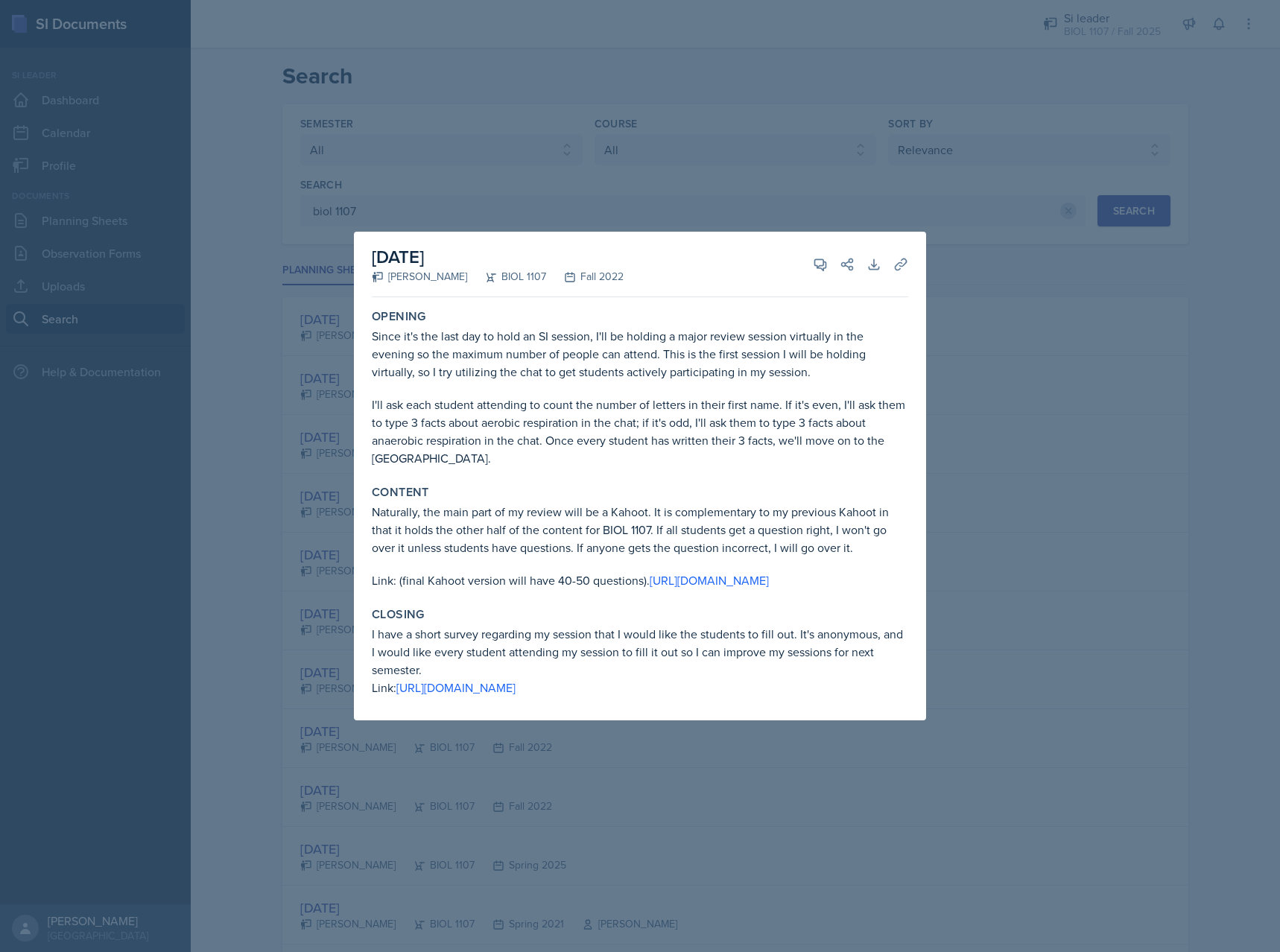
click at [996, 476] on div at bounding box center [640, 476] width 1280 height 952
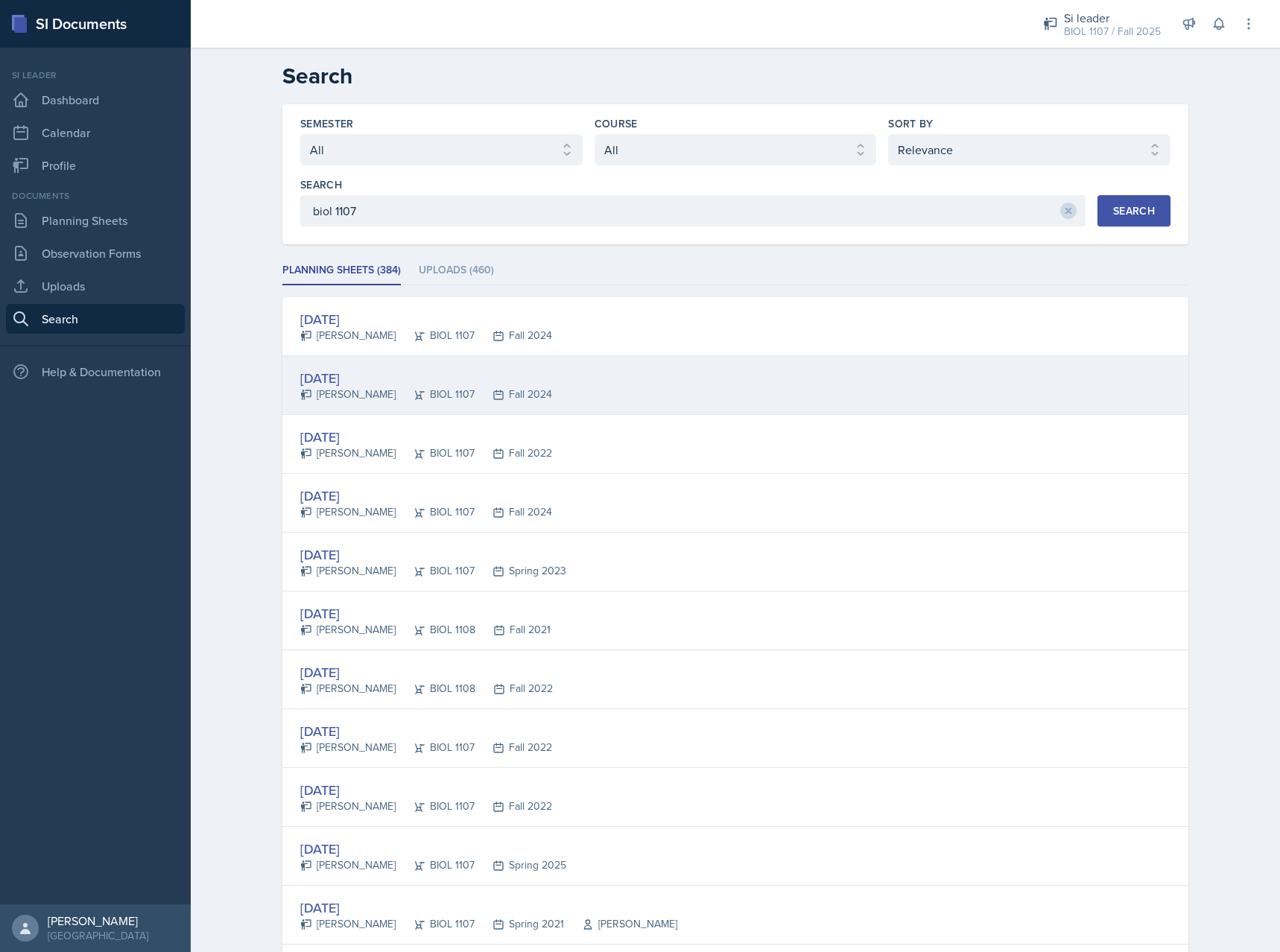
click at [587, 397] on div "[DATE] [PERSON_NAME] BIOL 1107 Fall 2024" at bounding box center [735, 385] width 906 height 59
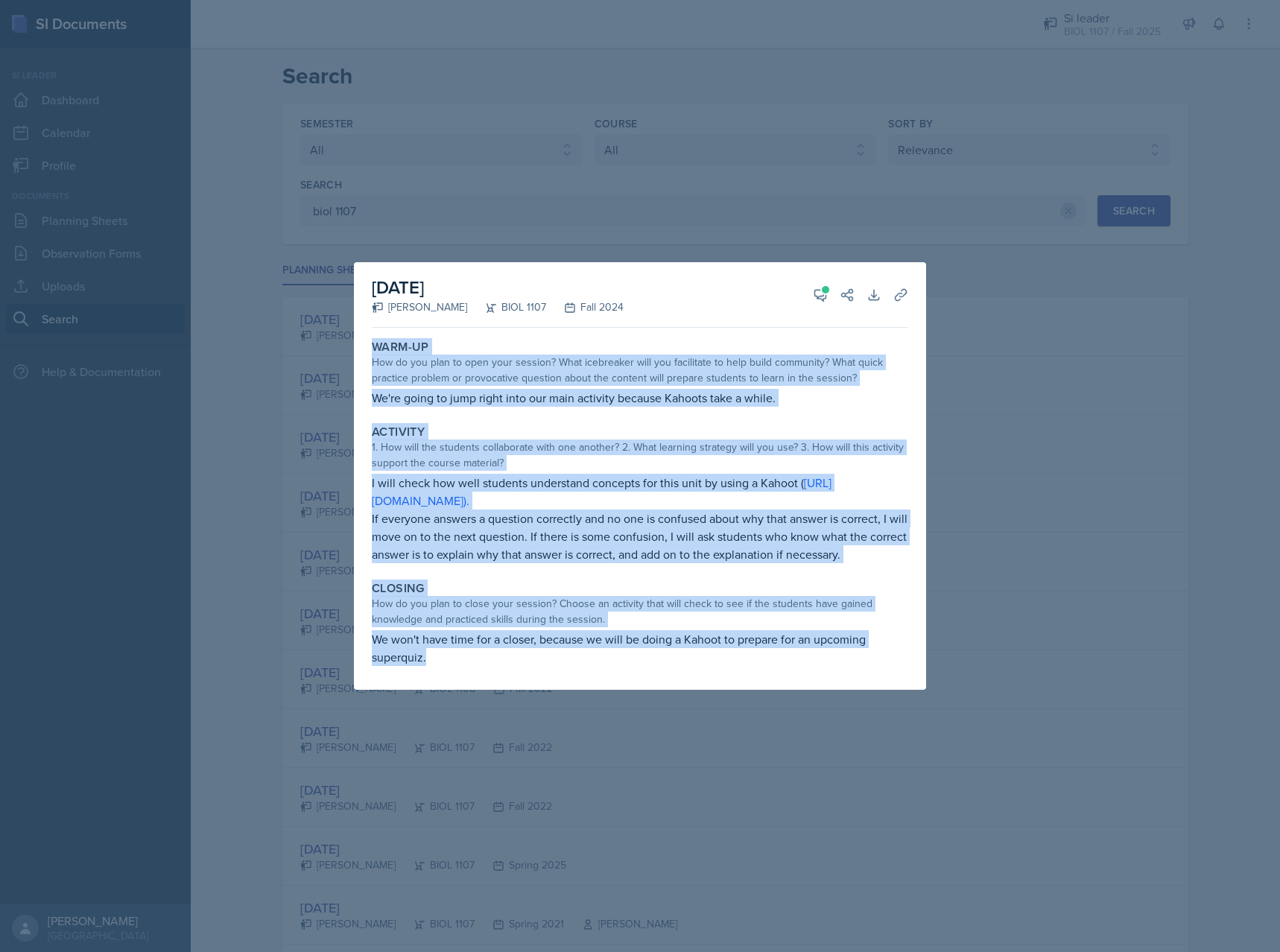
drag, startPoint x: 434, startPoint y: 656, endPoint x: 371, endPoint y: 354, distance: 308.5
click at [372, 354] on div "Warm-Up How do you plan to open your session? What icebreaker will you facilita…" at bounding box center [640, 511] width 537 height 356
copy div "Warm-Up How do you plan to open your session? What icebreaker will you facilita…"
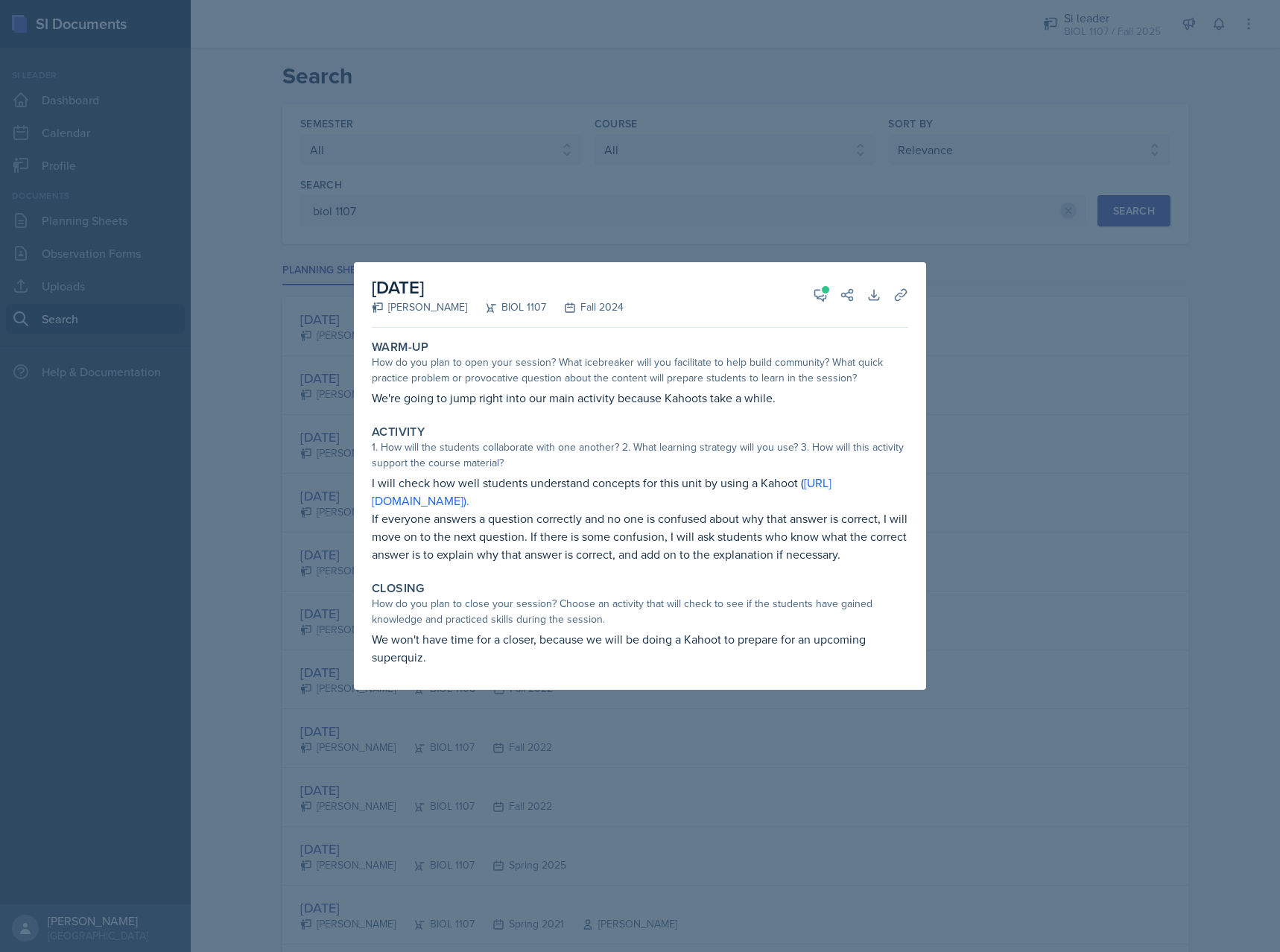
click at [744, 791] on div at bounding box center [640, 476] width 1280 height 952
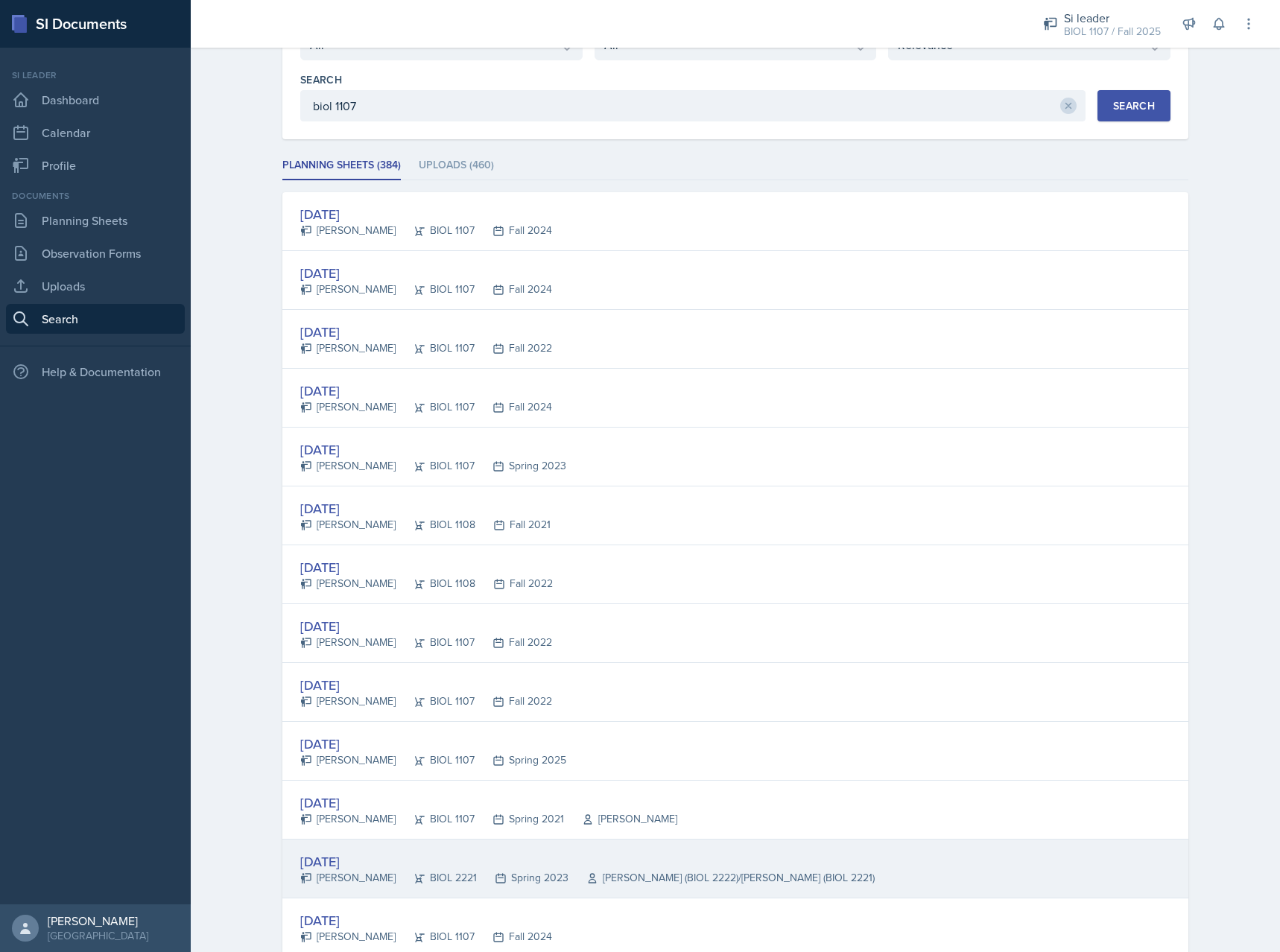
scroll to position [196, 0]
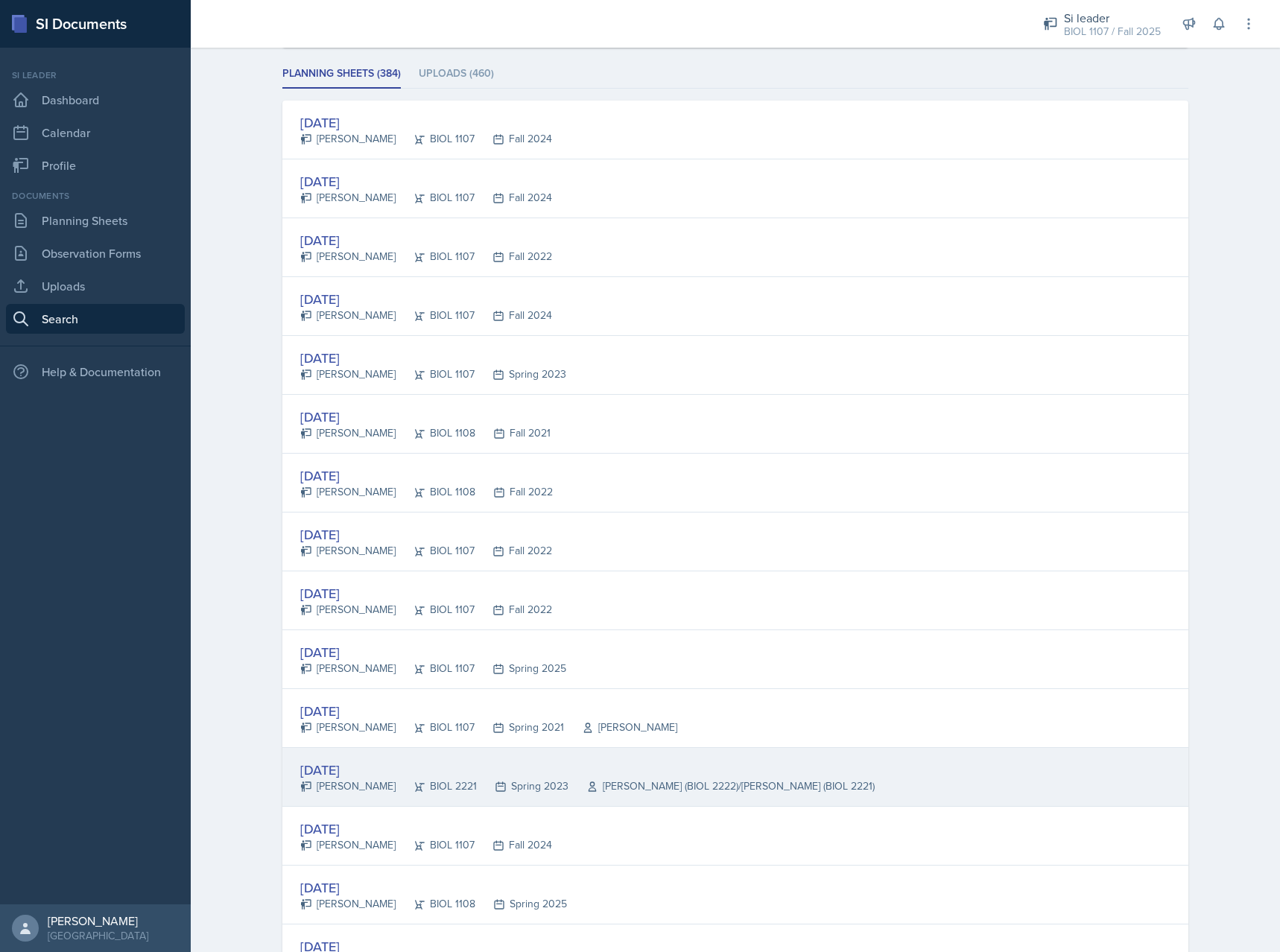
click at [402, 764] on div "[DATE]" at bounding box center [587, 769] width 574 height 21
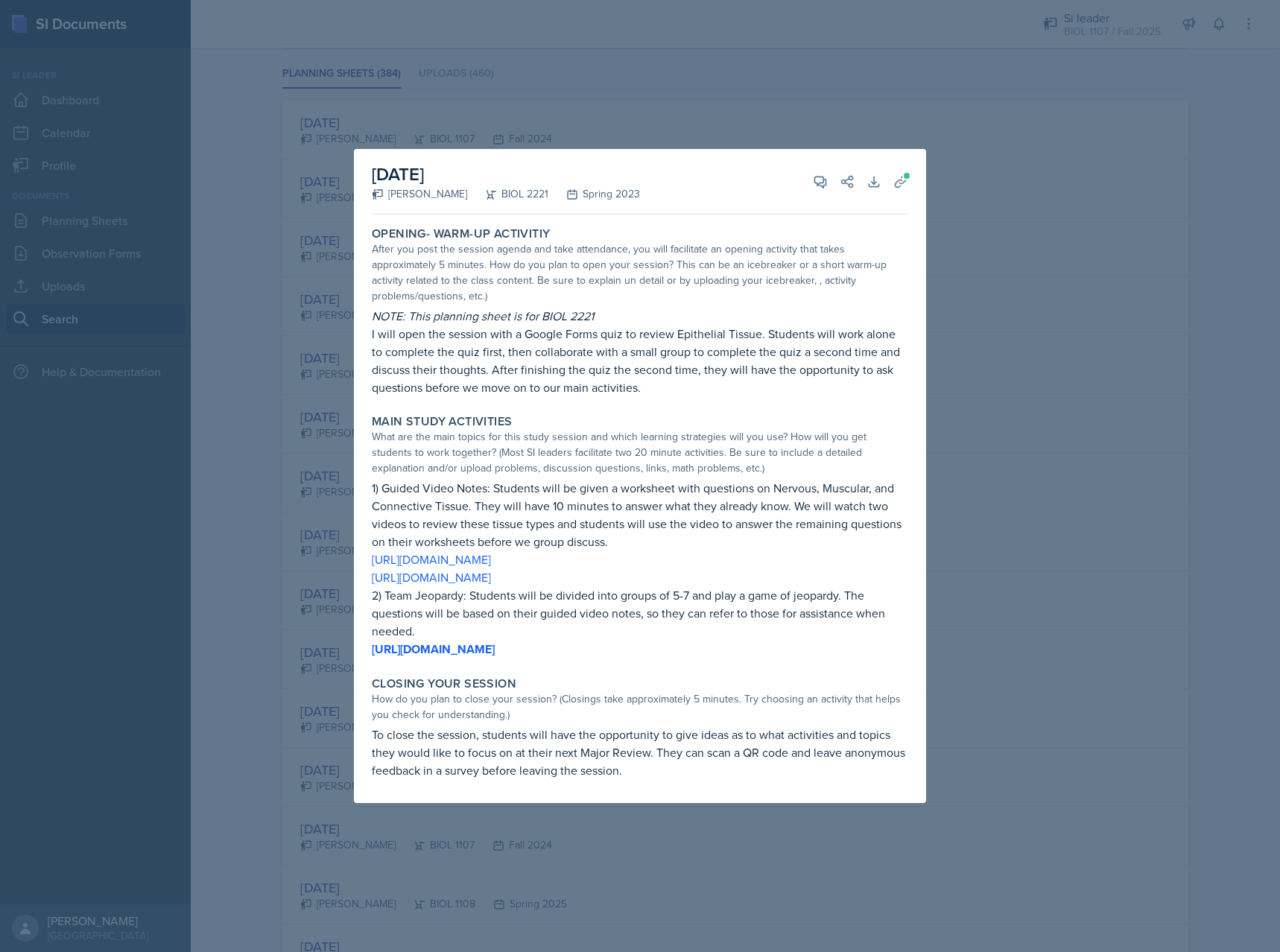
click at [1094, 399] on div at bounding box center [640, 476] width 1280 height 952
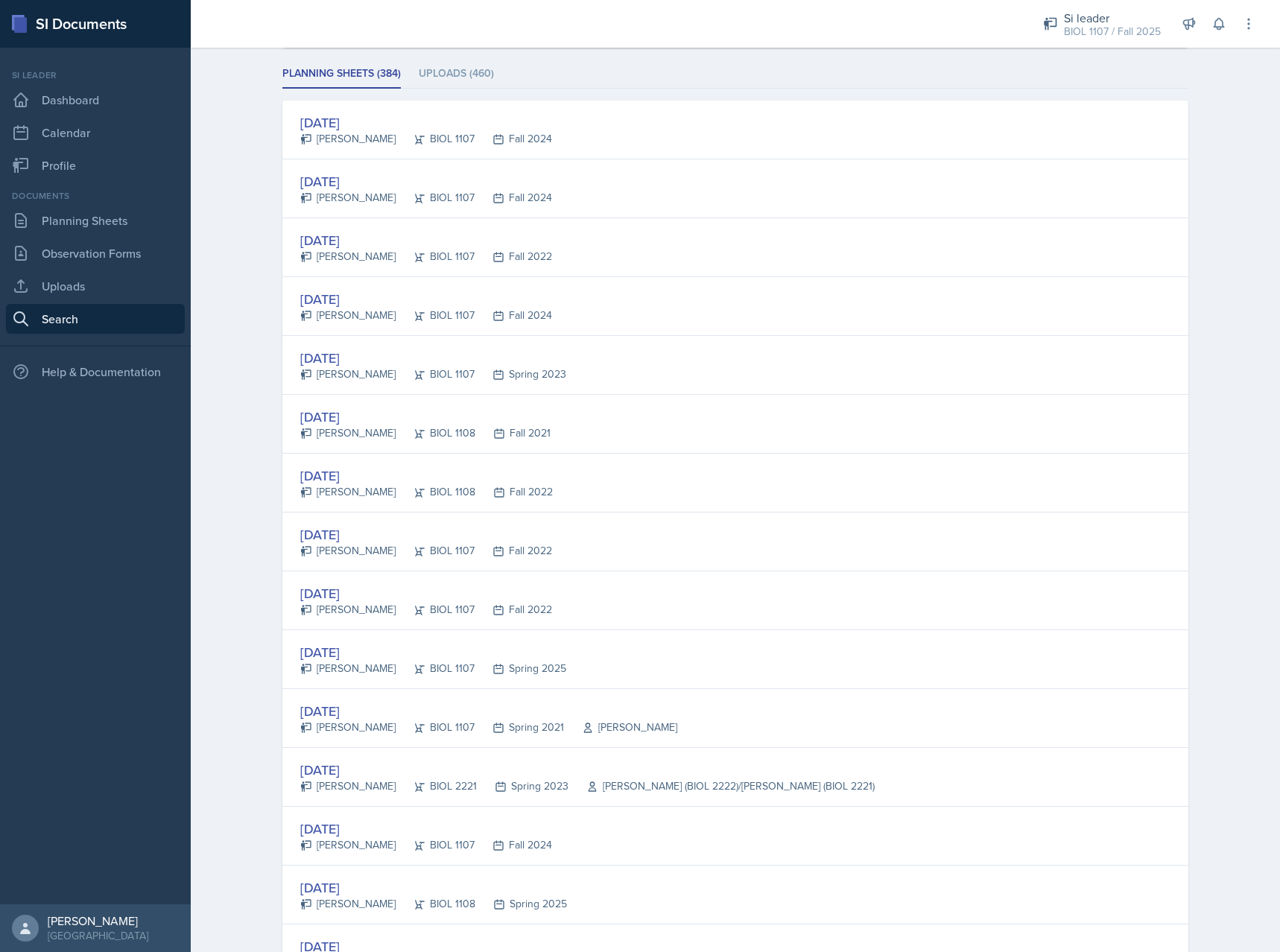
scroll to position [0, 0]
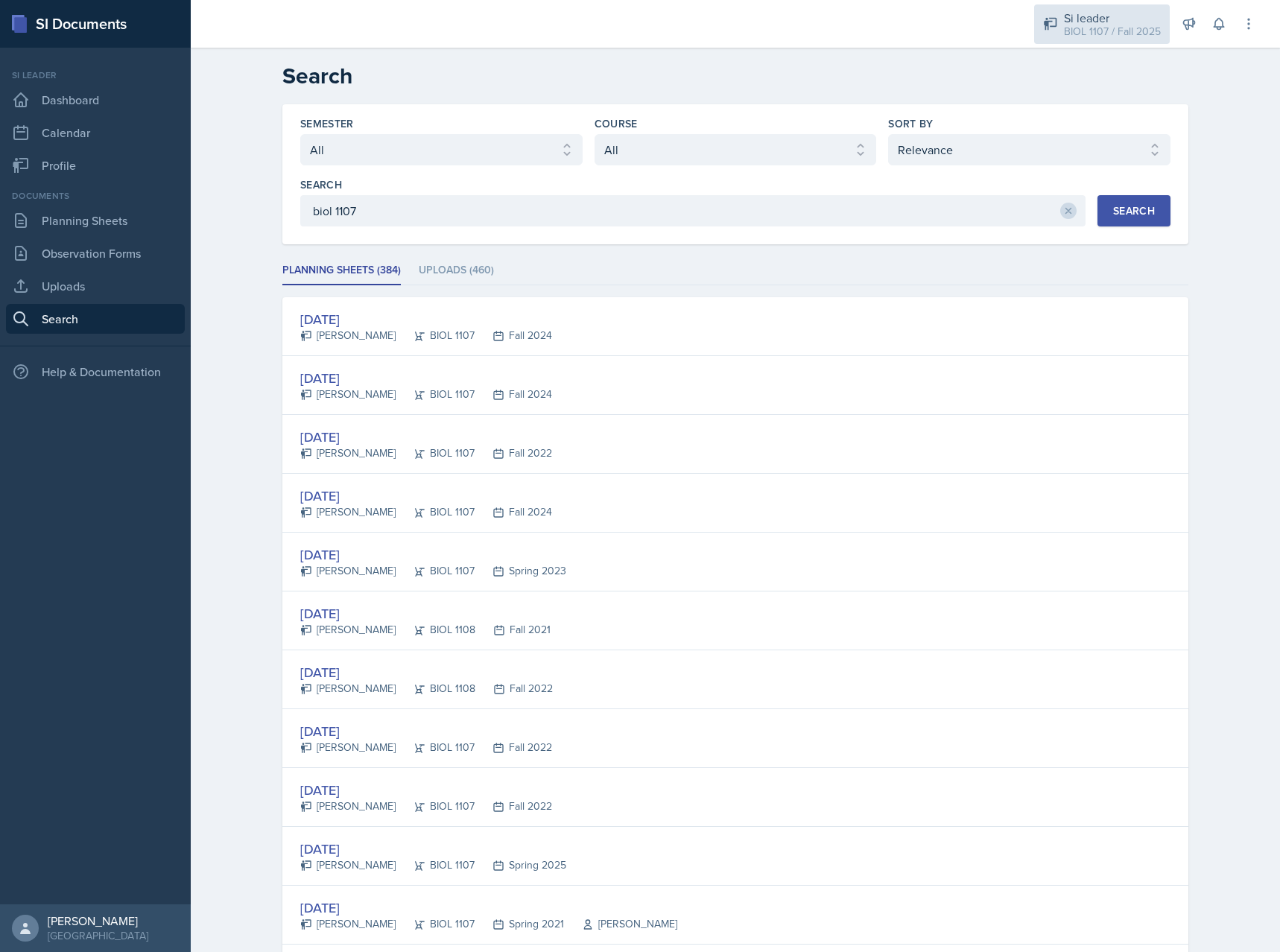
click at [1127, 22] on div "Si leader" at bounding box center [1112, 18] width 97 height 18
click at [820, 243] on div "Semester Select semester All Fall 2025 Summer 2025 Spring 2025 Fall 2024 Summer…" at bounding box center [735, 174] width 906 height 140
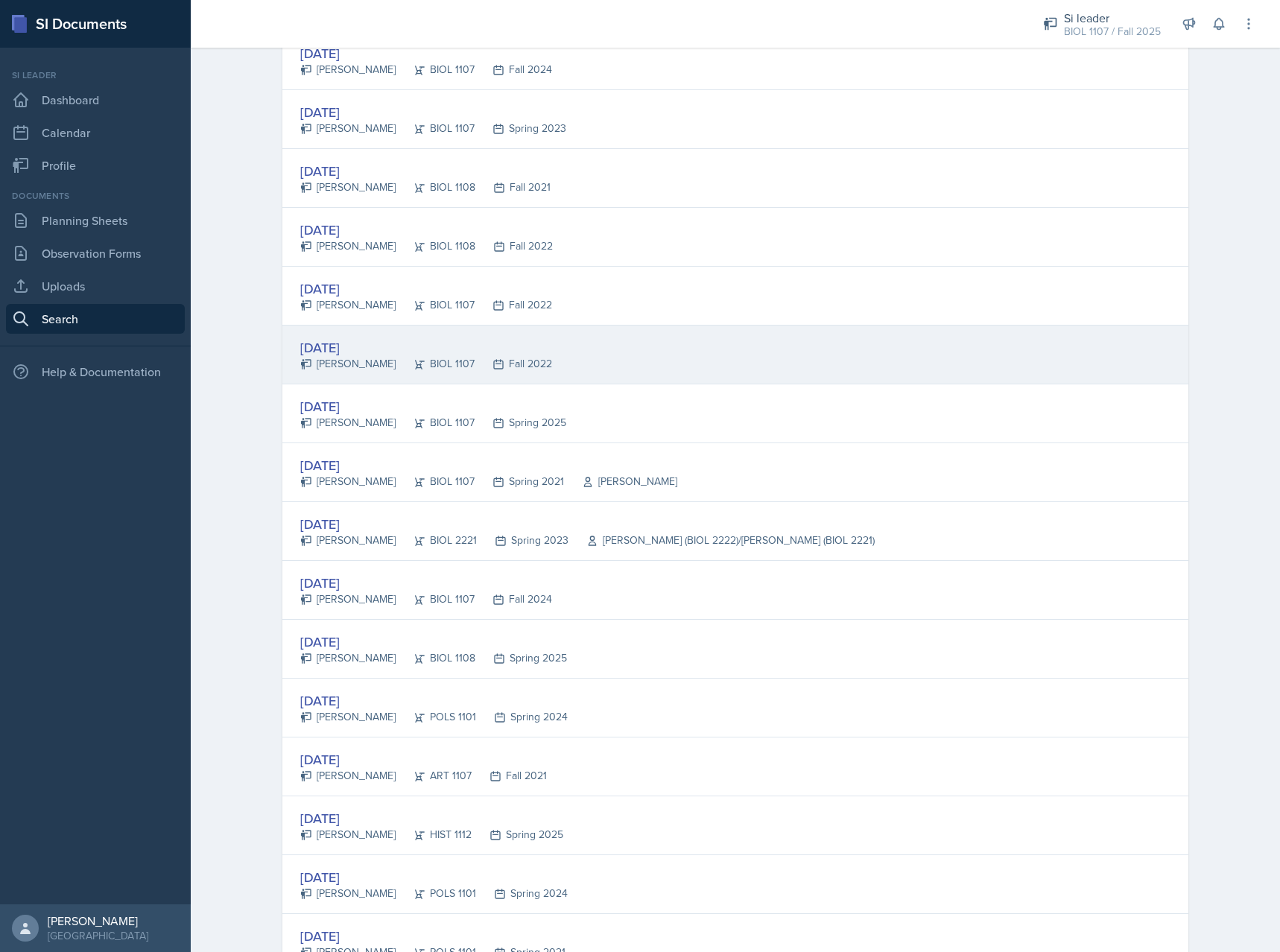
scroll to position [688, 0]
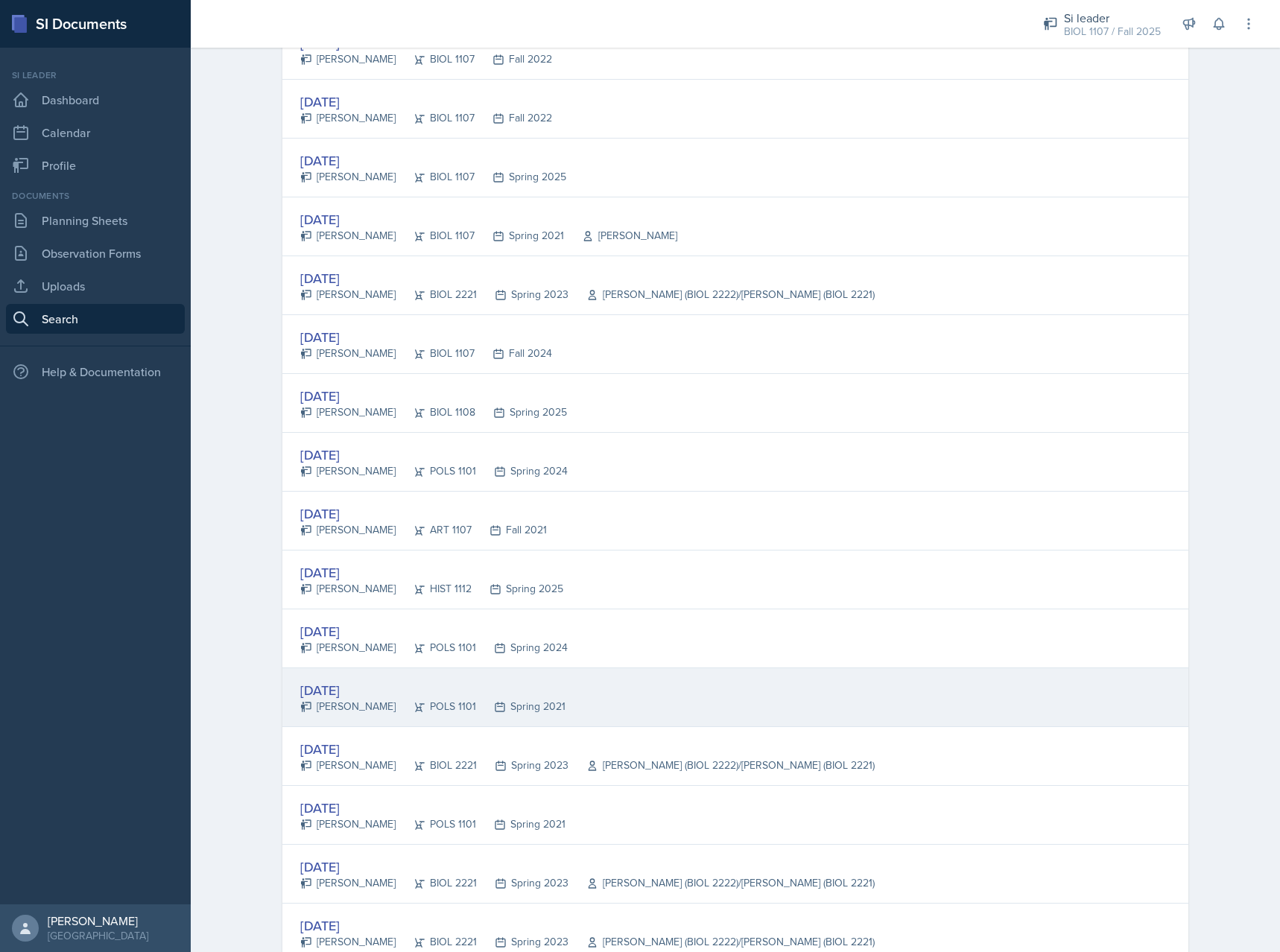
click at [590, 726] on div "[DATE] [PERSON_NAME] POLS 1101 Spring 2021" at bounding box center [735, 697] width 906 height 59
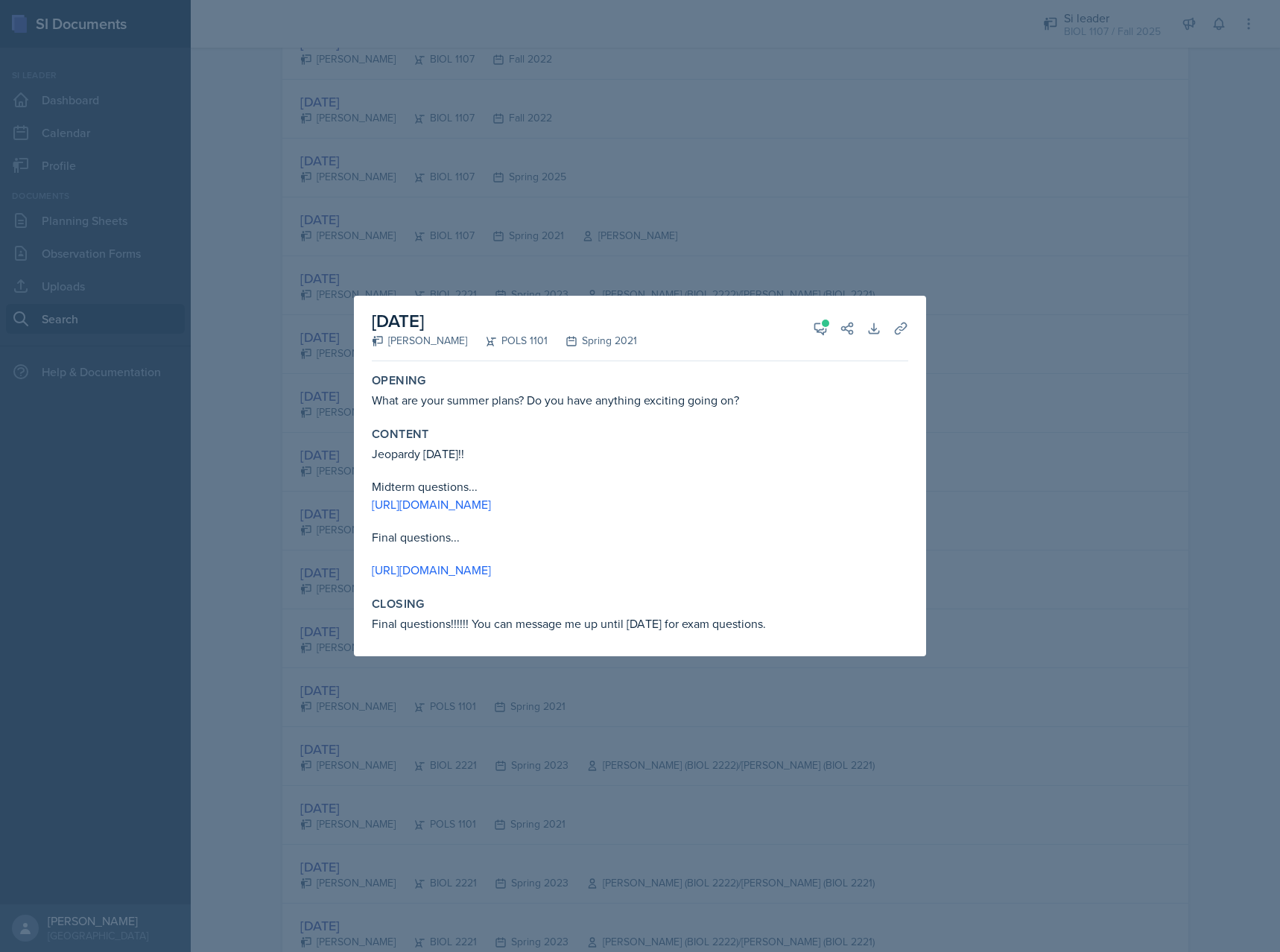
click at [609, 761] on div at bounding box center [640, 476] width 1280 height 952
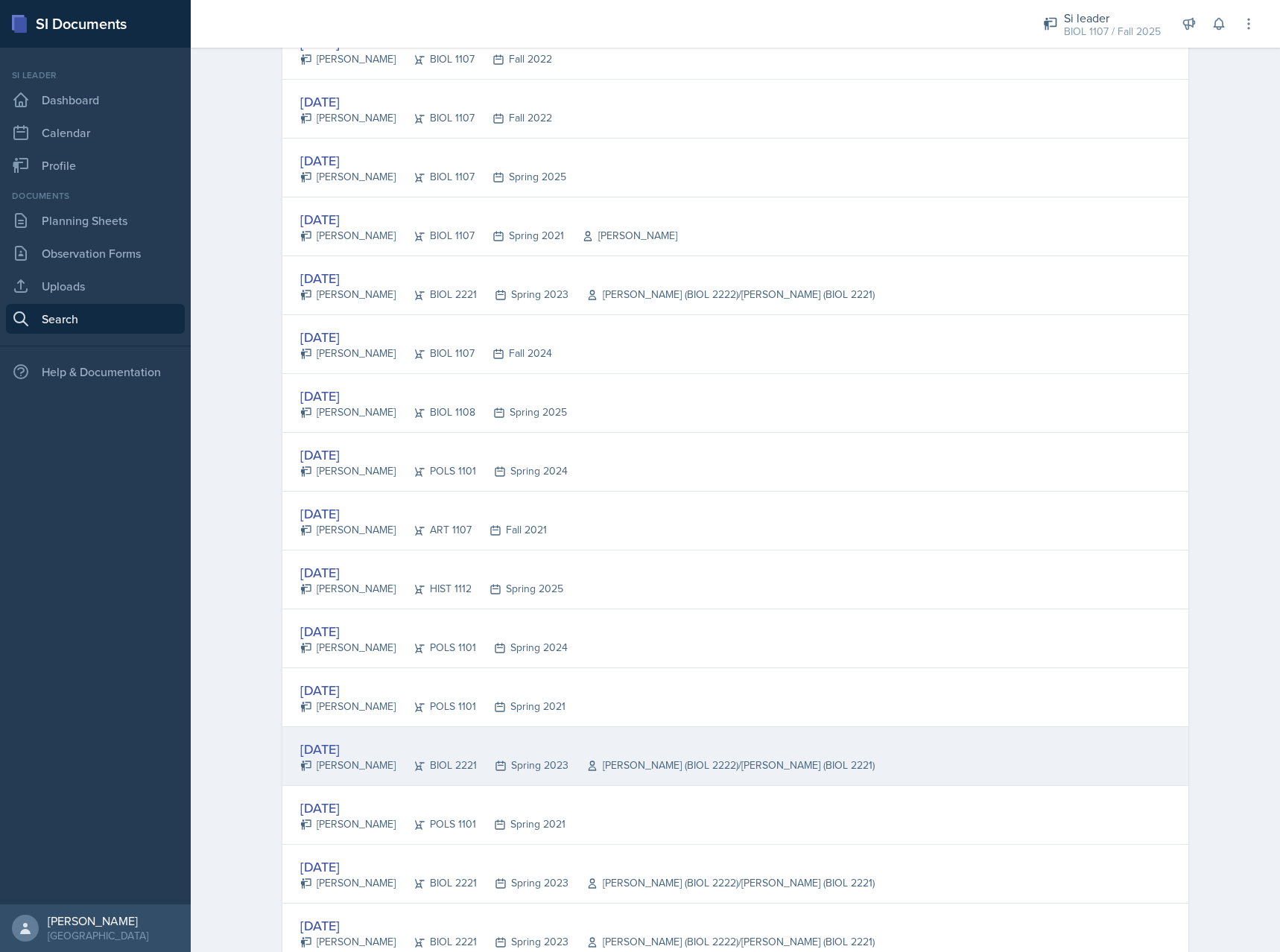
click at [860, 764] on div "[DATE] [PERSON_NAME] BIOL 2221 Spring 2023 [PERSON_NAME] (BIOL 2222)/[PERSON_NA…" at bounding box center [735, 757] width 906 height 59
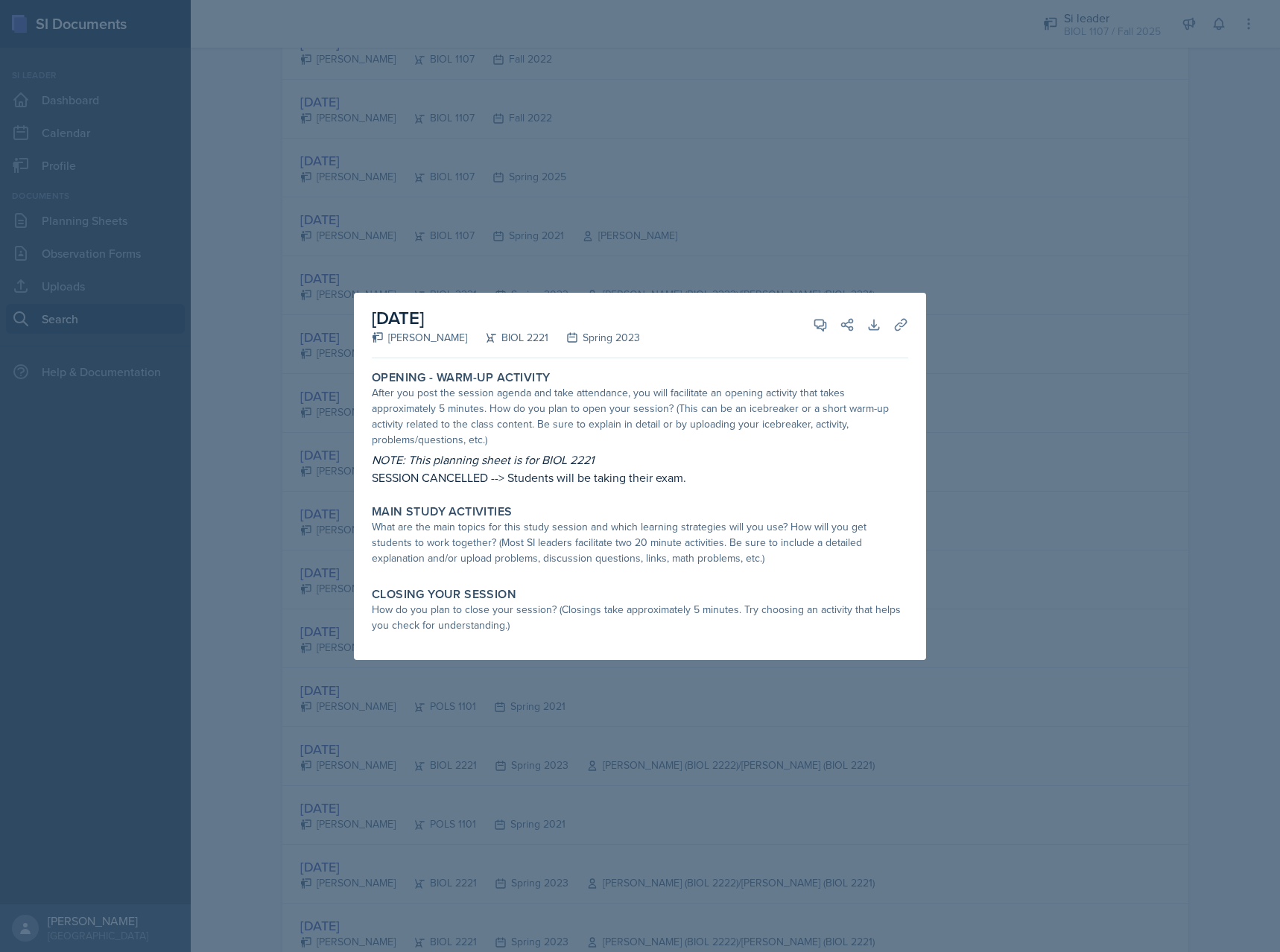
click at [699, 586] on div "Closing Your Session" at bounding box center [640, 593] width 537 height 15
click at [607, 713] on div at bounding box center [640, 476] width 1280 height 952
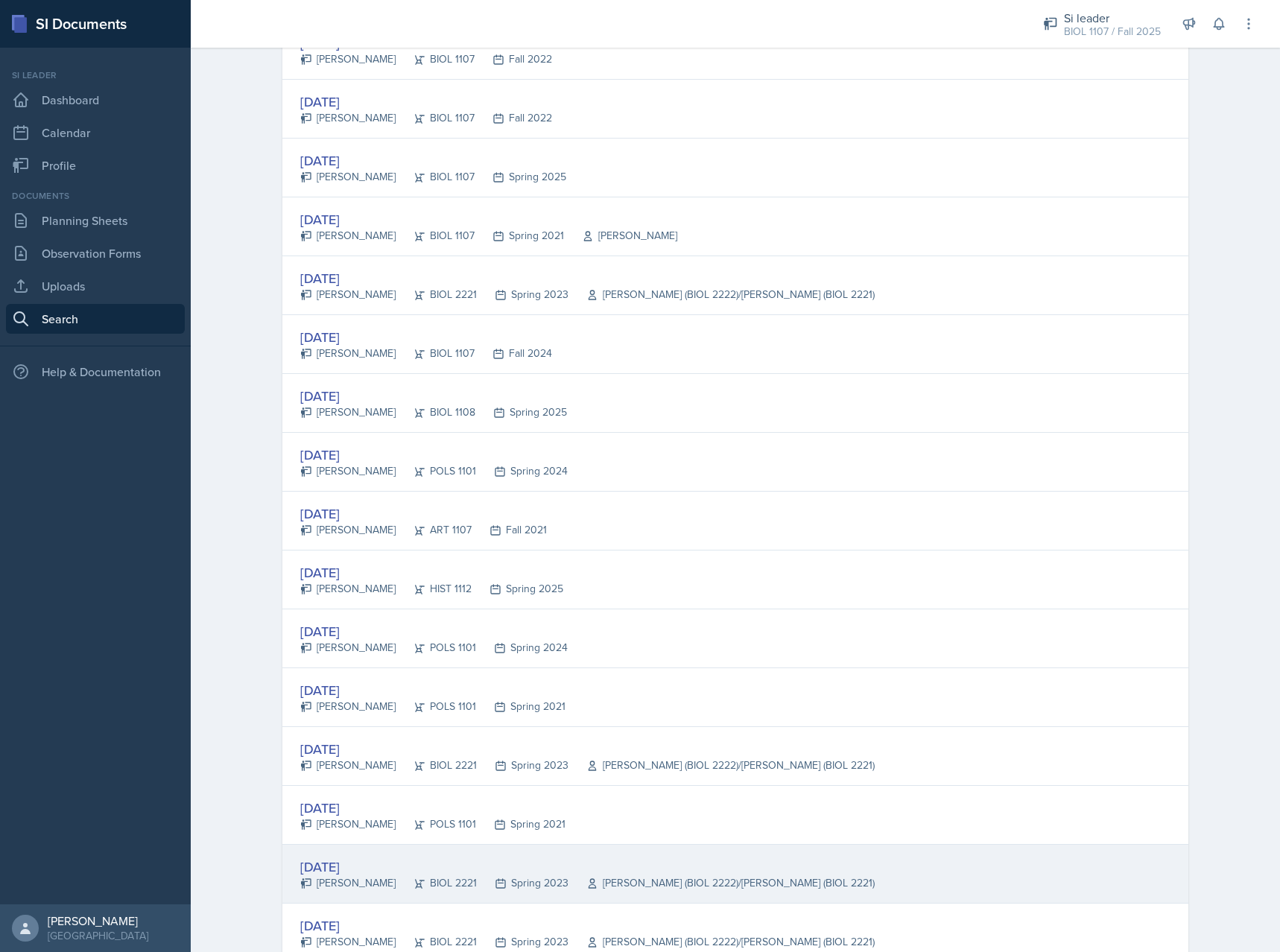
click at [601, 868] on div "[DATE]" at bounding box center [587, 866] width 574 height 21
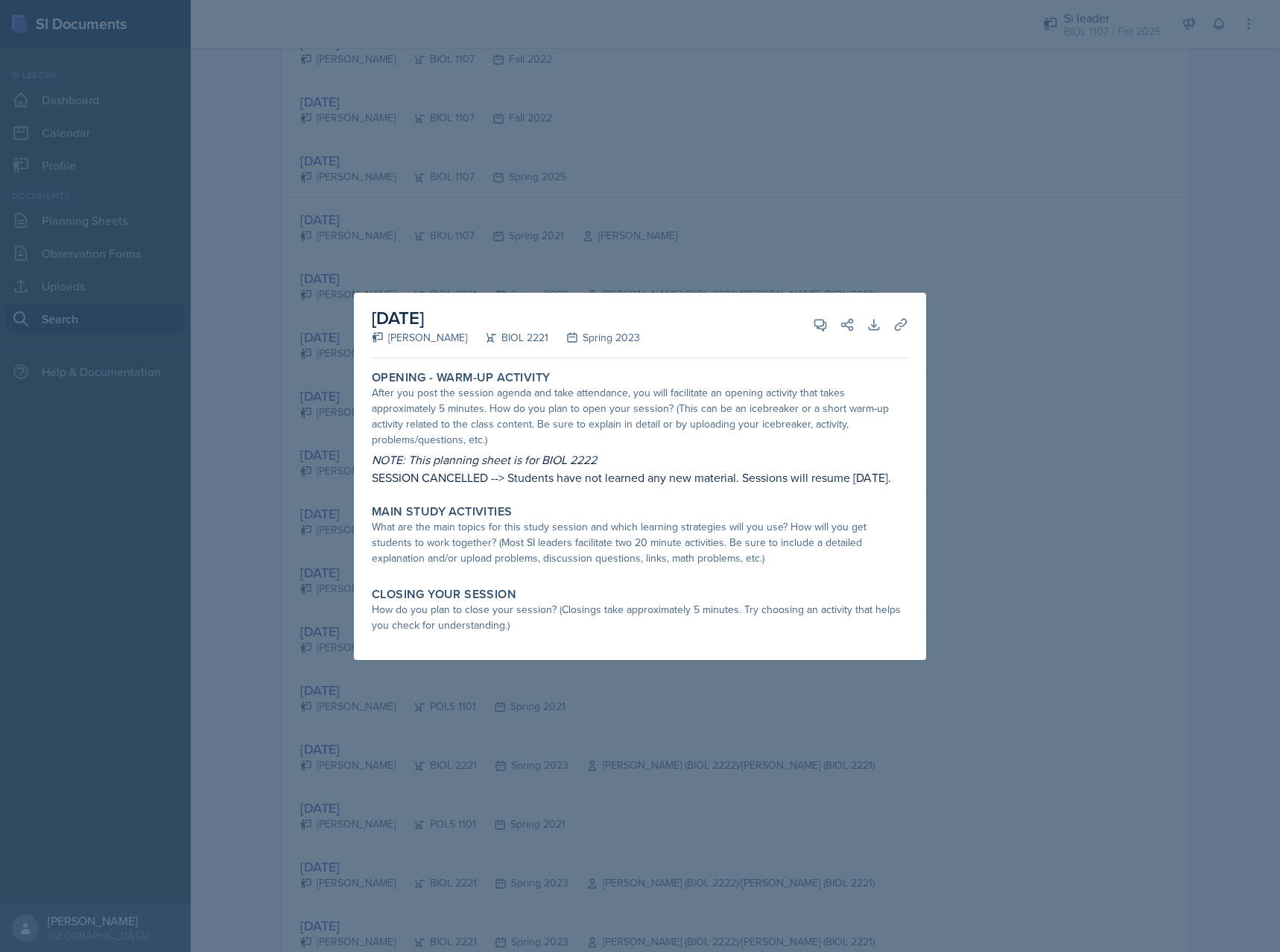
click at [609, 859] on div at bounding box center [640, 476] width 1280 height 952
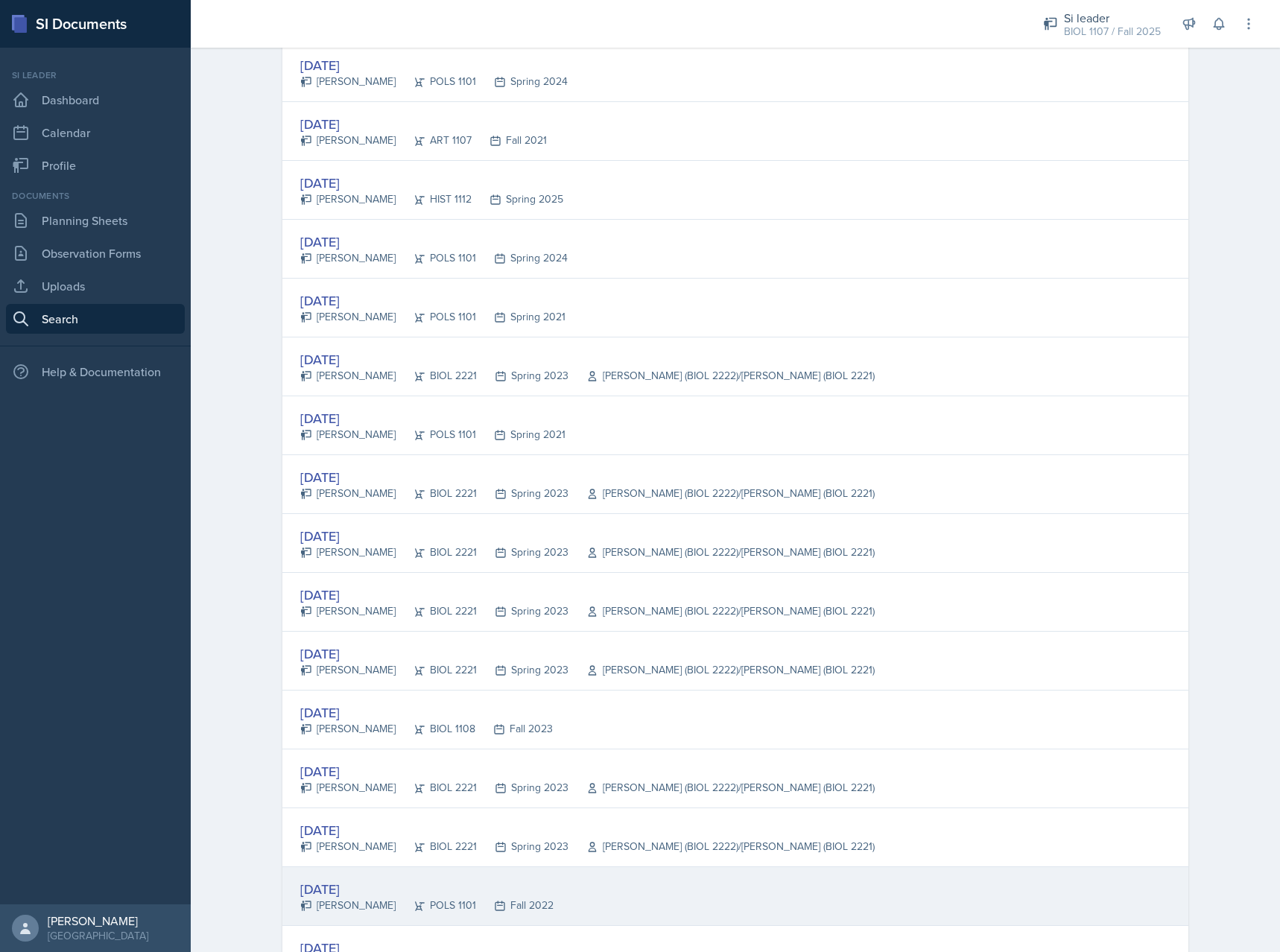
scroll to position [1081, 0]
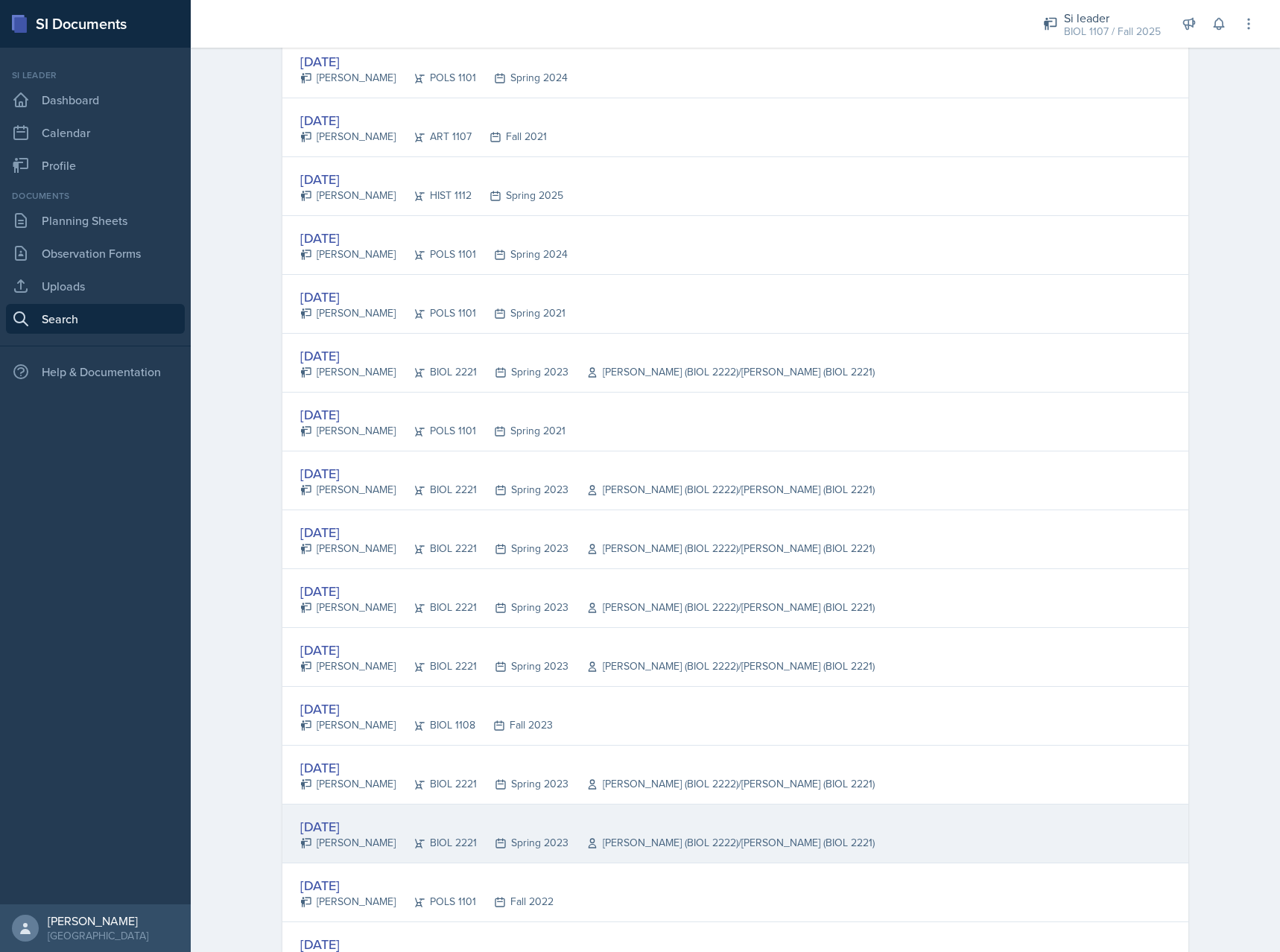
click at [667, 840] on div "[PERSON_NAME] (BIOL 2222)/[PERSON_NAME] (BIOL 2221)" at bounding box center [721, 843] width 306 height 16
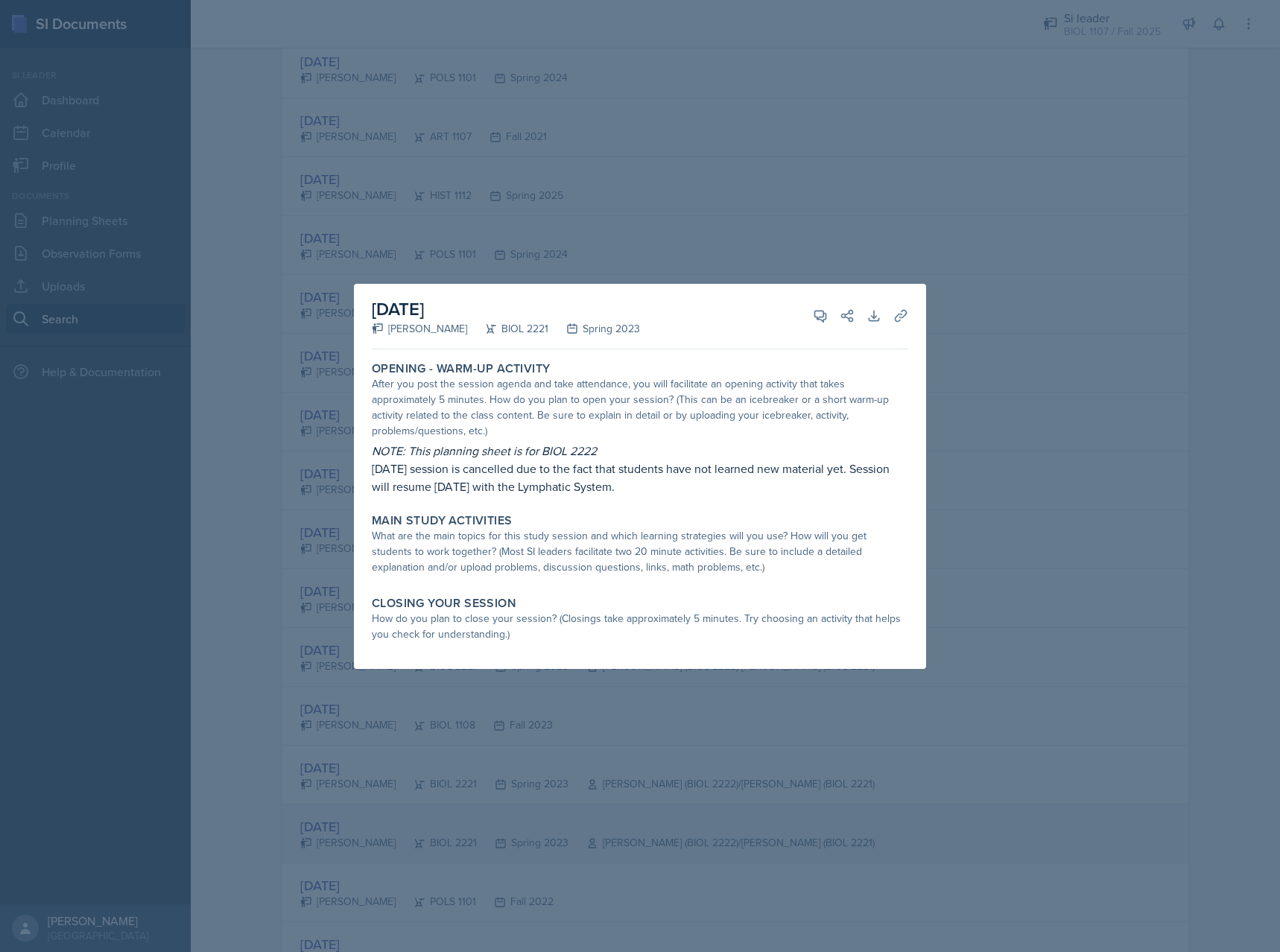
click at [667, 840] on div at bounding box center [640, 476] width 1280 height 952
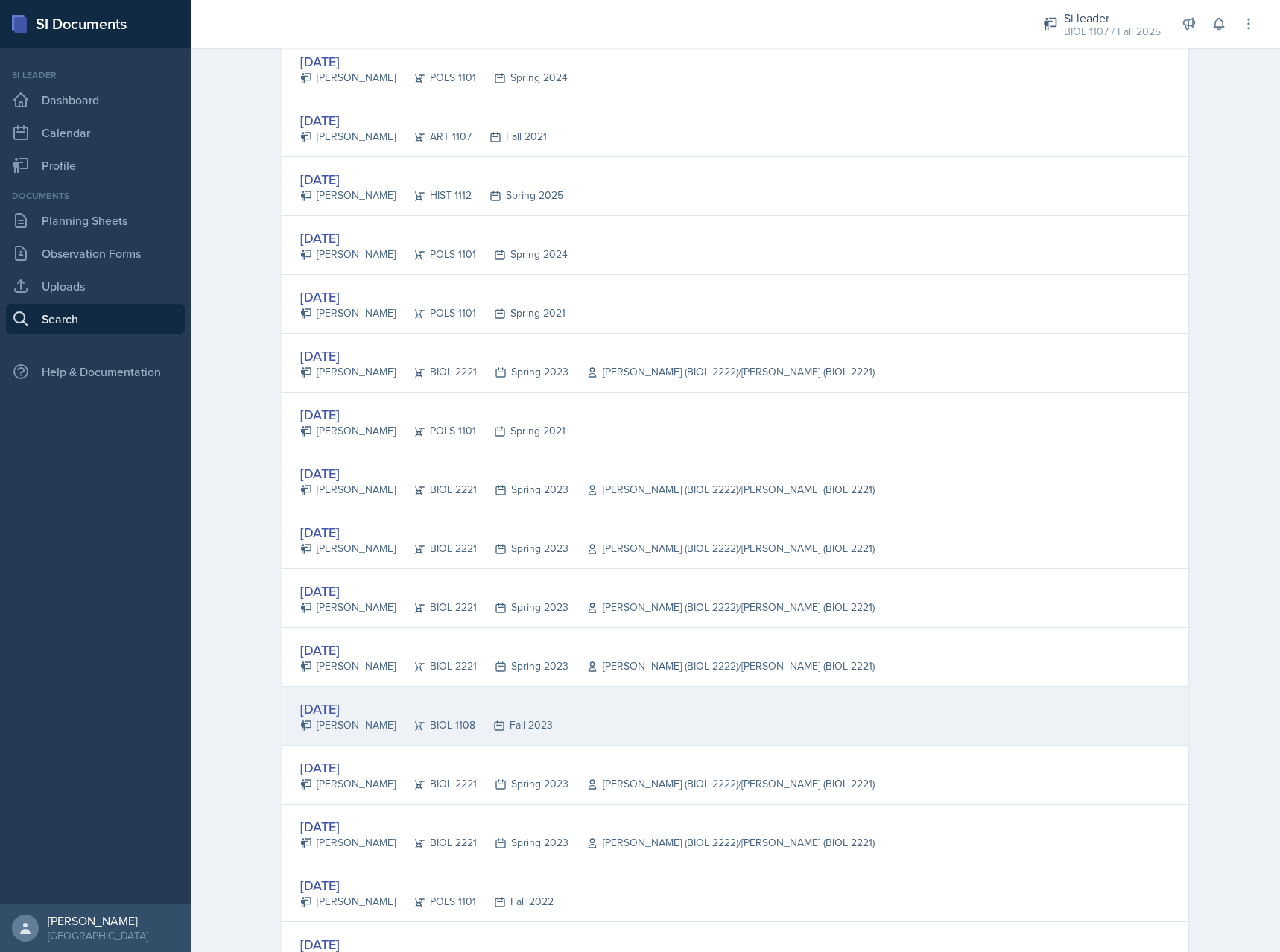
click at [688, 714] on div "[DATE] [PERSON_NAME] BIOL 1108 Fall 2023" at bounding box center [735, 716] width 906 height 59
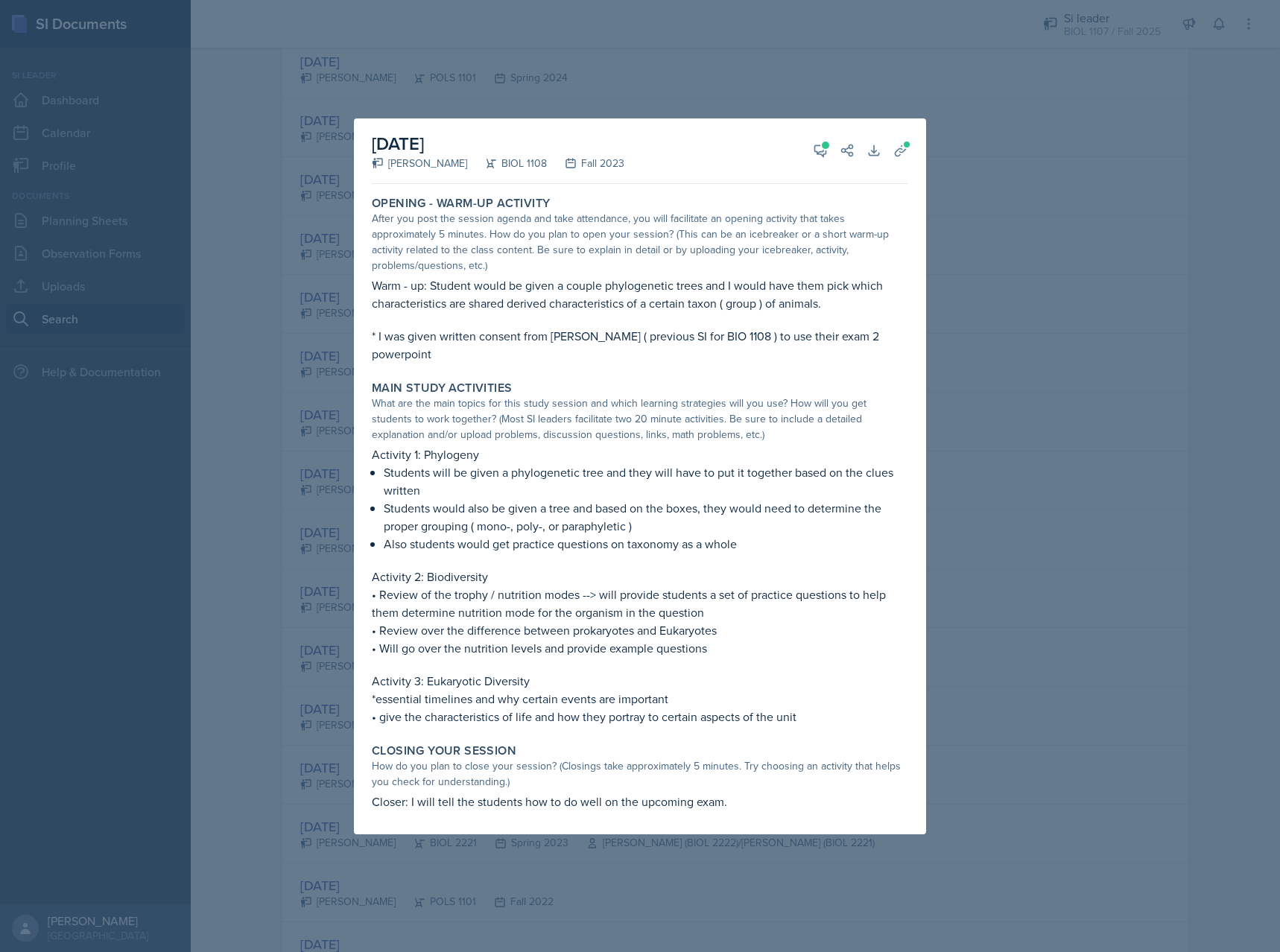
click at [974, 654] on div at bounding box center [640, 476] width 1280 height 952
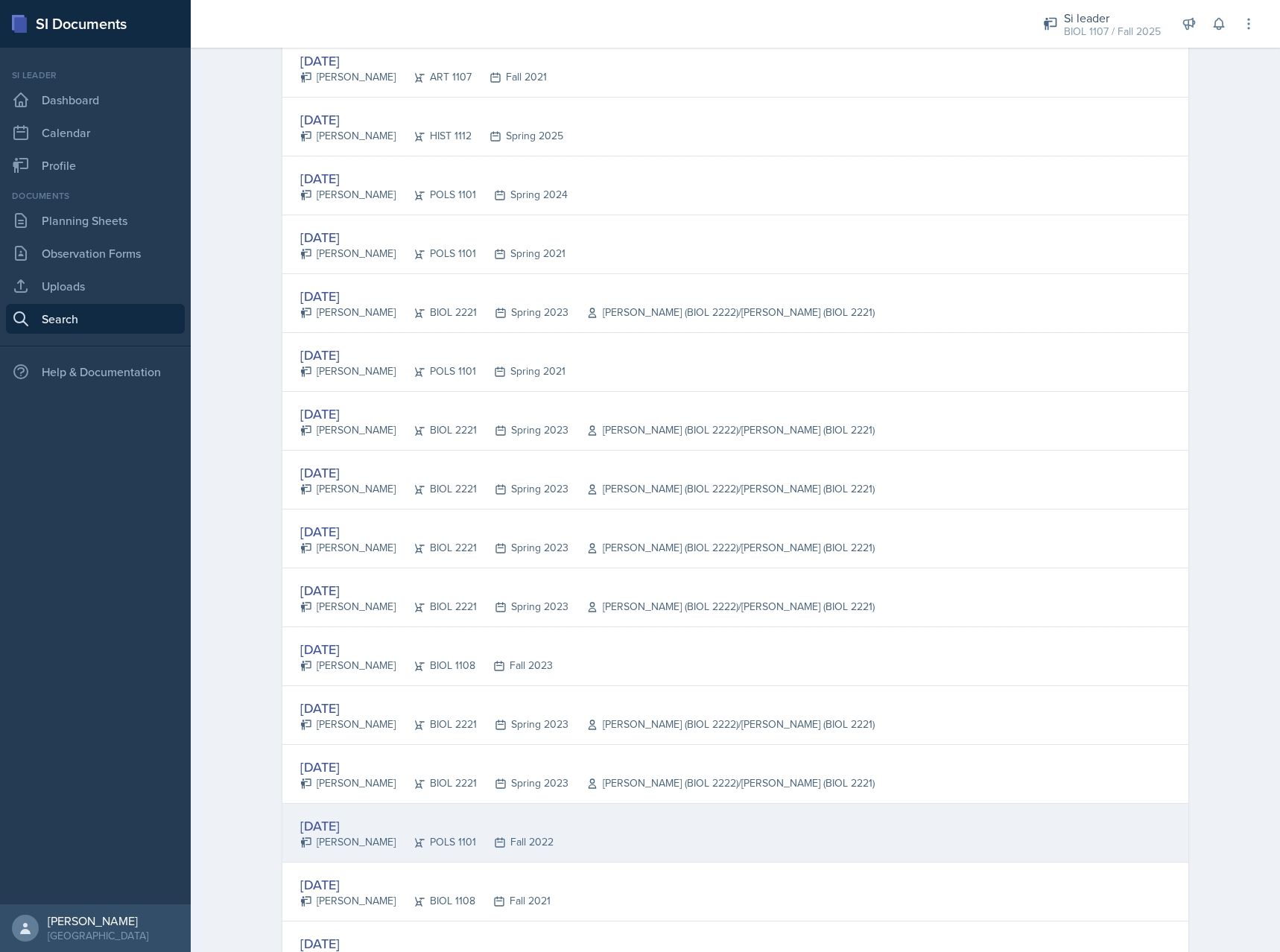
scroll to position [1671, 0]
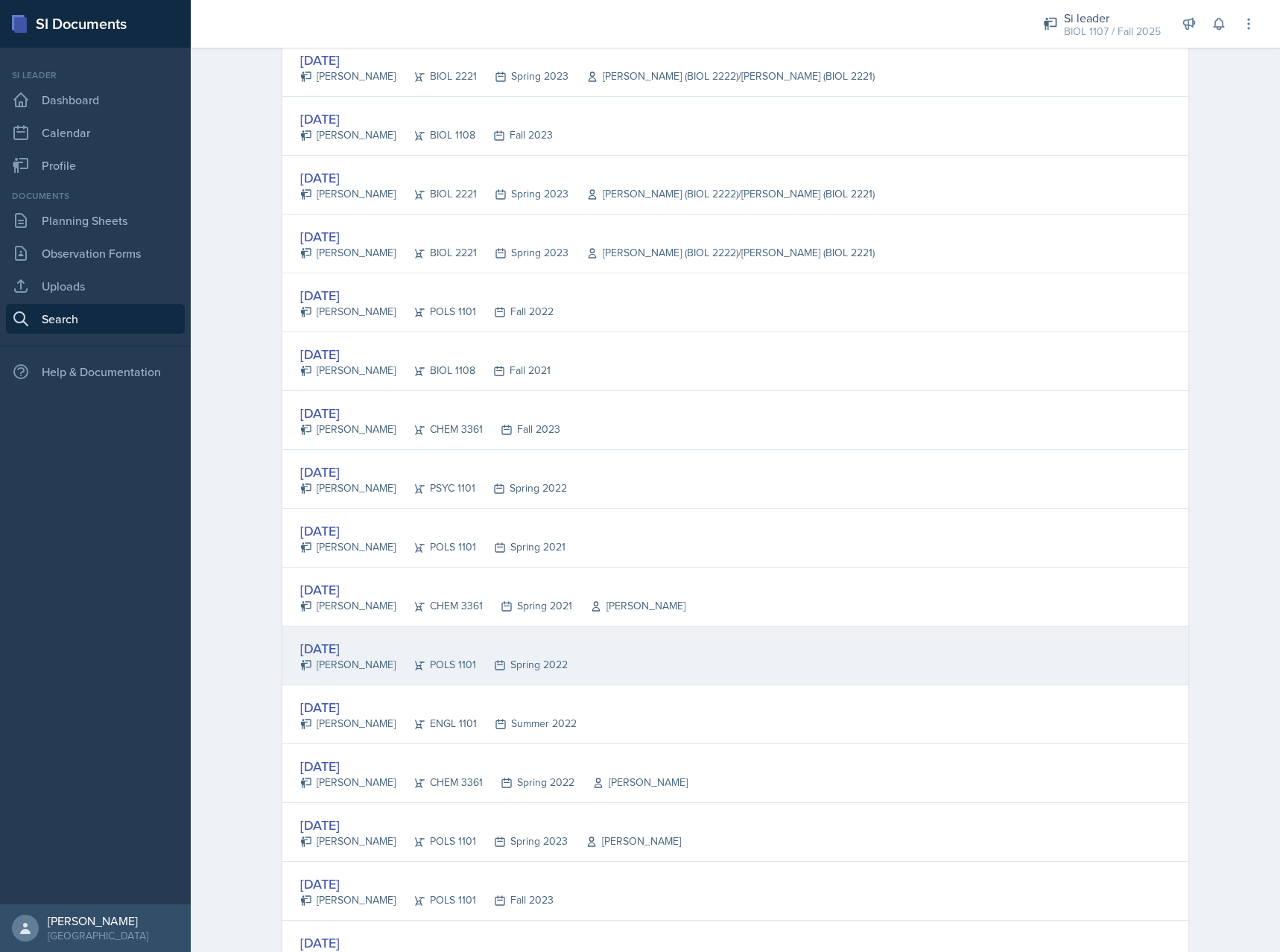
click at [720, 647] on div "[DATE] [PERSON_NAME] POLS 1101 Spring 2022" at bounding box center [735, 656] width 906 height 59
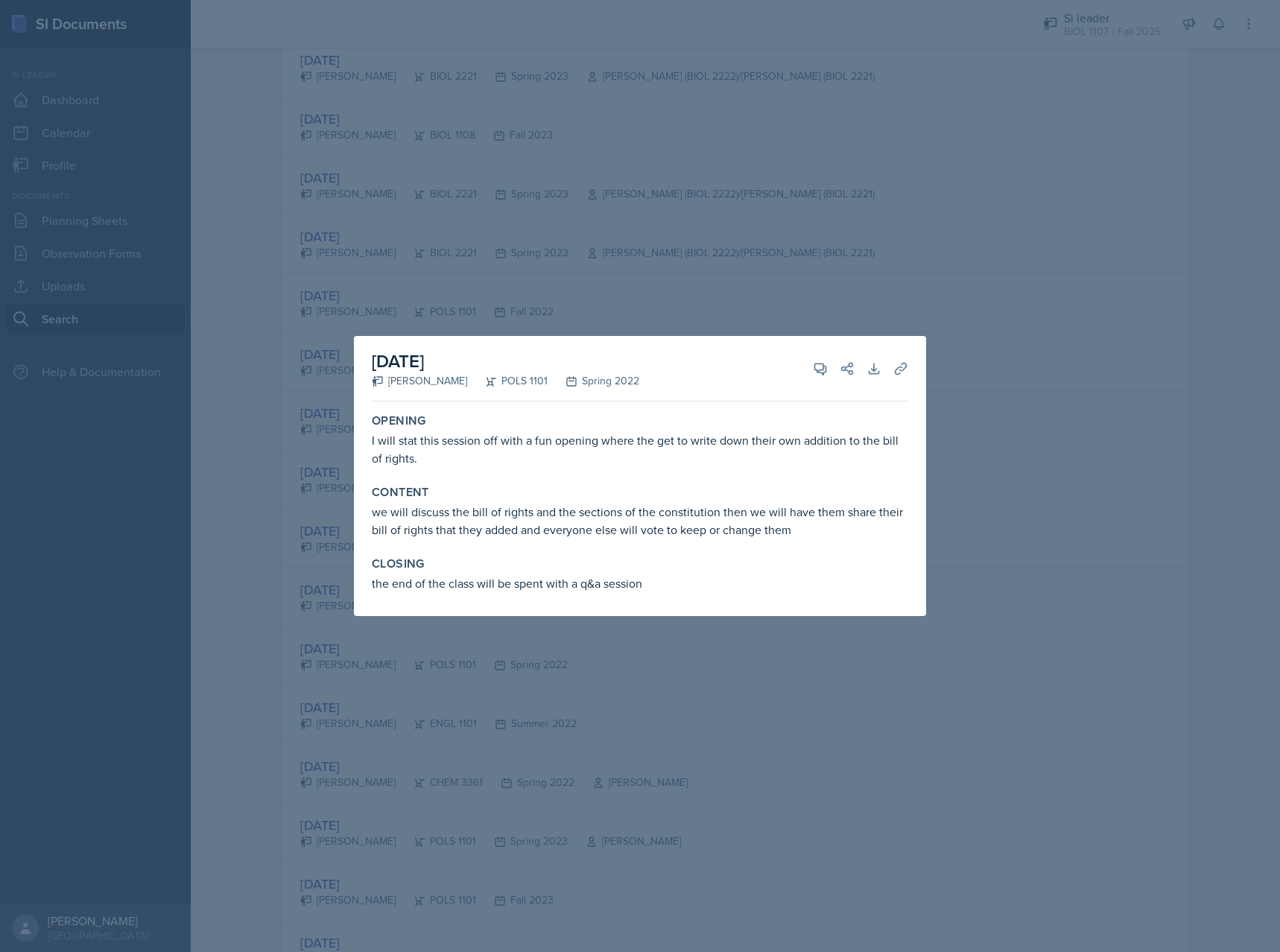
click at [630, 733] on div at bounding box center [640, 476] width 1280 height 952
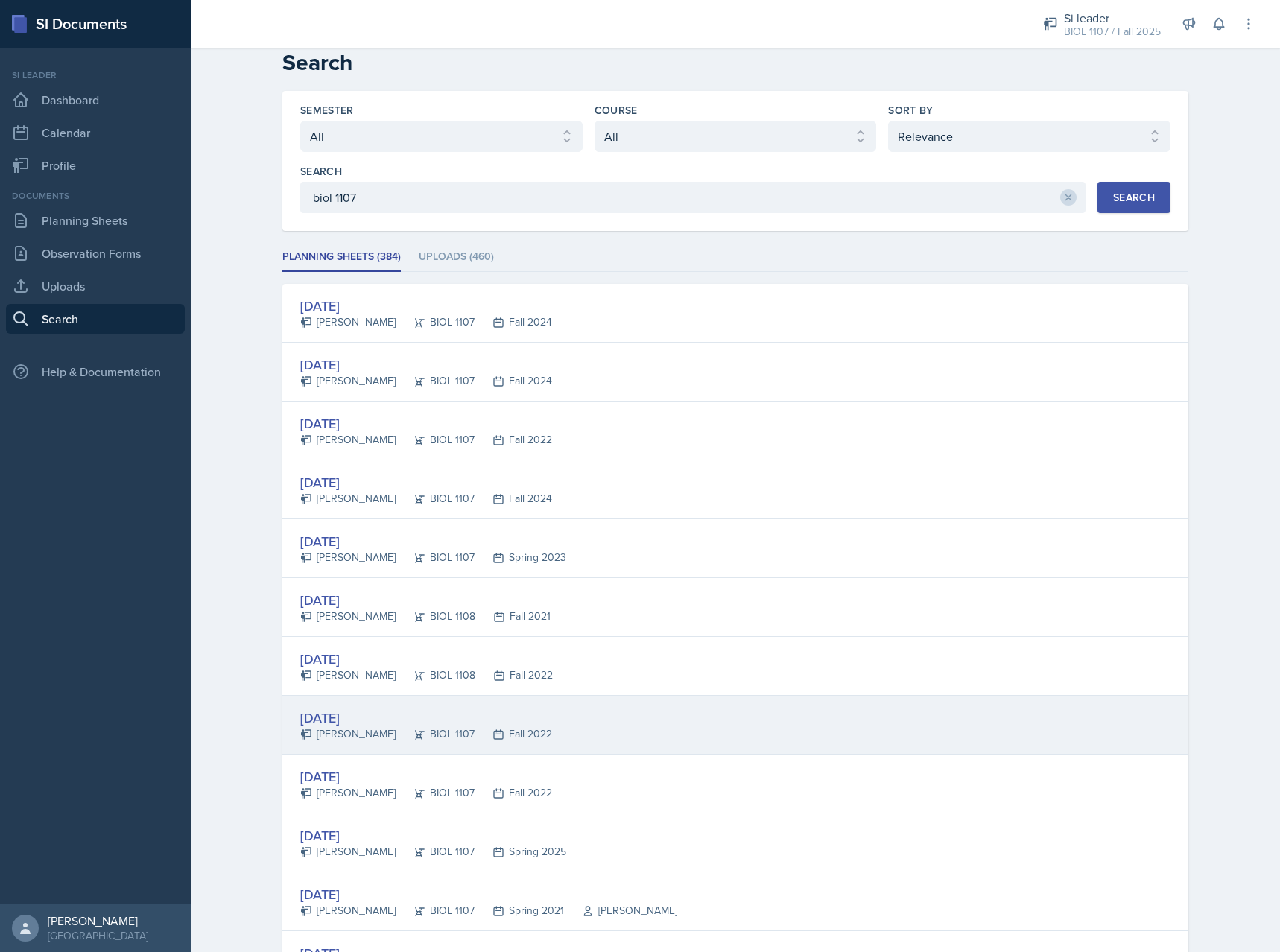
scroll to position [0, 0]
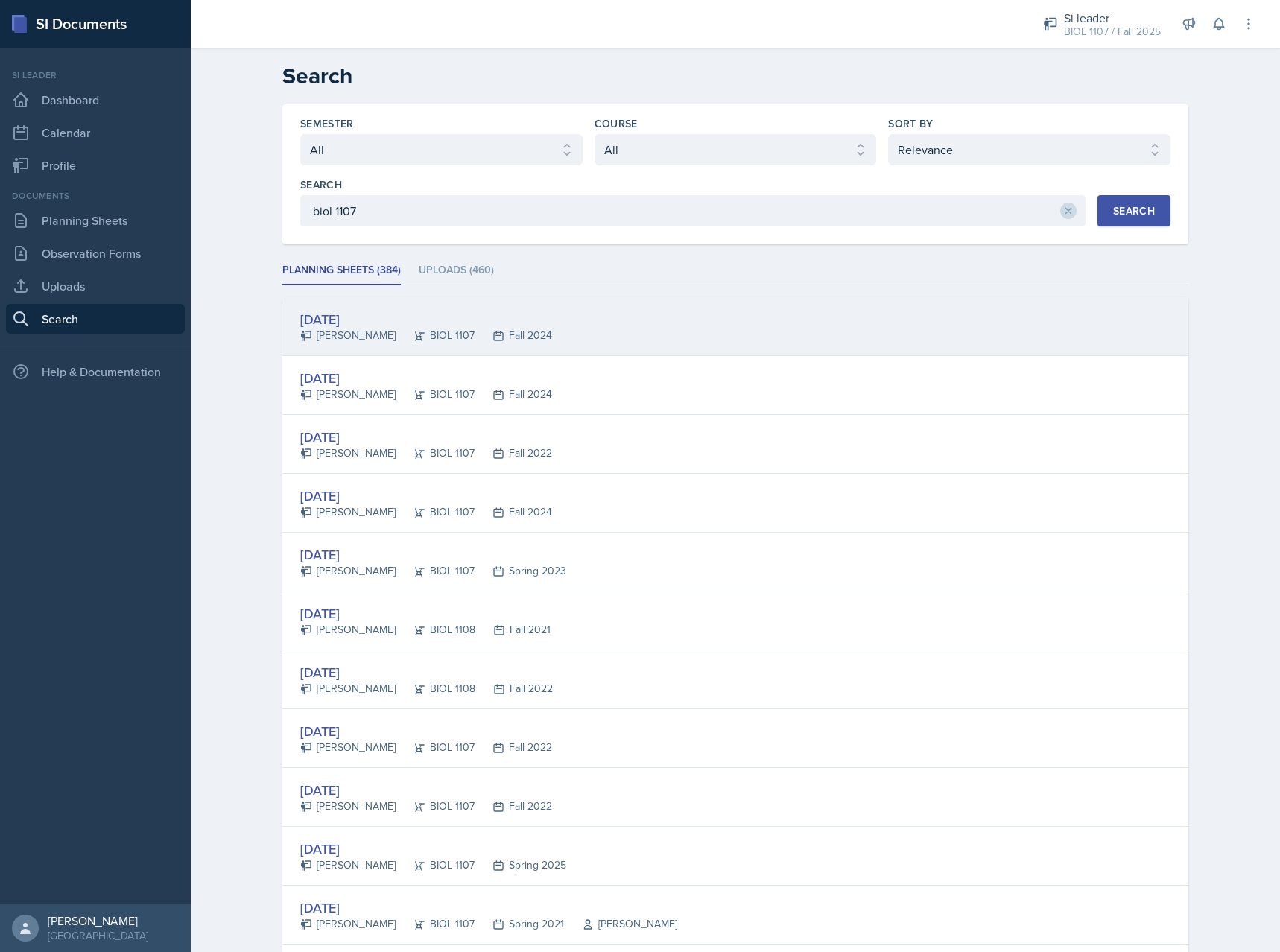
click at [677, 330] on div "[DATE] [PERSON_NAME] BIOL 1107 Fall 2024" at bounding box center [735, 326] width 906 height 59
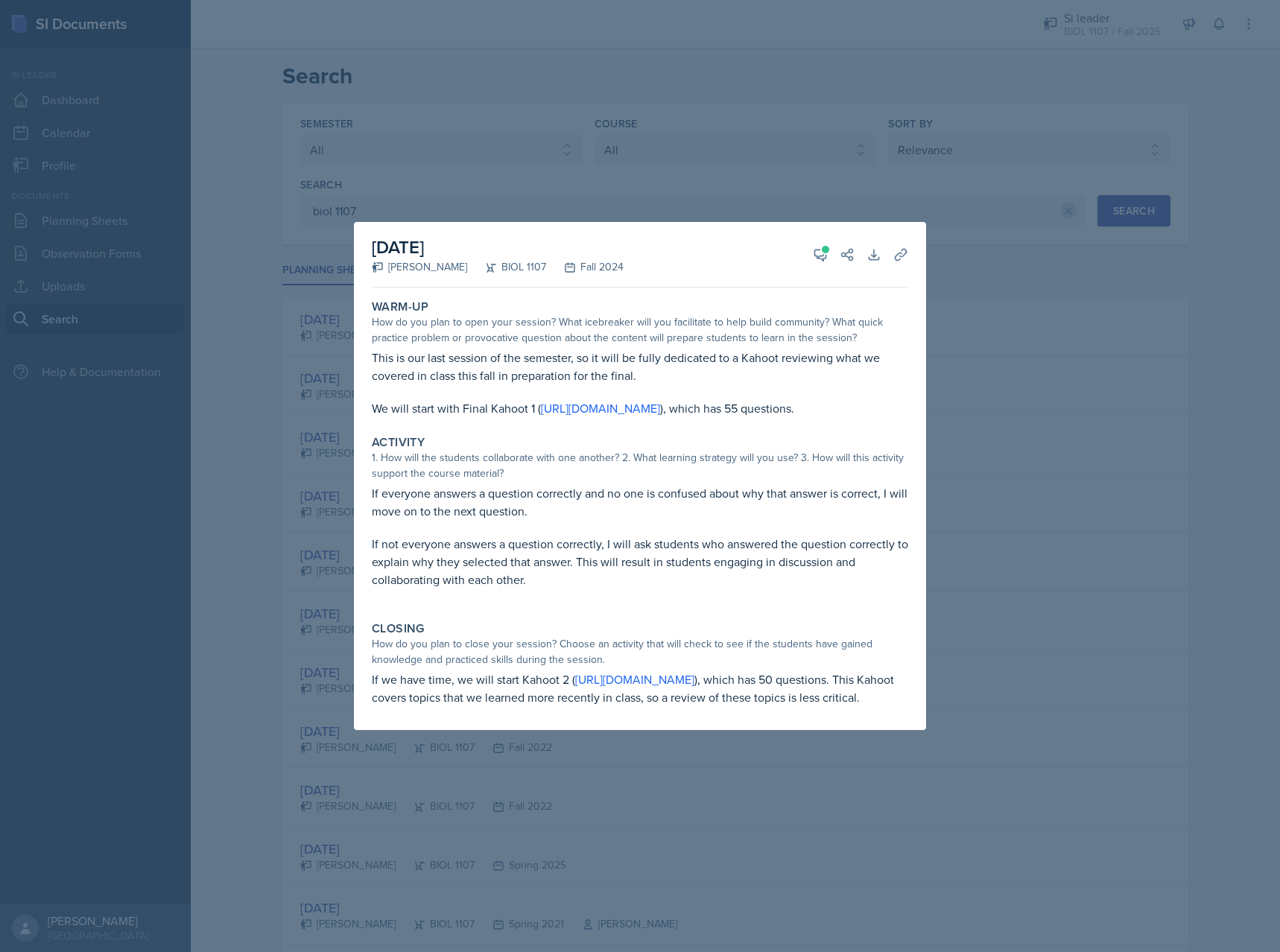
click at [246, 405] on div at bounding box center [640, 476] width 1280 height 952
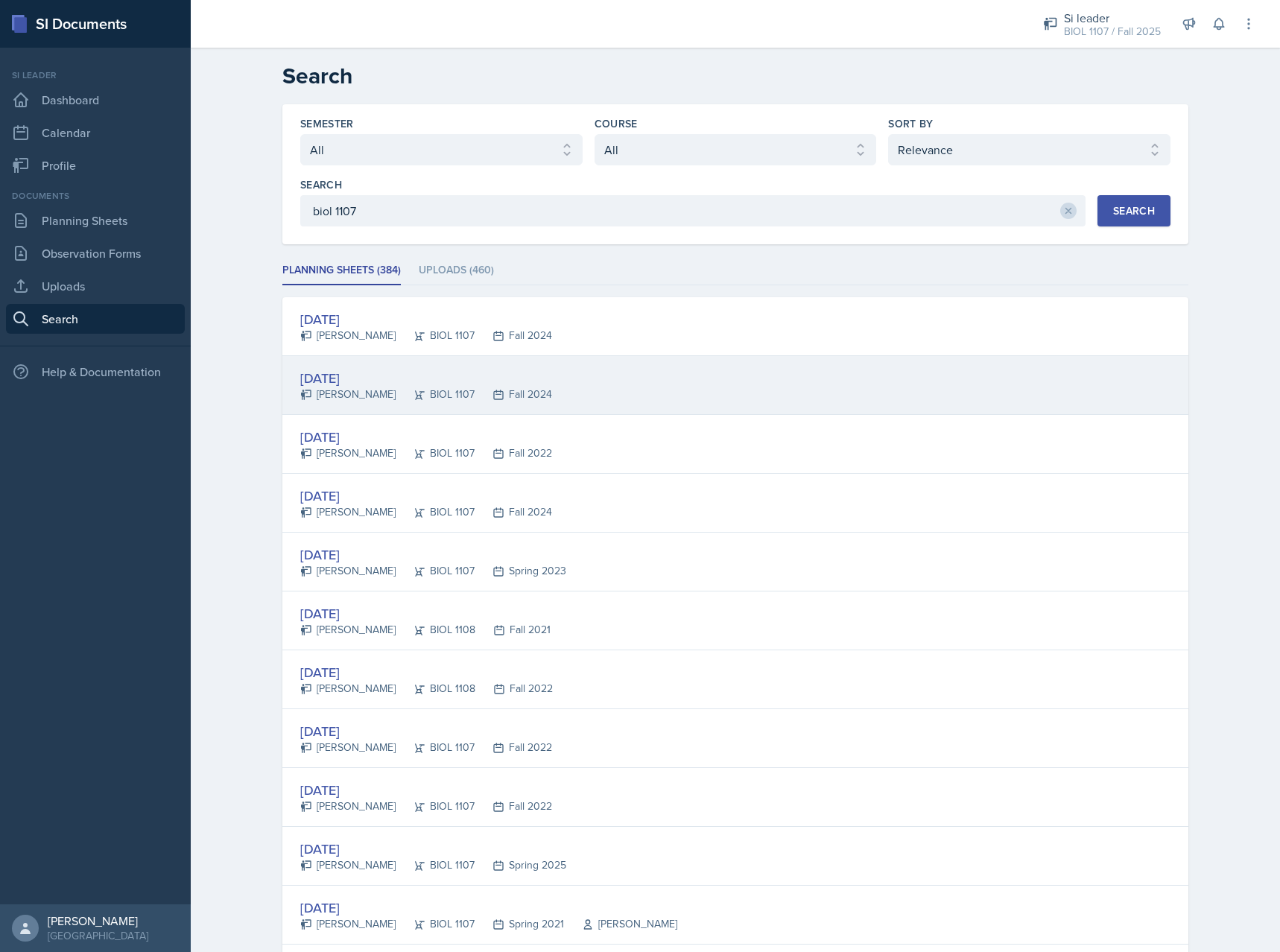
click at [624, 408] on div "[DATE] [PERSON_NAME] BIOL 1107 Fall 2024" at bounding box center [735, 385] width 906 height 59
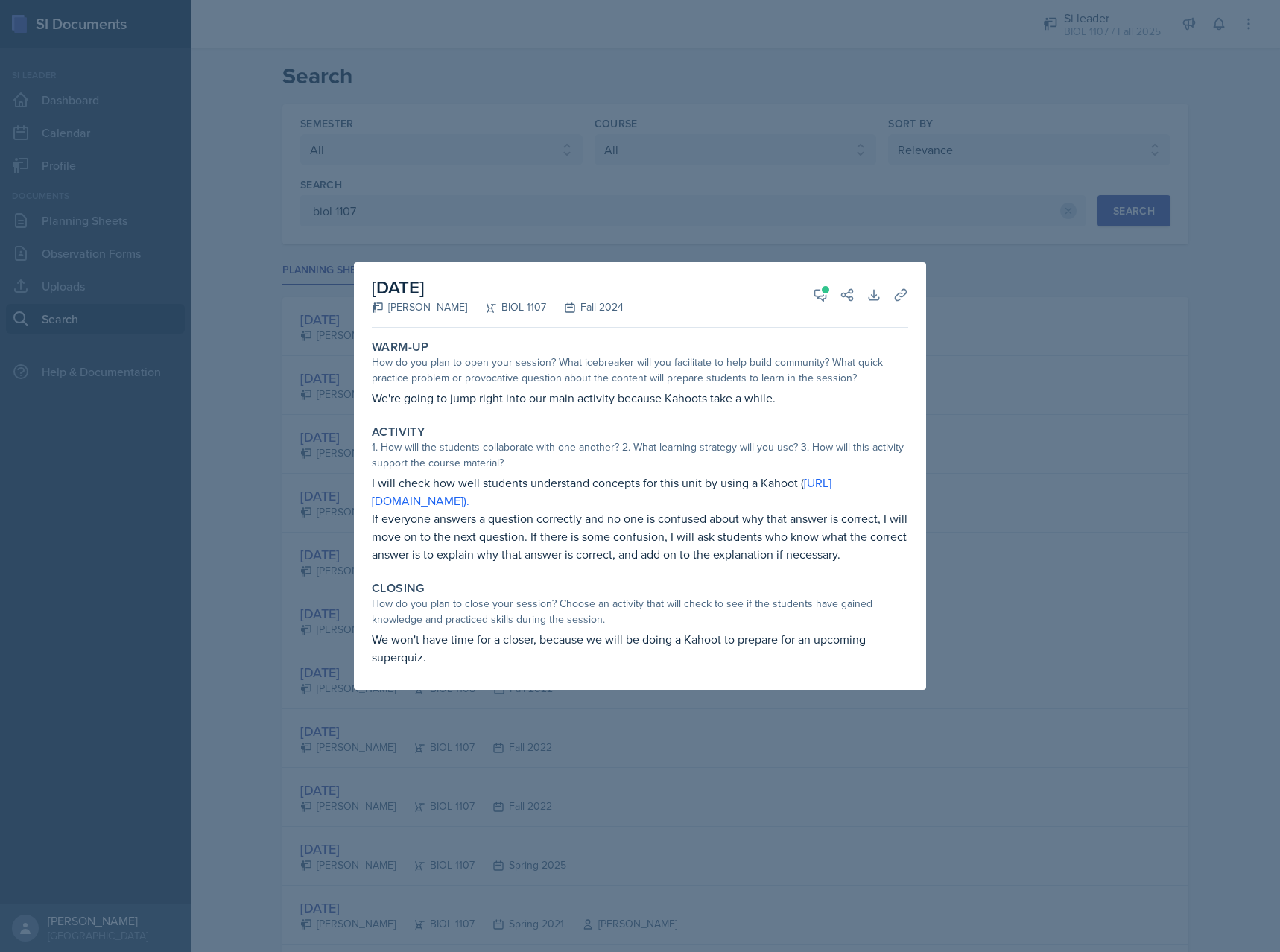
click at [996, 474] on div at bounding box center [640, 476] width 1280 height 952
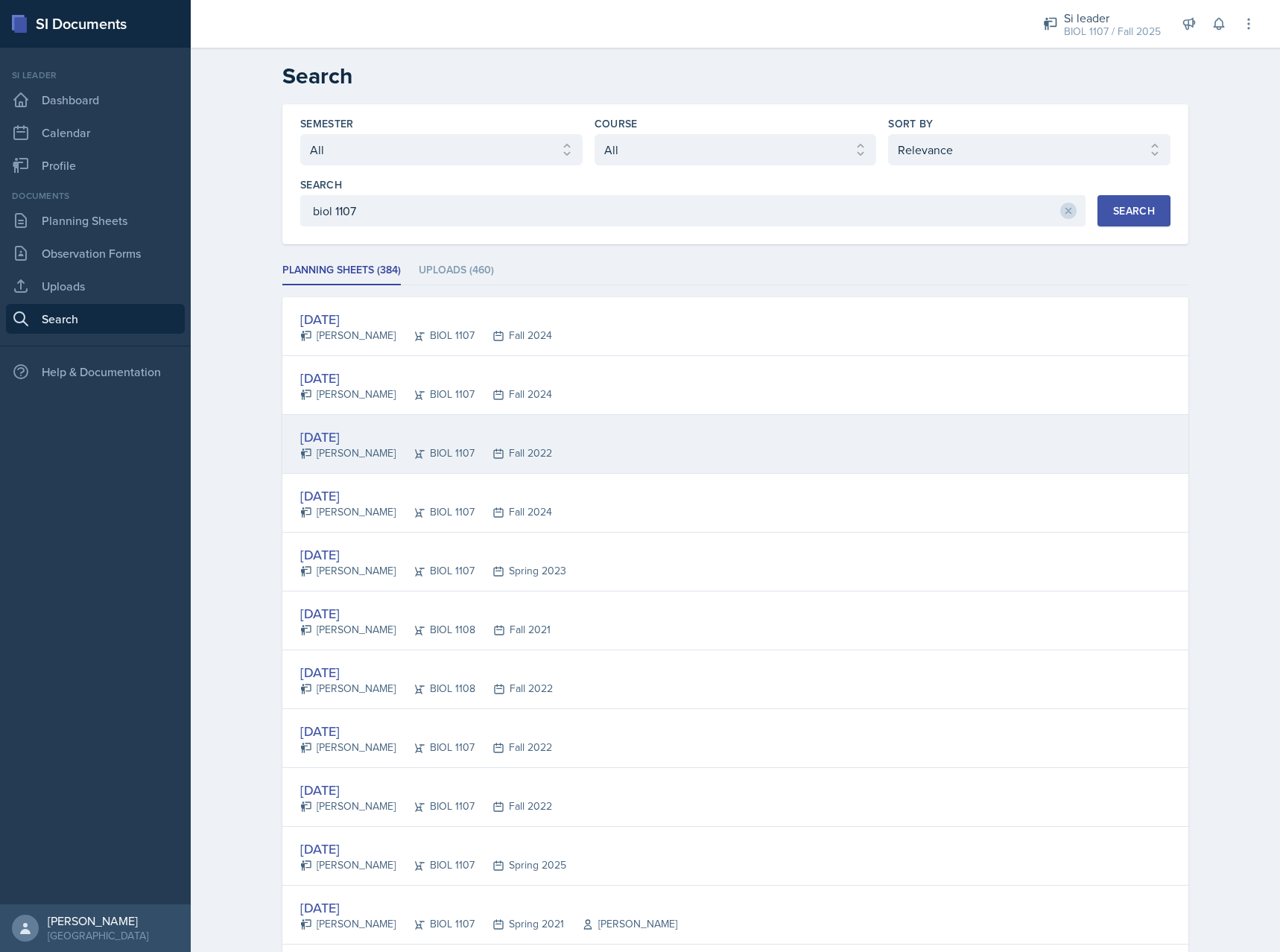
click at [810, 455] on div "[DATE] [PERSON_NAME] BIOL 1107 Fall 2022" at bounding box center [735, 444] width 906 height 59
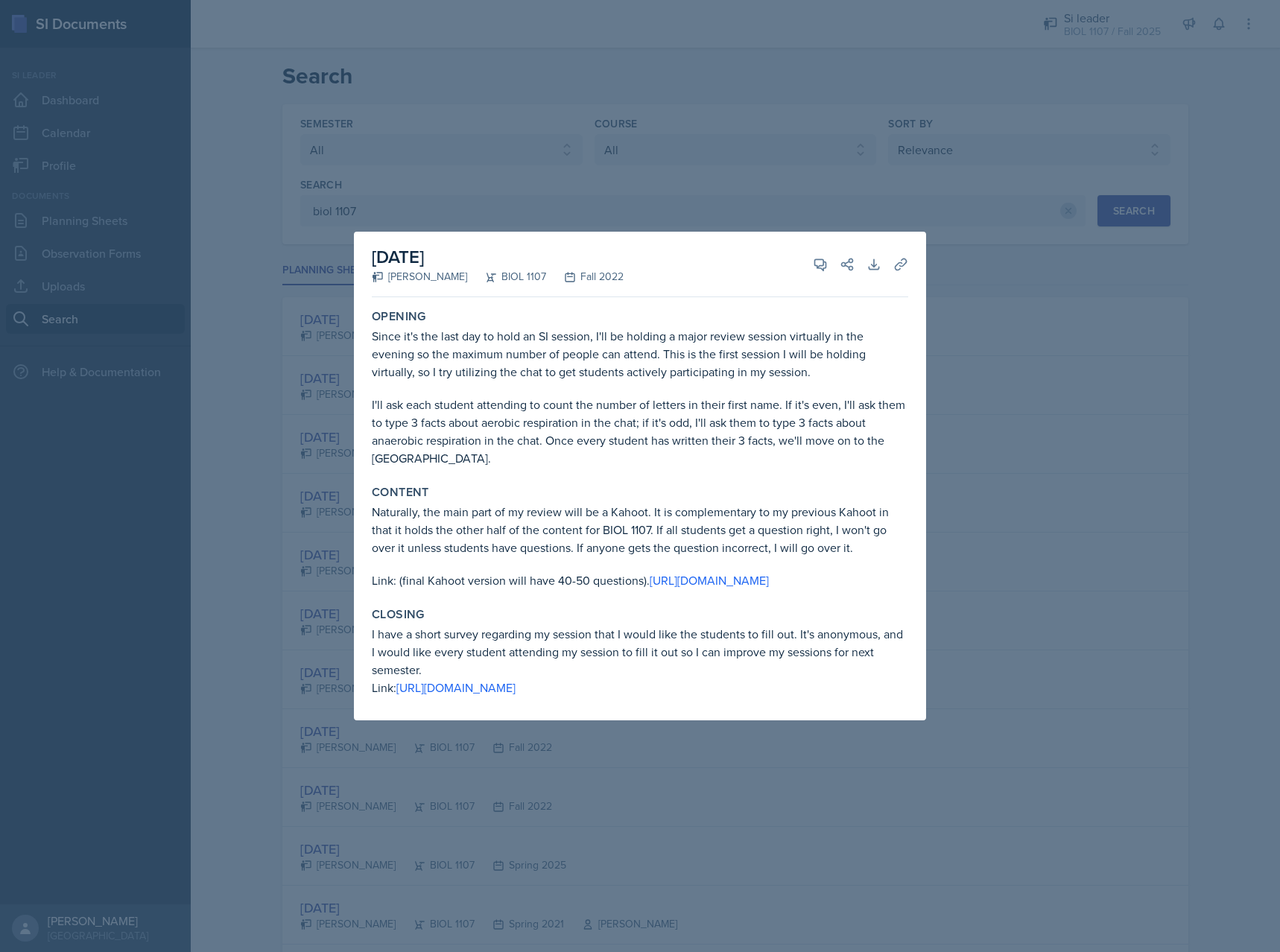
click at [1078, 466] on div at bounding box center [640, 476] width 1280 height 952
